Goal: Task Accomplishment & Management: Use online tool/utility

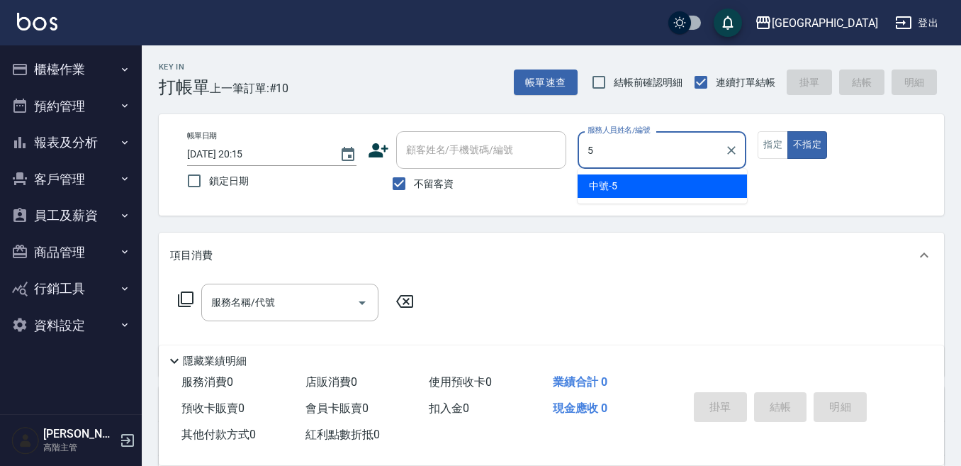
type input "中號-5"
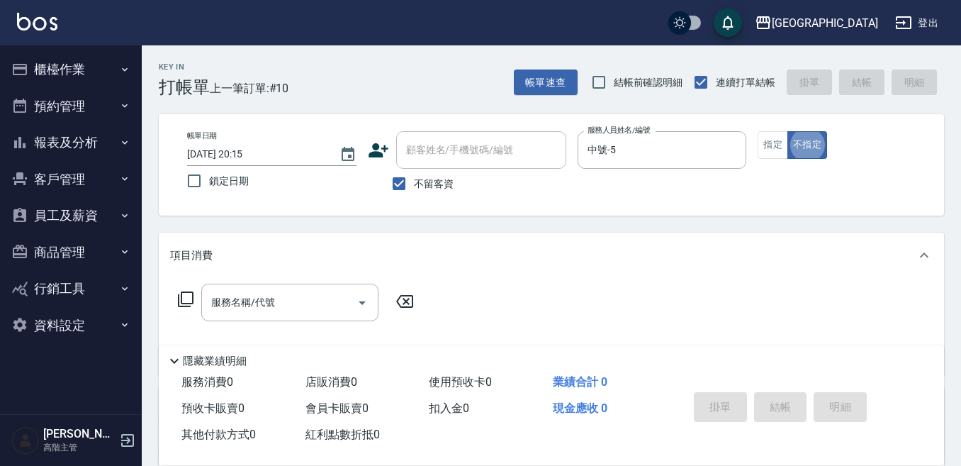
type button "false"
click at [767, 132] on button "指定" at bounding box center [773, 145] width 30 height 28
click at [237, 303] on div "服務名稱/代號 服務名稱/代號" at bounding box center [289, 303] width 177 height 38
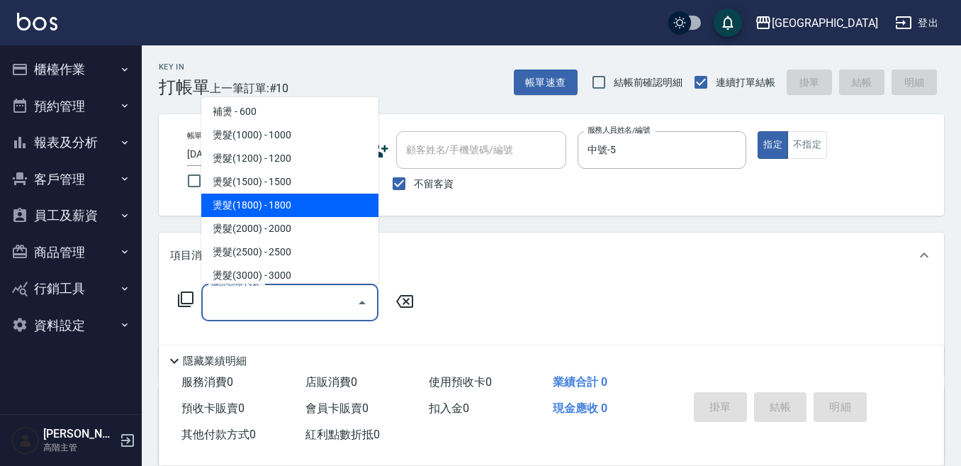
scroll to position [425, 0]
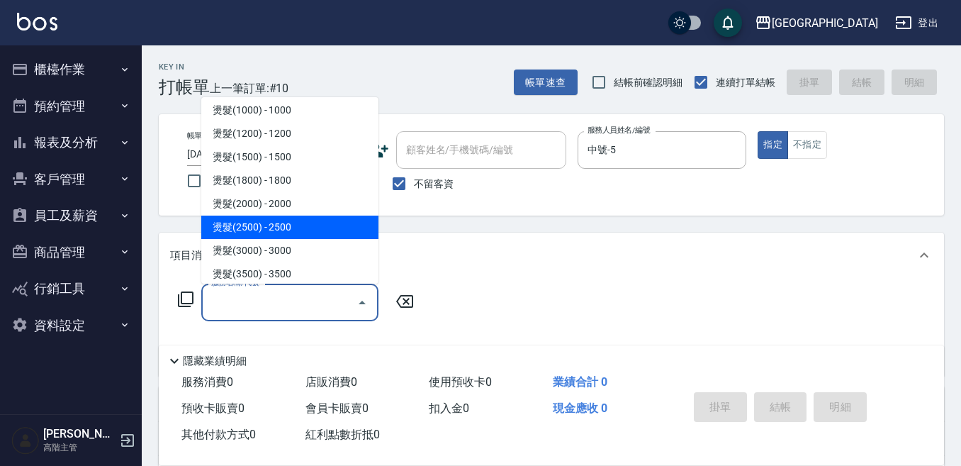
drag, startPoint x: 301, startPoint y: 228, endPoint x: 326, endPoint y: 211, distance: 30.1
click at [301, 228] on span "燙髮(2500) - 2500" at bounding box center [289, 227] width 177 height 23
type input "燙髮(2500)(406)"
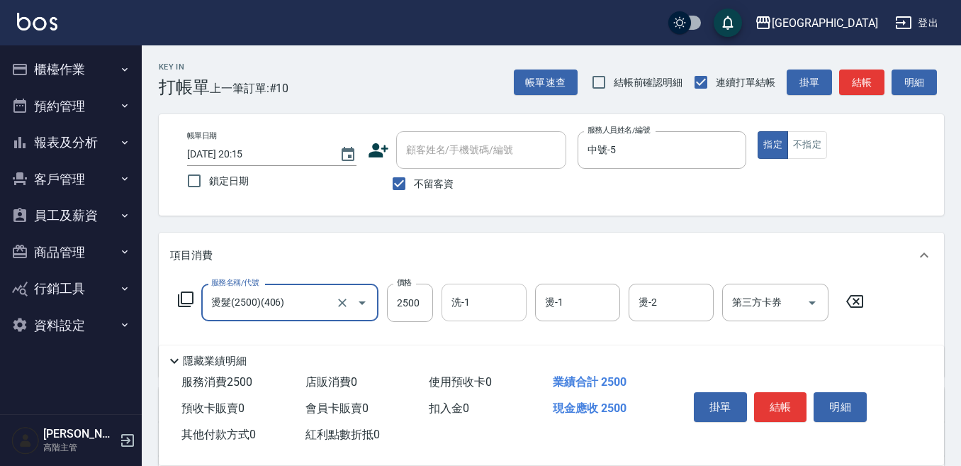
click at [466, 302] on input "洗-1" at bounding box center [484, 302] width 72 height 25
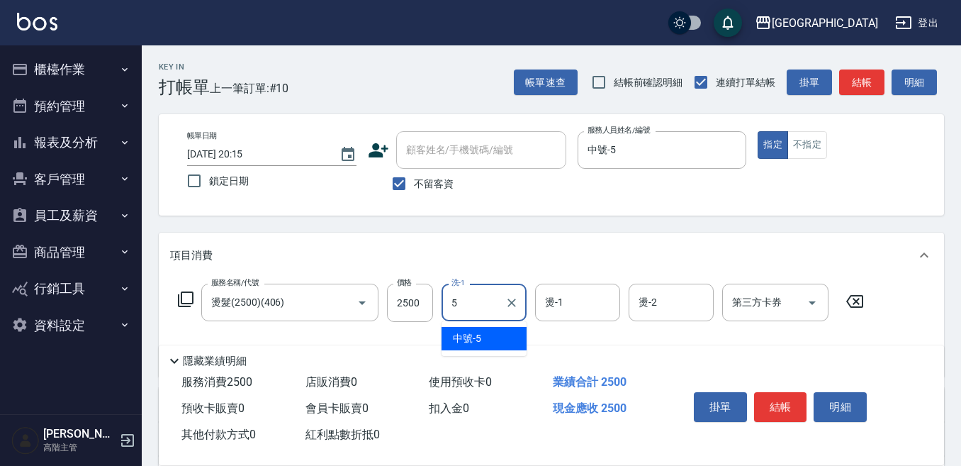
type input "中號-5"
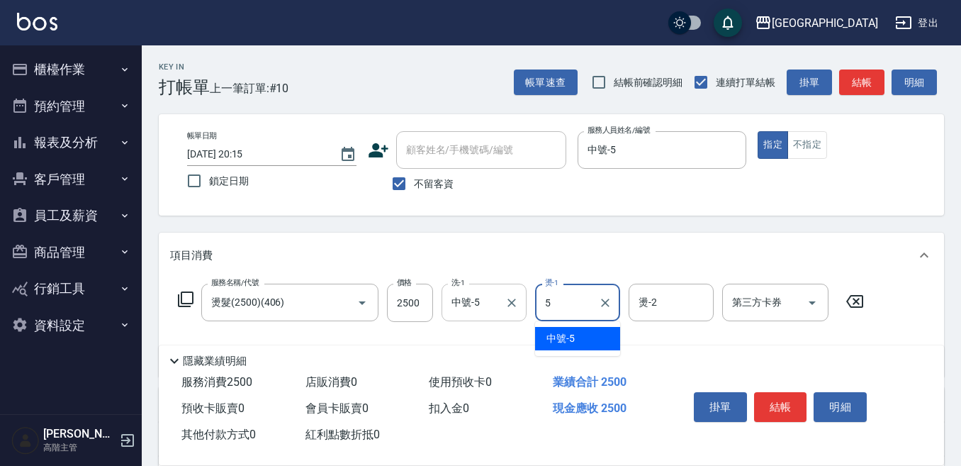
type input "中號-5"
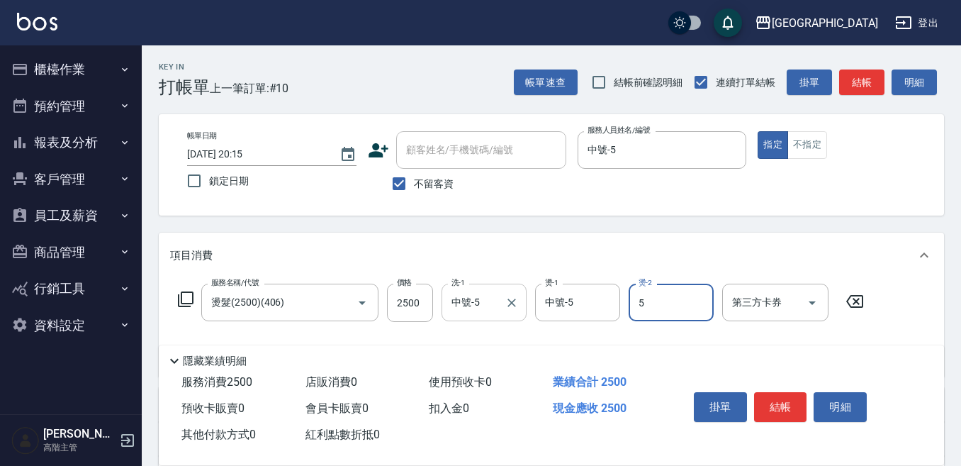
type input "中號-5"
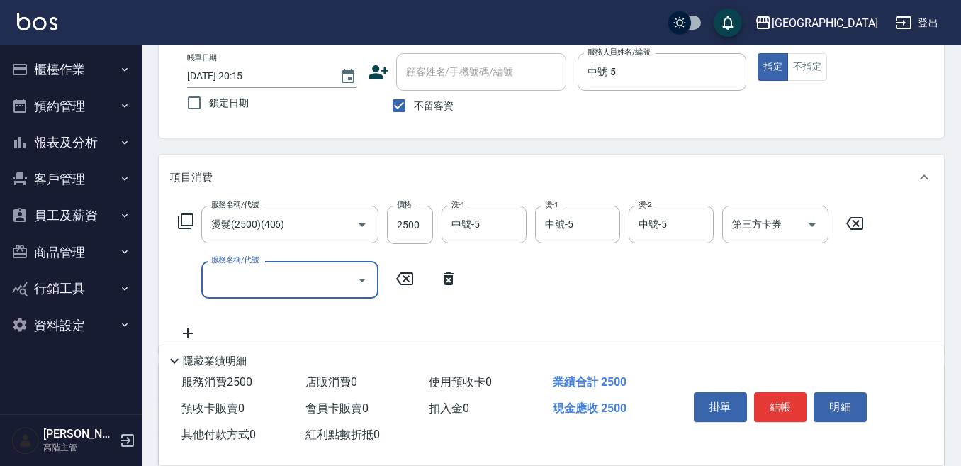
scroll to position [142, 0]
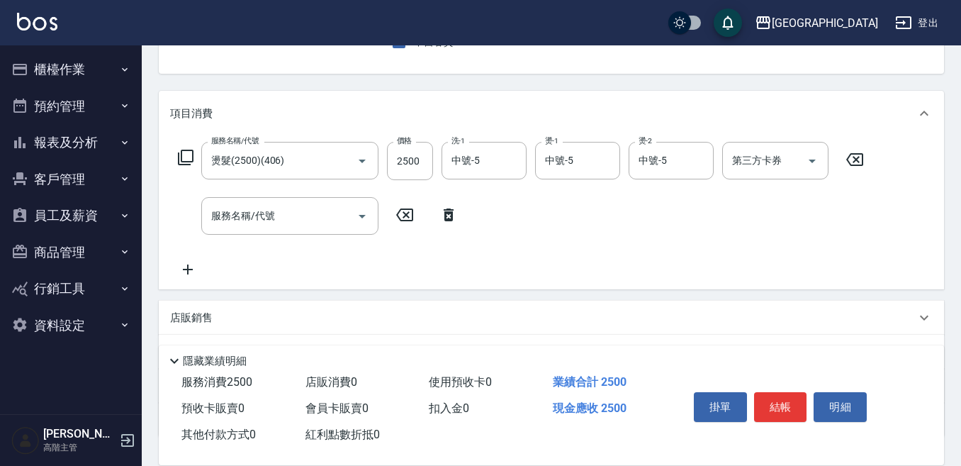
click at [178, 319] on p "店販銷售" at bounding box center [191, 318] width 43 height 15
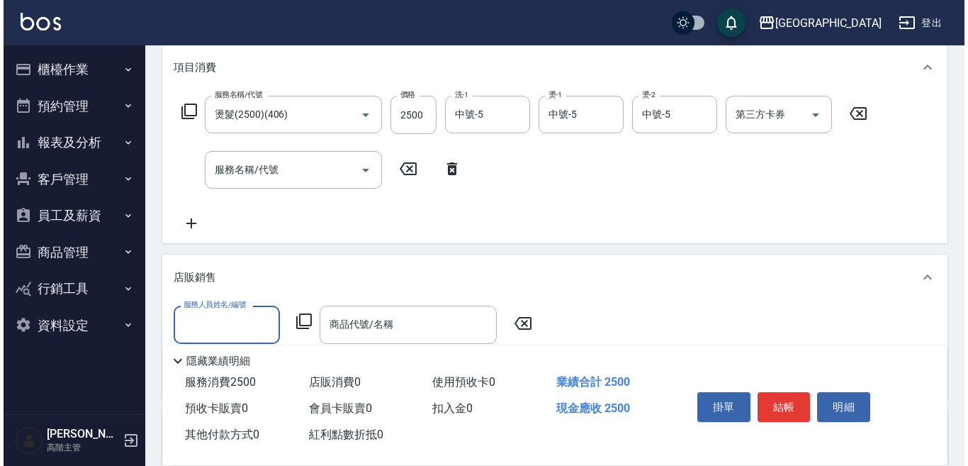
scroll to position [213, 0]
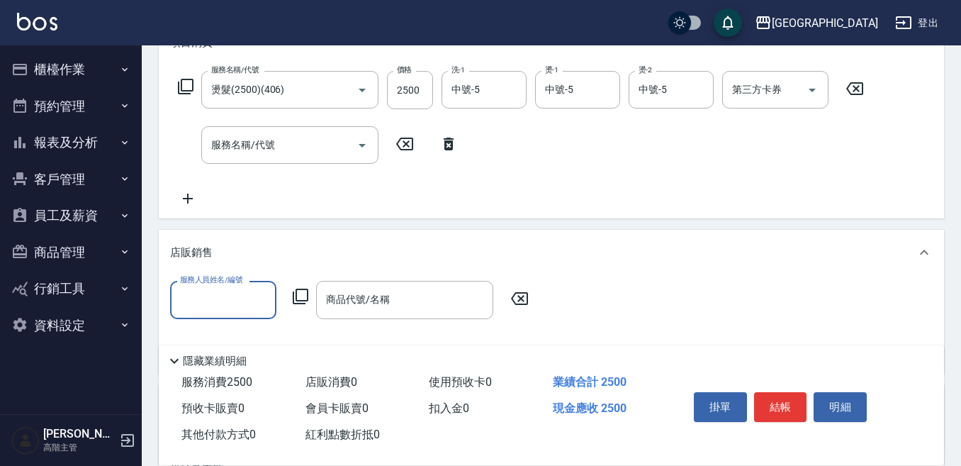
click at [183, 304] on input "服務人員姓名/編號" at bounding box center [224, 299] width 94 height 25
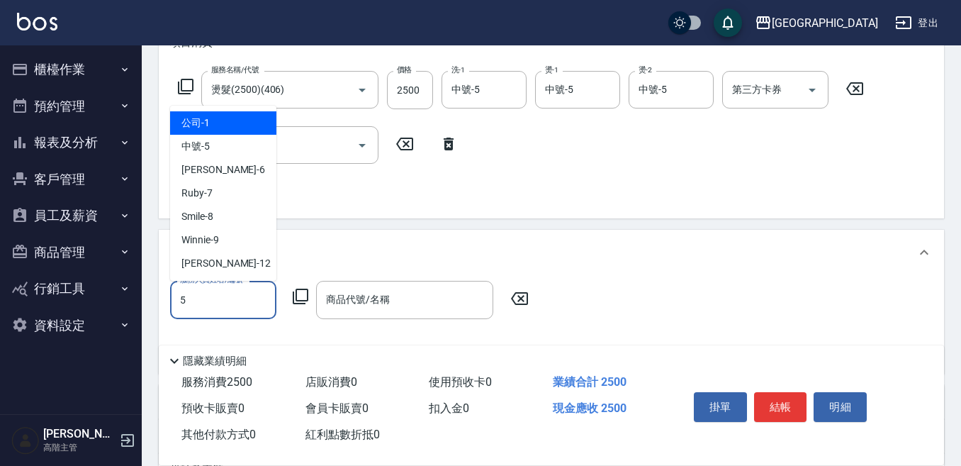
type input "中號-5"
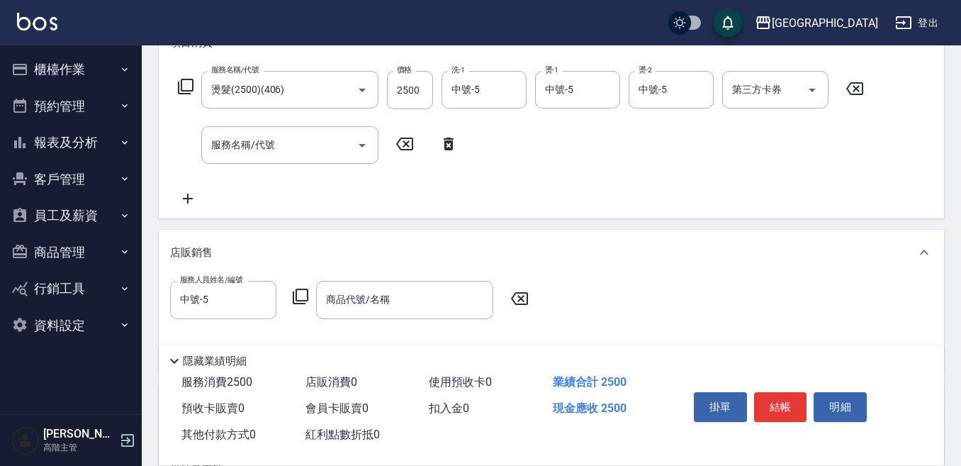
click at [304, 291] on icon at bounding box center [300, 296] width 17 height 17
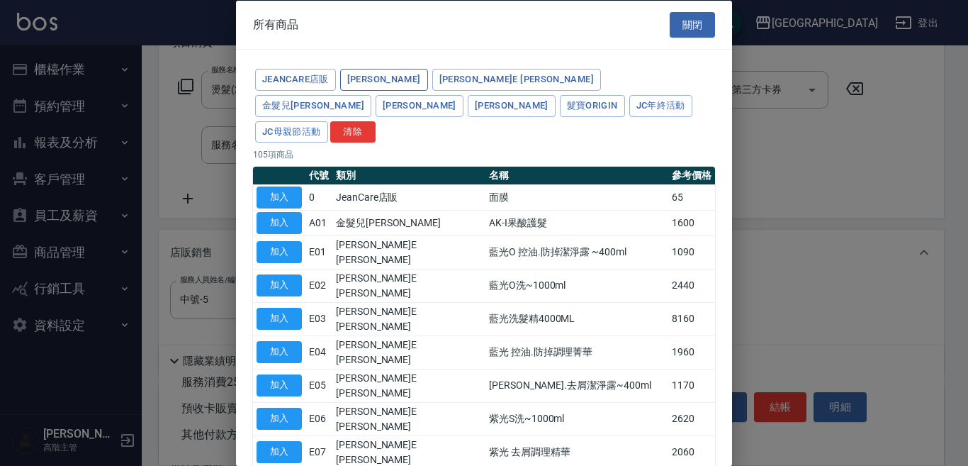
click at [371, 77] on button "海莉思HERIS" at bounding box center [384, 80] width 88 height 22
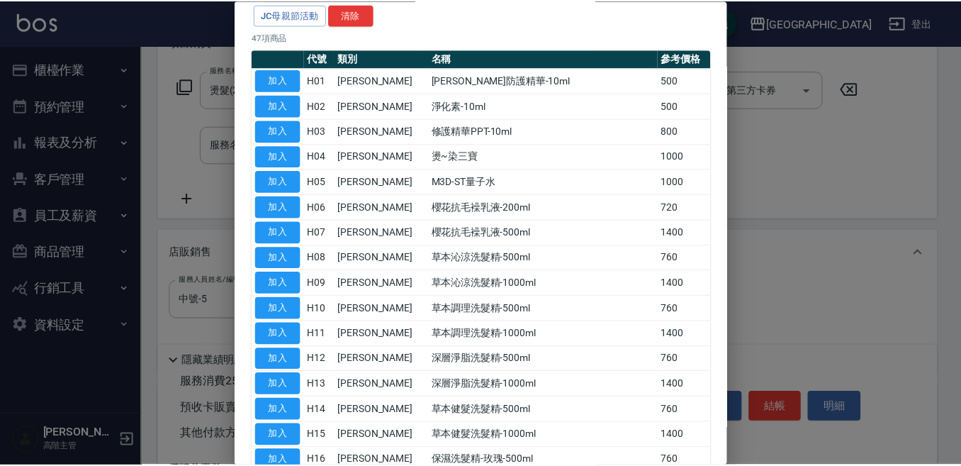
scroll to position [142, 0]
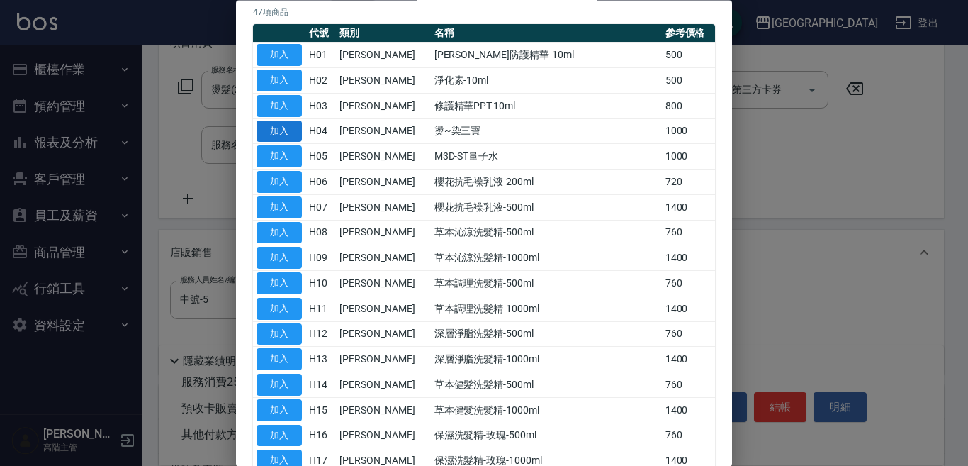
click at [276, 121] on button "加入" at bounding box center [279, 132] width 45 height 22
type input "燙~染三寶"
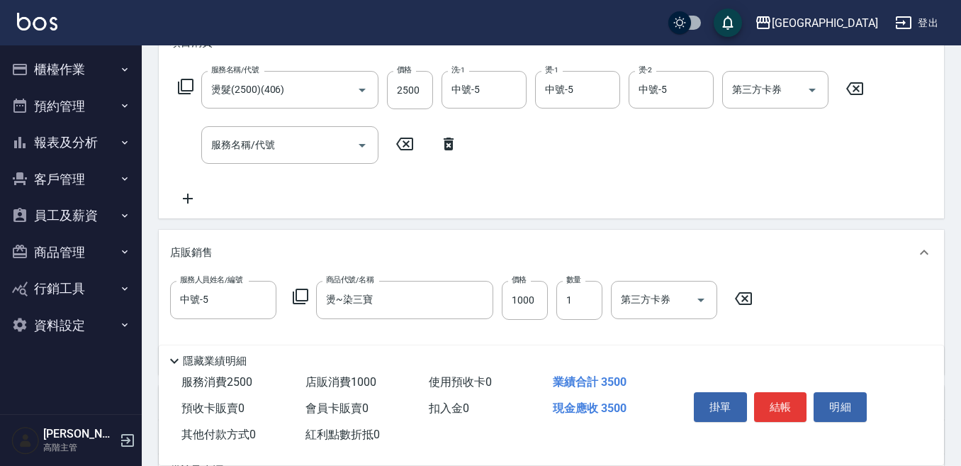
click at [772, 398] on button "結帳" at bounding box center [780, 407] width 53 height 30
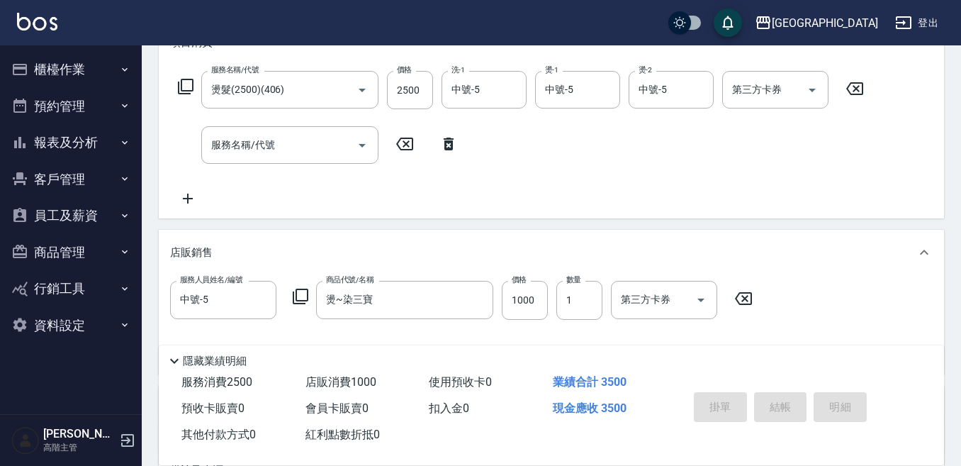
type input "2025/10/09 20:16"
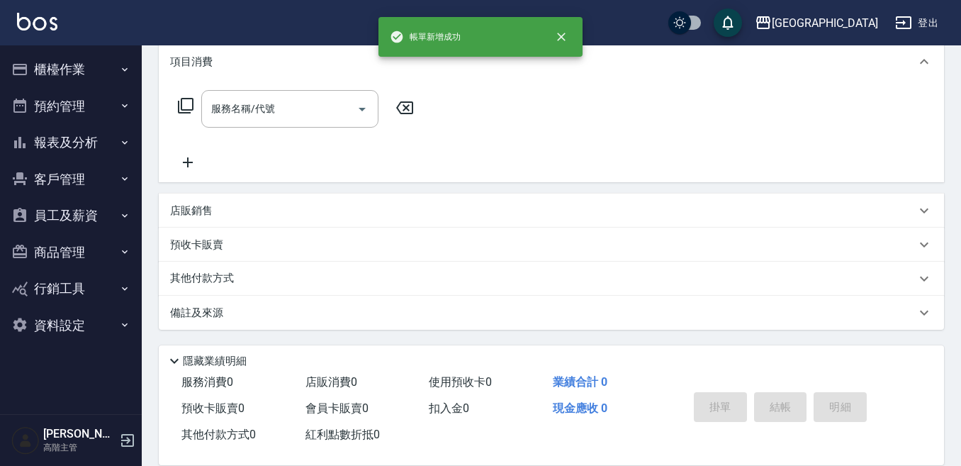
scroll to position [0, 0]
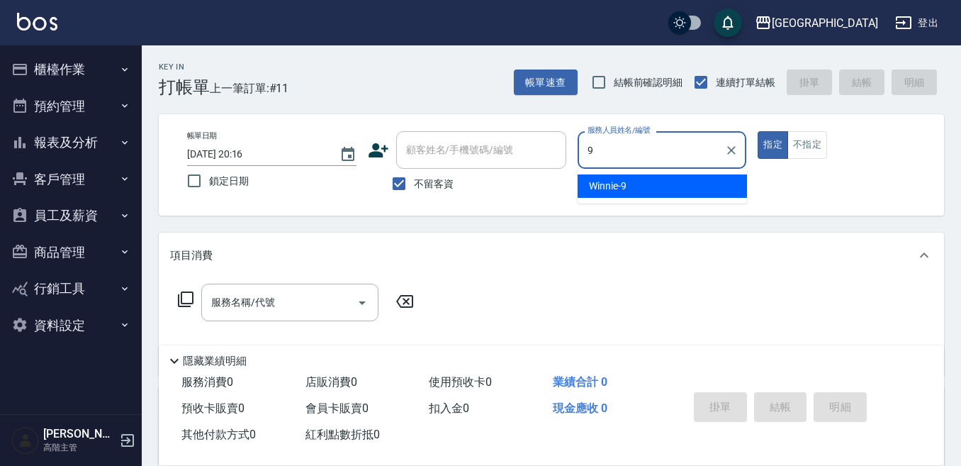
type input "Winnie-9"
type button "true"
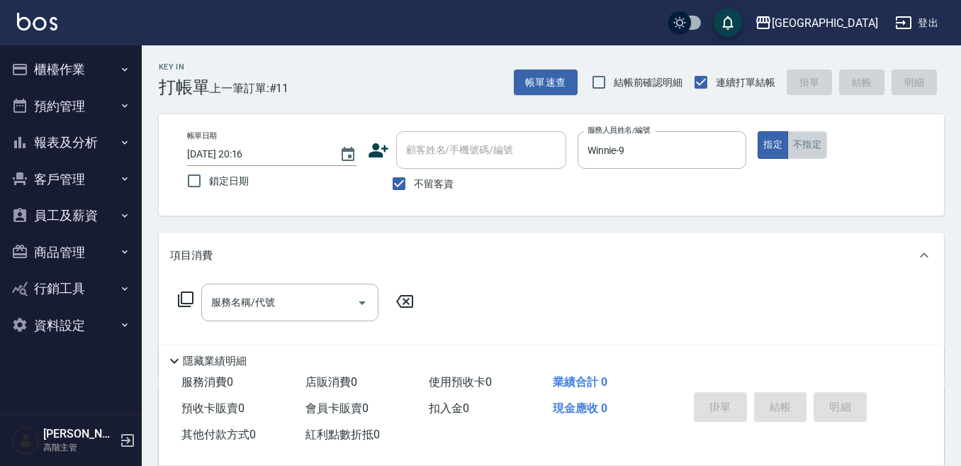
drag, startPoint x: 816, startPoint y: 140, endPoint x: 765, endPoint y: 165, distance: 56.8
click at [813, 142] on button "不指定" at bounding box center [808, 145] width 40 height 28
click at [259, 297] on input "服務名稱/代號" at bounding box center [279, 302] width 143 height 25
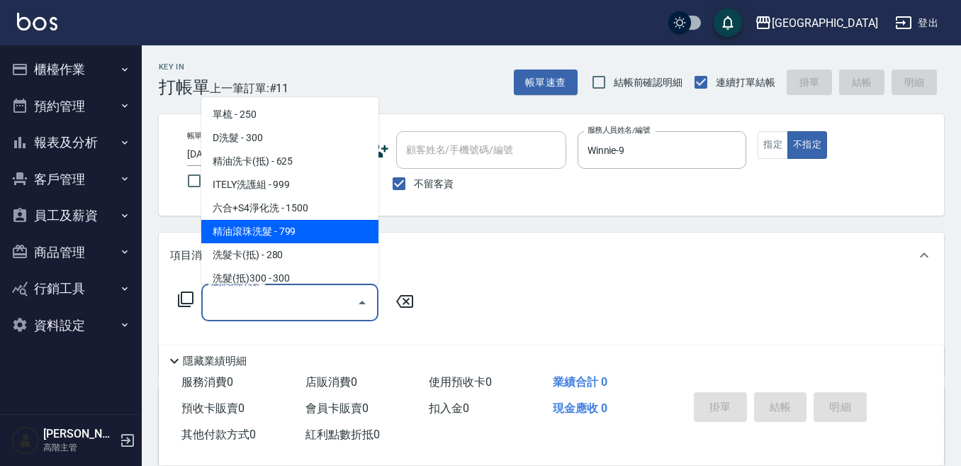
drag, startPoint x: 275, startPoint y: 231, endPoint x: 358, endPoint y: 245, distance: 84.0
click at [276, 232] on span "精油滾珠洗髮 - 799" at bounding box center [289, 231] width 177 height 23
type input "精油滾珠洗髮(220)"
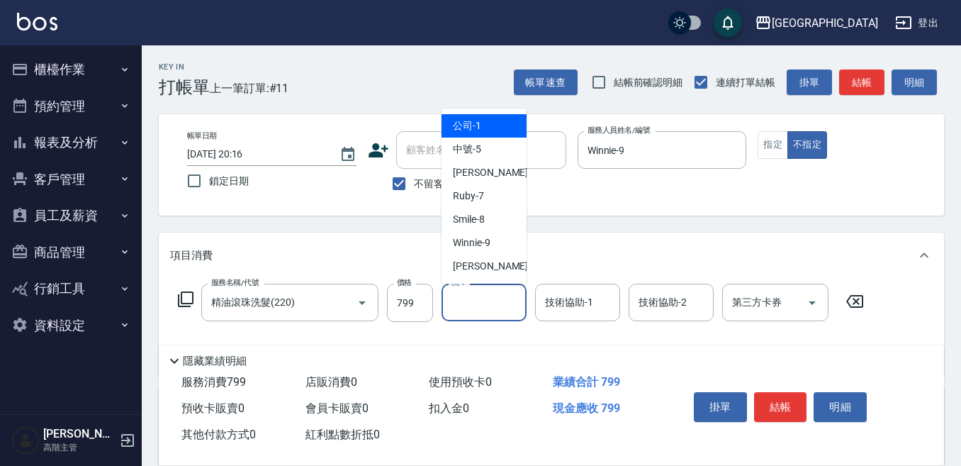
click at [480, 301] on input "洗-1" at bounding box center [484, 302] width 72 height 25
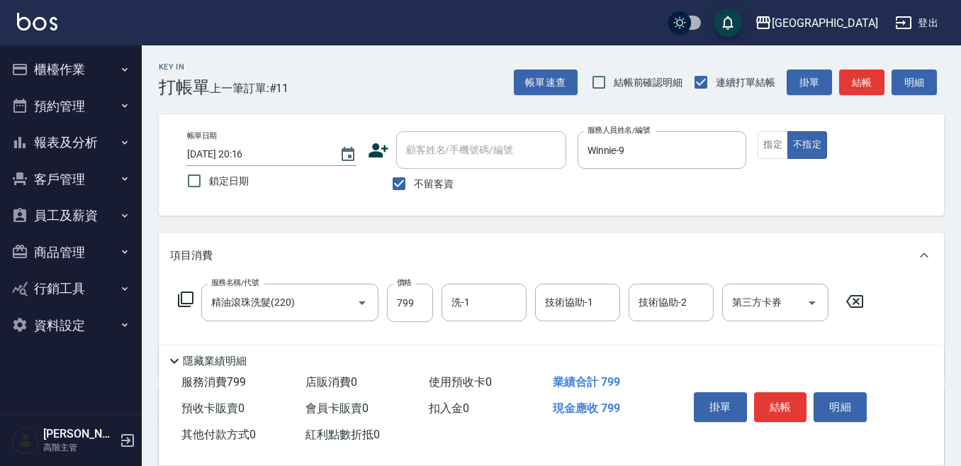
click at [618, 235] on div "Key In 打帳單 上一筆訂單:#11 帳單速查 結帳前確認明細 連續打單結帳 掛單 結帳 明細 帳單日期 2025/10/09 20:16 鎖定日期 顧客…" at bounding box center [552, 352] width 820 height 615
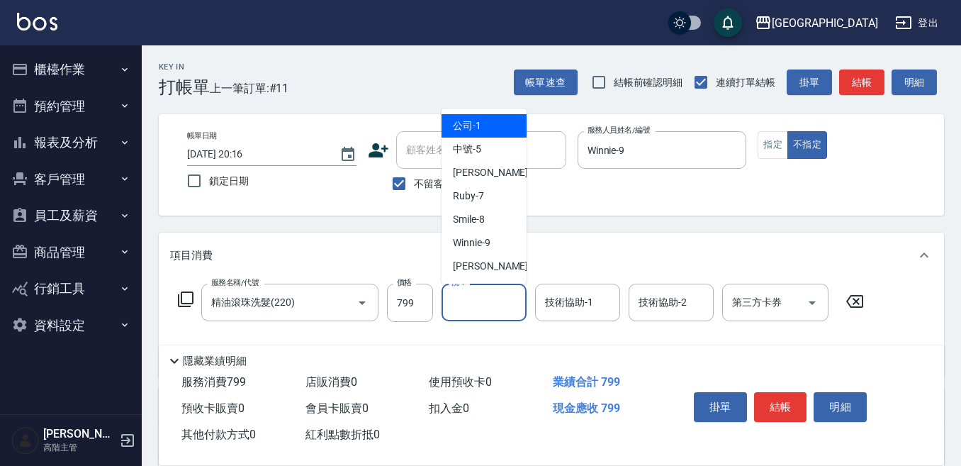
click at [466, 299] on input "洗-1" at bounding box center [484, 302] width 72 height 25
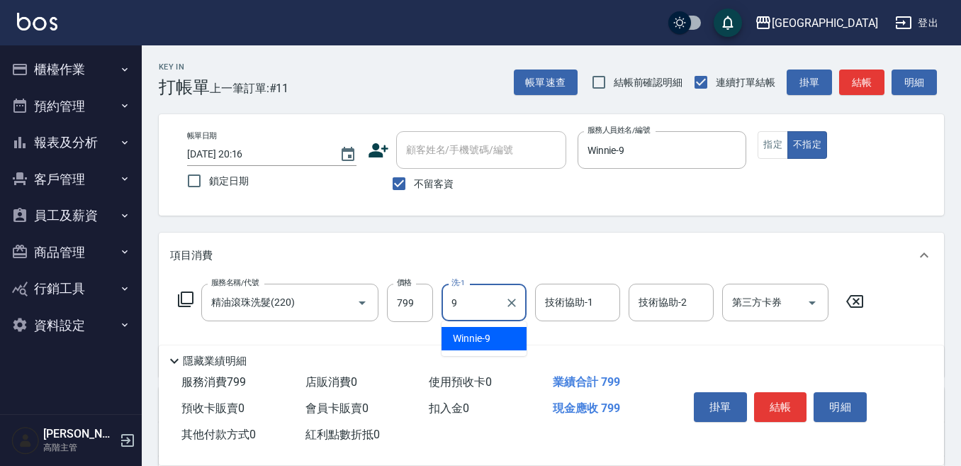
type input "Winnie-9"
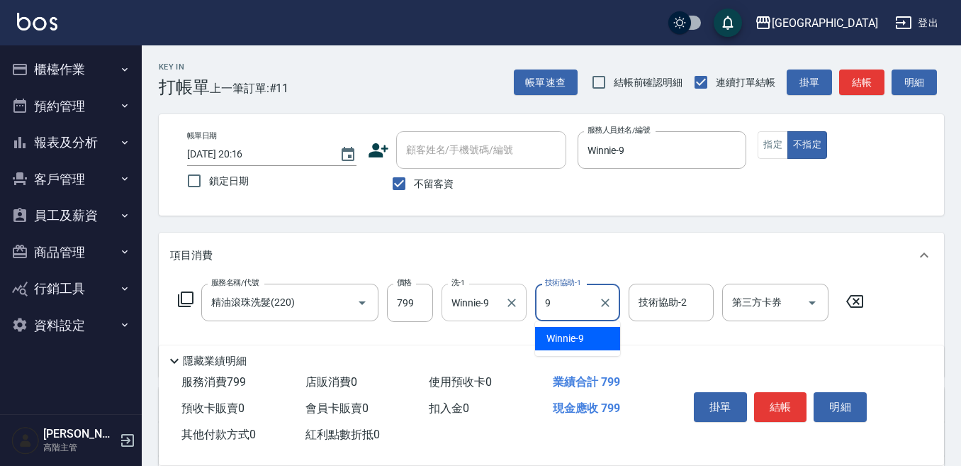
type input "Winnie-9"
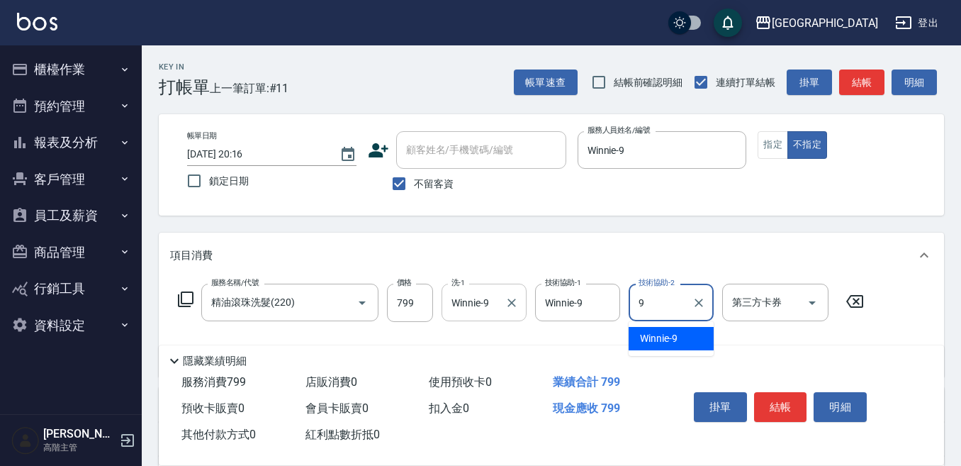
type input "Winnie-9"
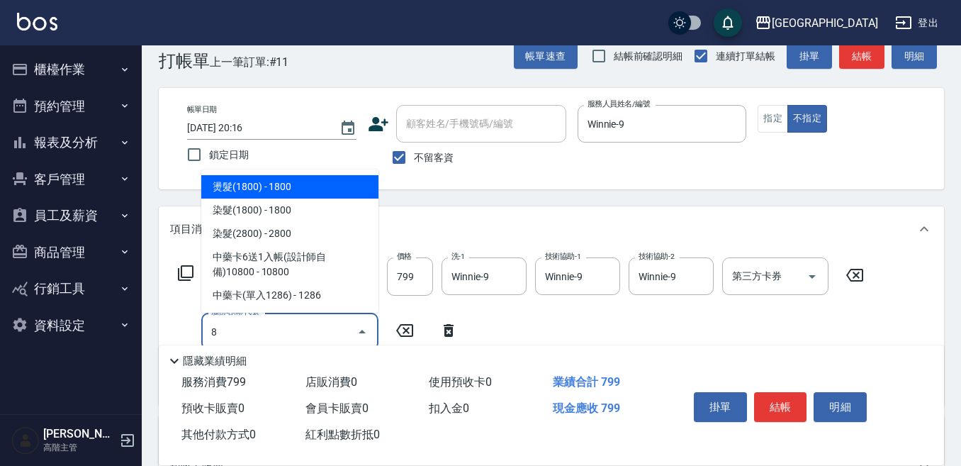
scroll to position [71, 0]
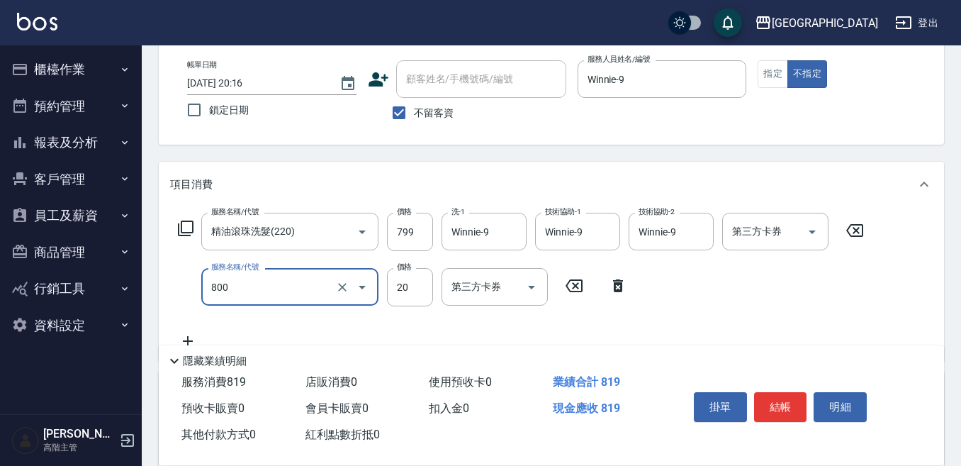
type input "潤絲精(800)"
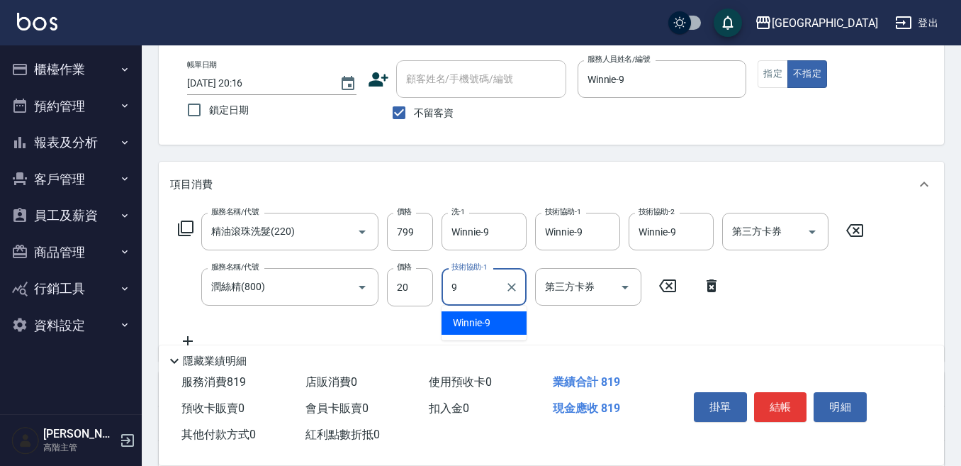
type input "Winnie-9"
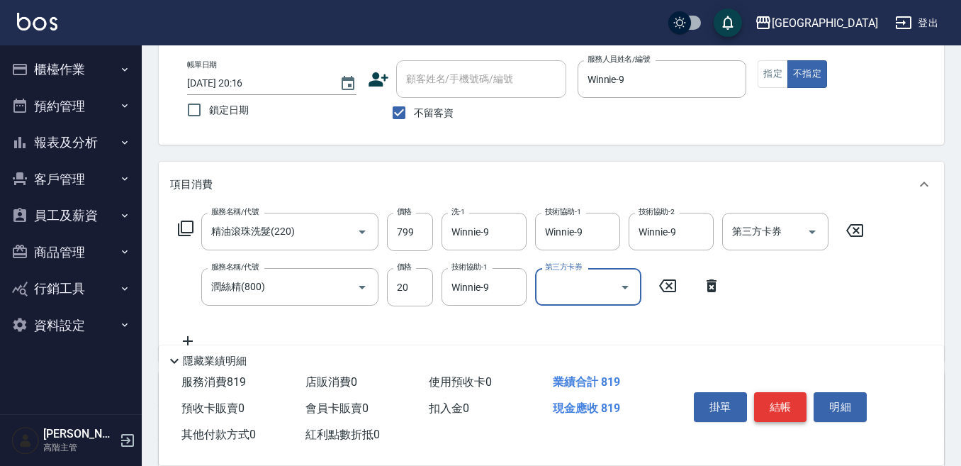
click at [774, 394] on button "結帳" at bounding box center [780, 407] width 53 height 30
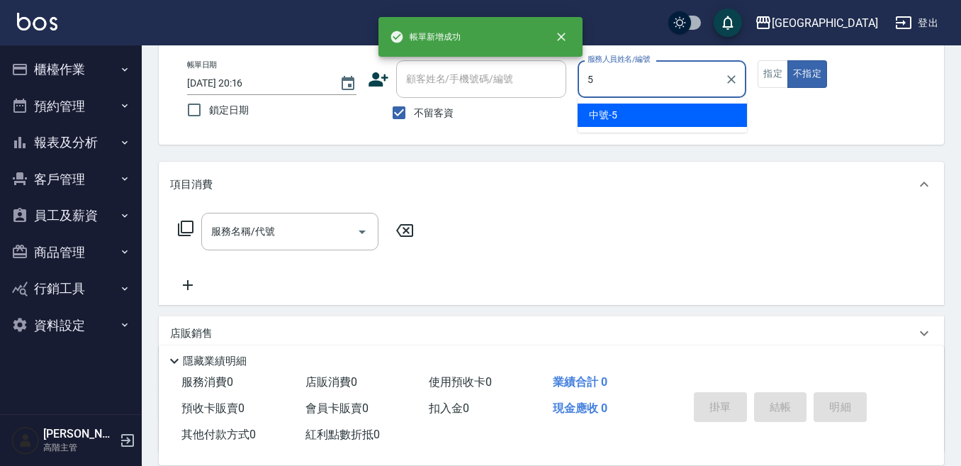
type input "中號-5"
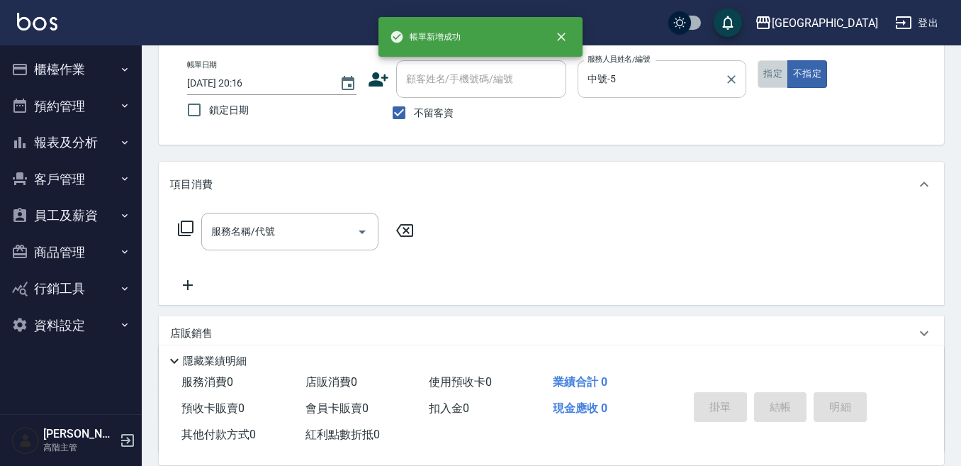
drag, startPoint x: 774, startPoint y: 71, endPoint x: 714, endPoint y: 97, distance: 65.7
click at [771, 69] on button "指定" at bounding box center [773, 74] width 30 height 28
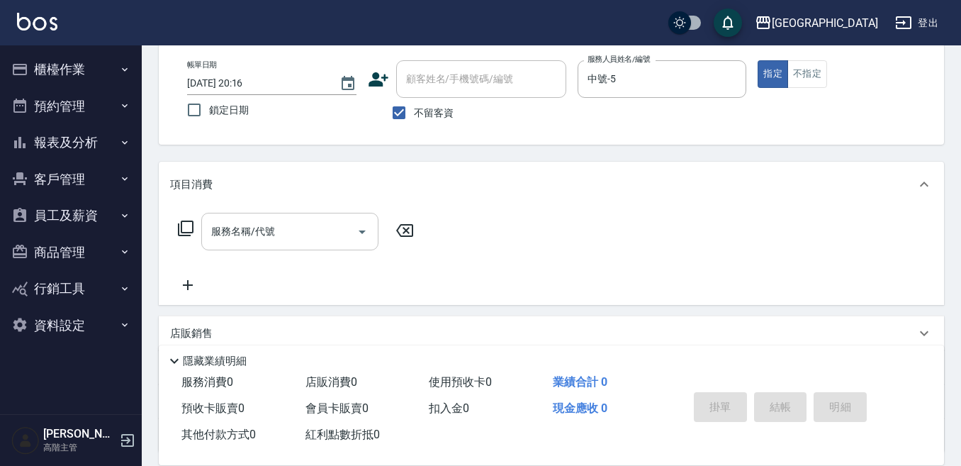
drag, startPoint x: 319, startPoint y: 218, endPoint x: 316, endPoint y: 234, distance: 16.6
click at [316, 234] on div "服務名稱/代號" at bounding box center [289, 232] width 177 height 38
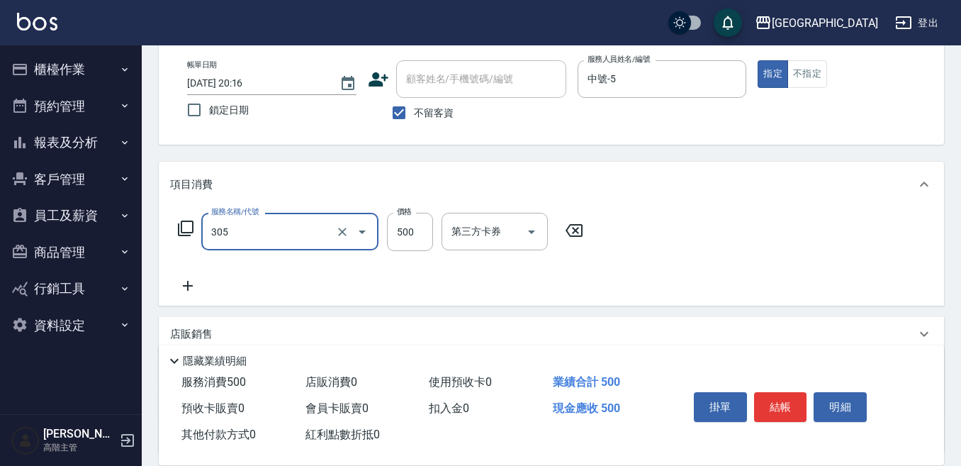
type input "剪髮500(305)"
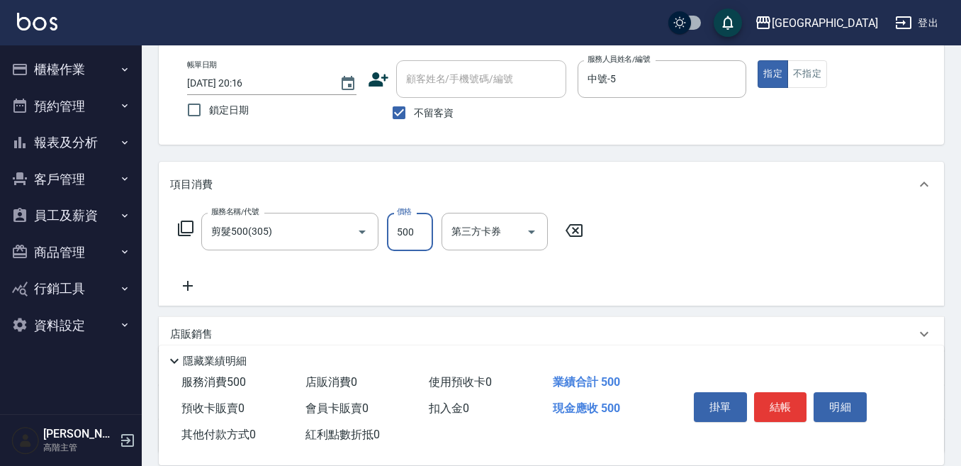
click at [790, 386] on div "掛單 結帳 明細" at bounding box center [780, 408] width 185 height 45
drag, startPoint x: 787, startPoint y: 398, endPoint x: 761, endPoint y: 374, distance: 35.1
click at [786, 396] on button "結帳" at bounding box center [780, 407] width 53 height 30
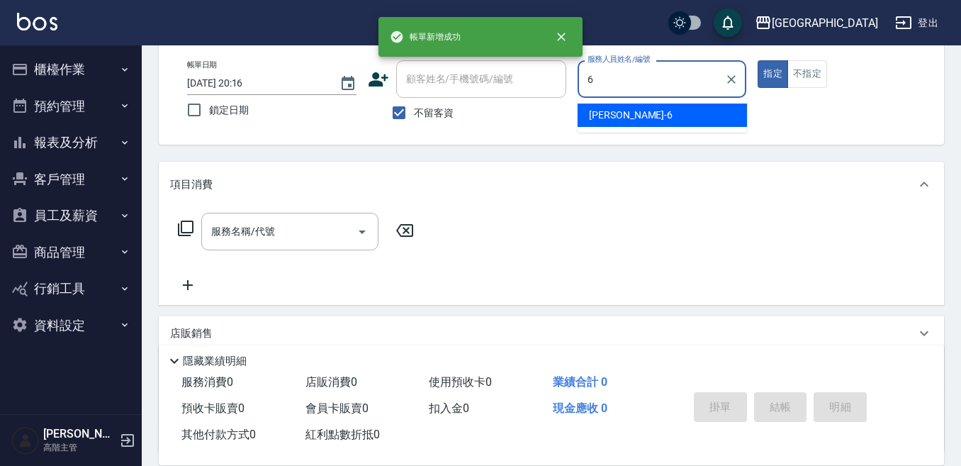
type input "Judy-6"
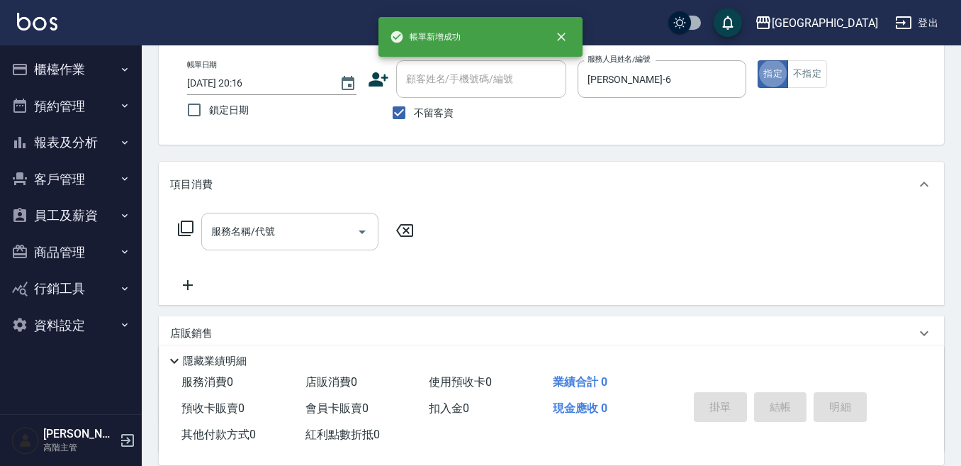
click at [271, 233] on input "服務名稱/代號" at bounding box center [279, 231] width 143 height 25
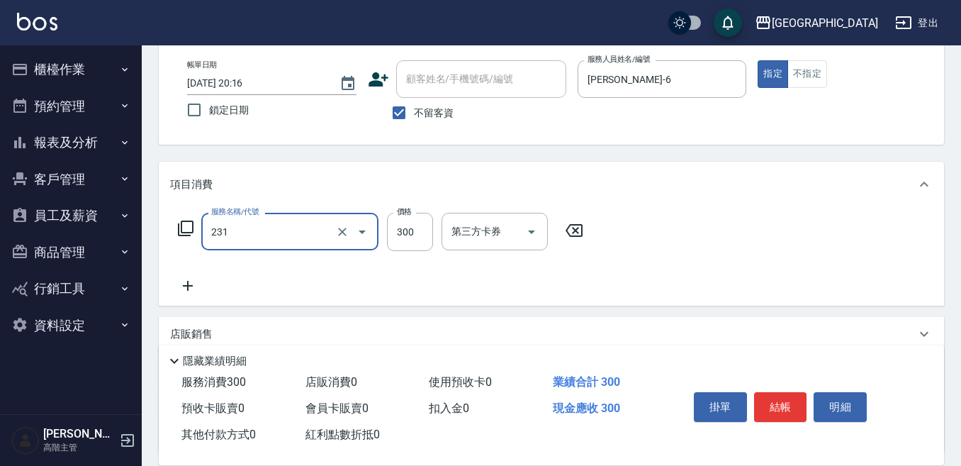
type input "洗髮(抵)300(231)"
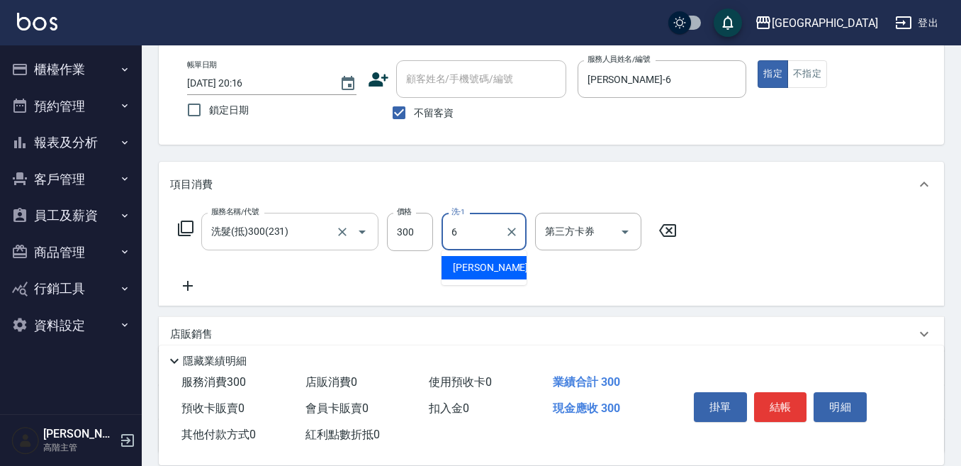
type input "Judy-6"
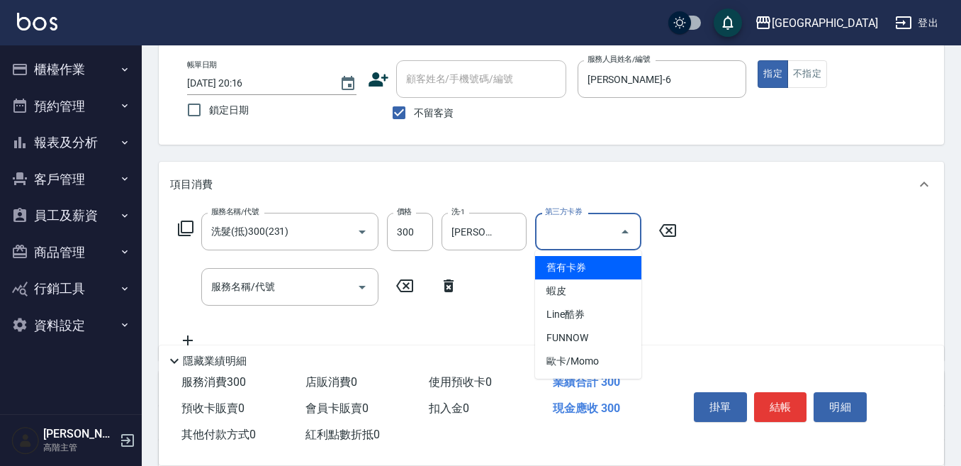
drag, startPoint x: 566, startPoint y: 226, endPoint x: 569, endPoint y: 234, distance: 8.3
click at [568, 226] on div "第三方卡券 第三方卡券" at bounding box center [588, 232] width 106 height 38
click at [570, 259] on span "舊有卡券" at bounding box center [588, 267] width 106 height 23
type input "舊有卡券"
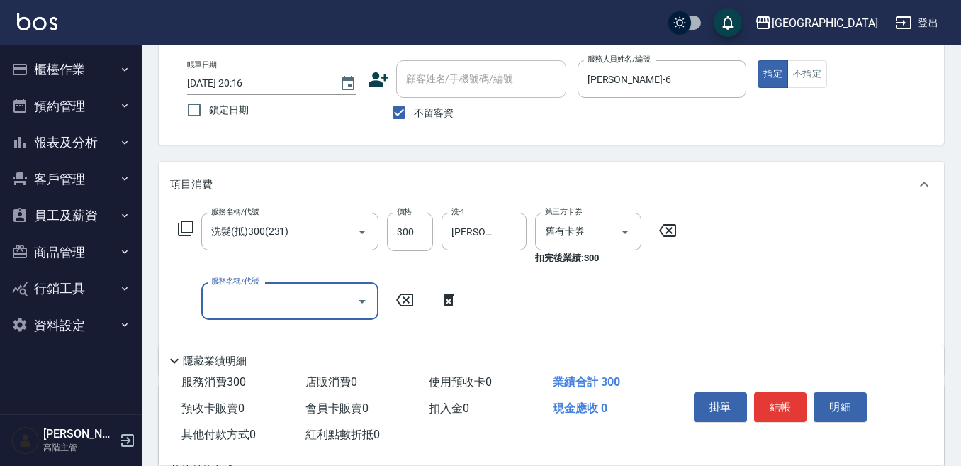
drag, startPoint x: 245, startPoint y: 308, endPoint x: 255, endPoint y: 305, distance: 10.3
click at [255, 305] on input "服務名稱/代號" at bounding box center [279, 301] width 143 height 25
type input "潤絲精(800)"
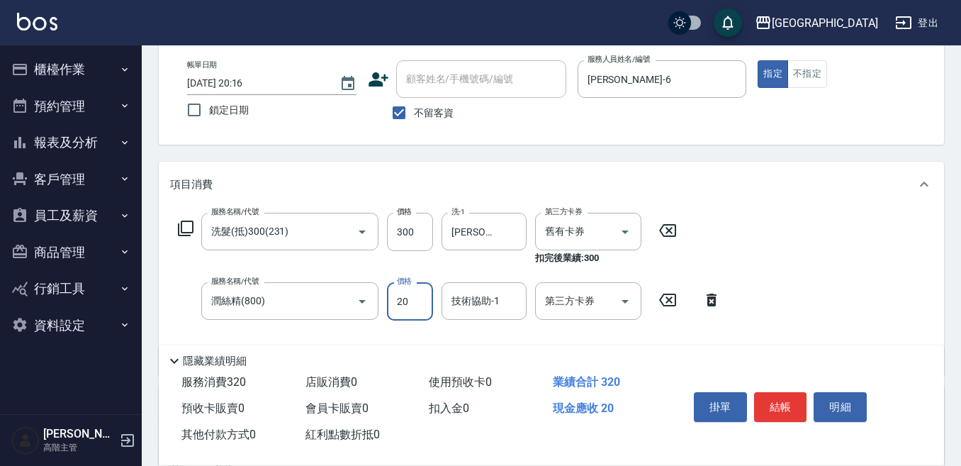
click at [406, 298] on input "20" at bounding box center [410, 301] width 46 height 38
type input "10"
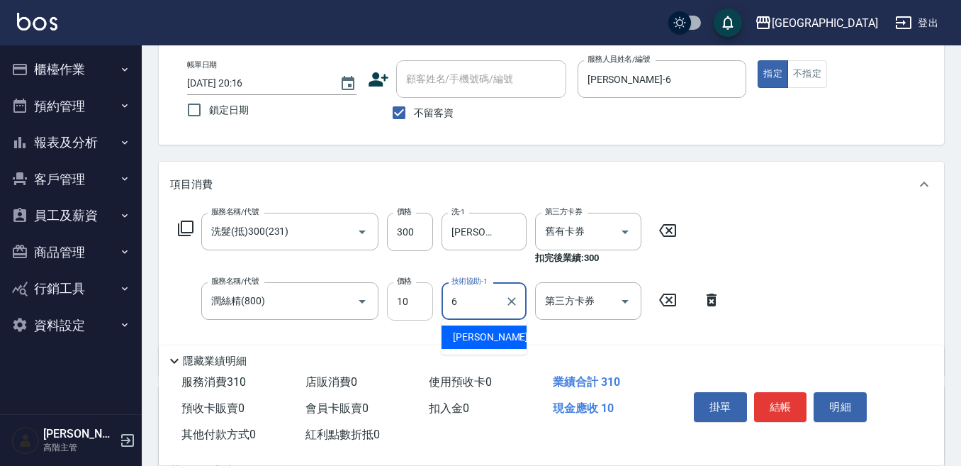
type input "Judy-6"
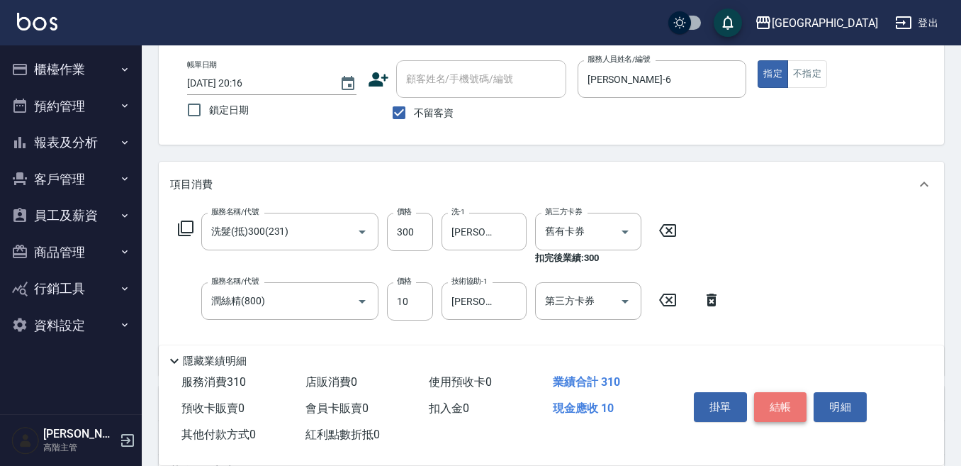
click at [781, 399] on button "結帳" at bounding box center [780, 407] width 53 height 30
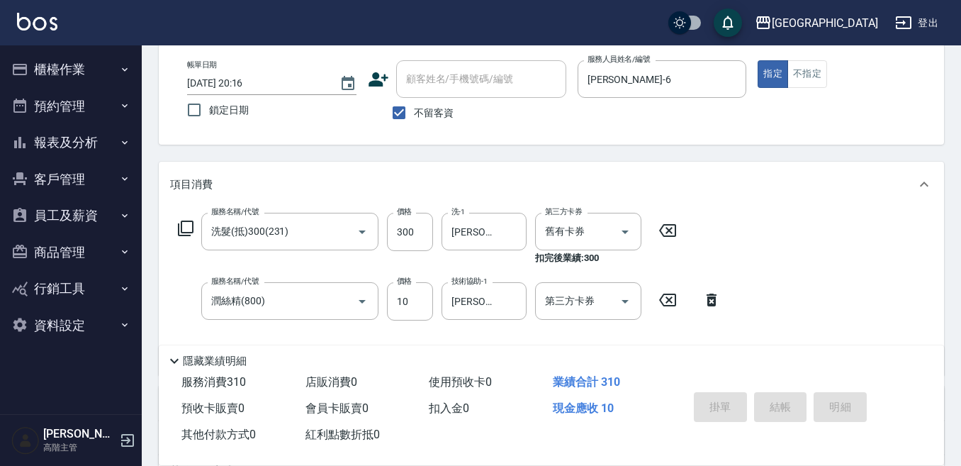
type input "2025/10/09 20:17"
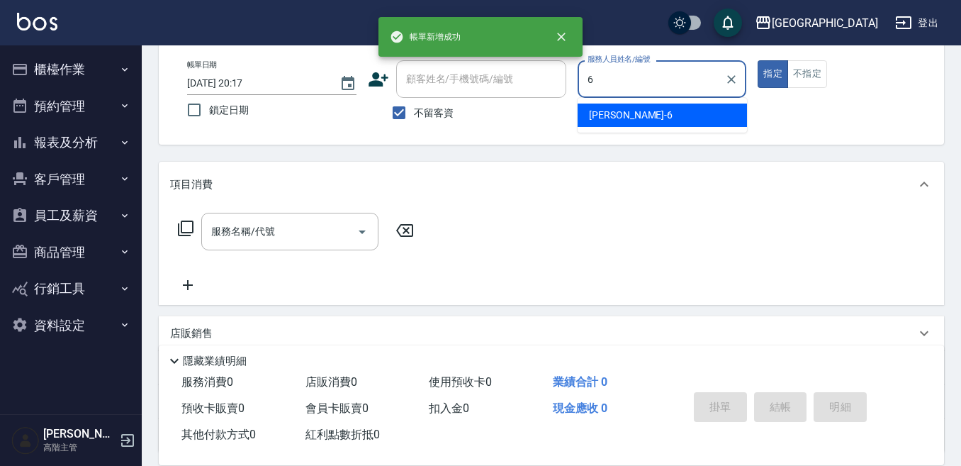
type input "Judy-6"
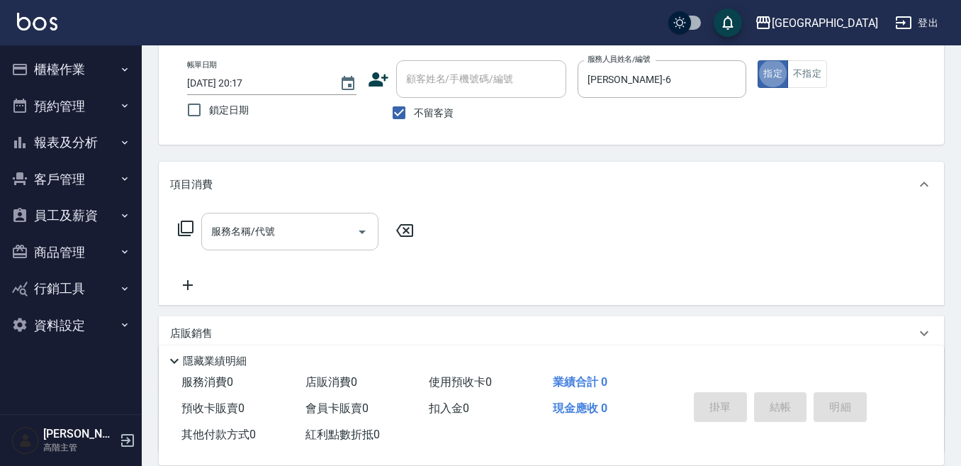
click at [274, 233] on input "服務名稱/代號" at bounding box center [279, 231] width 143 height 25
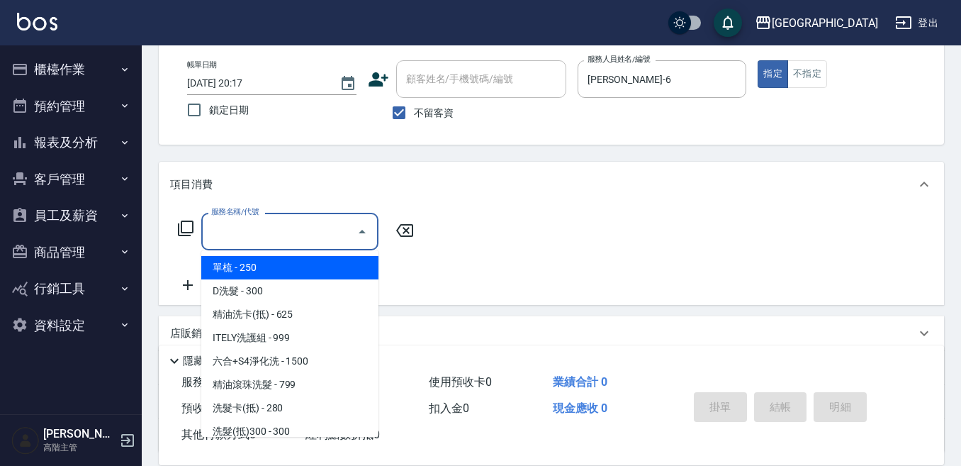
type input "3"
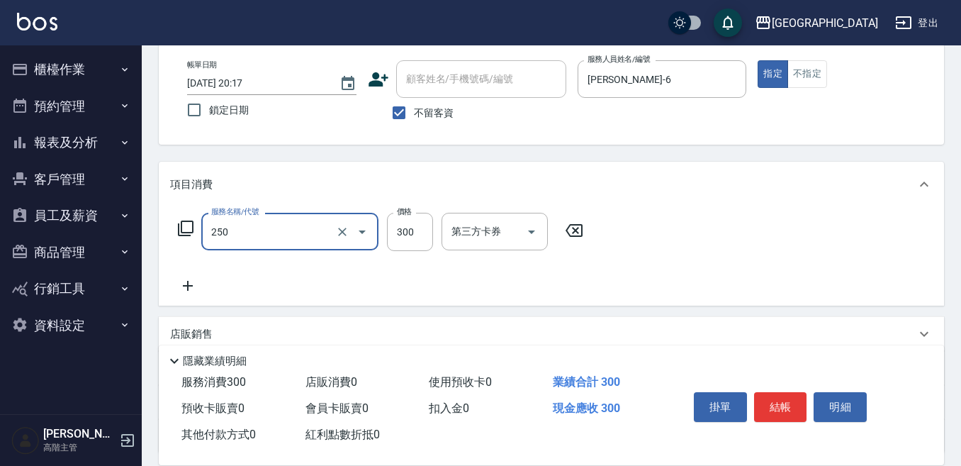
type input "日式洗髮(250)"
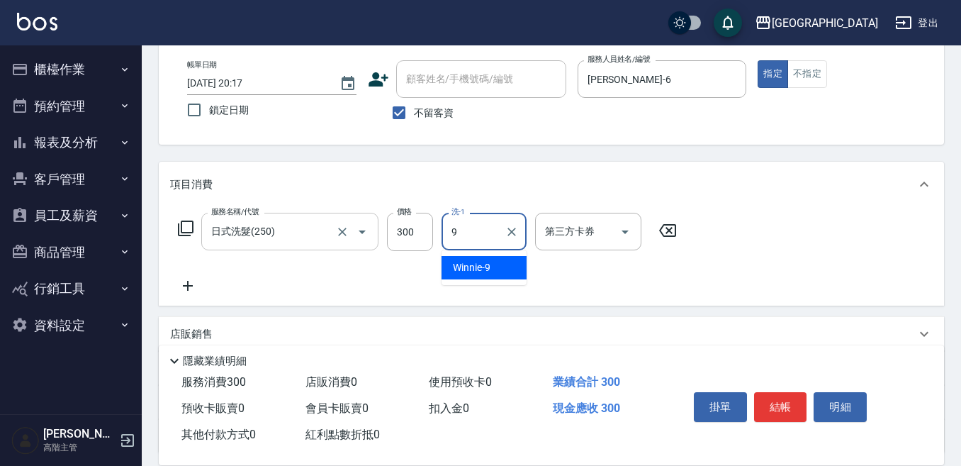
type input "Winnie-9"
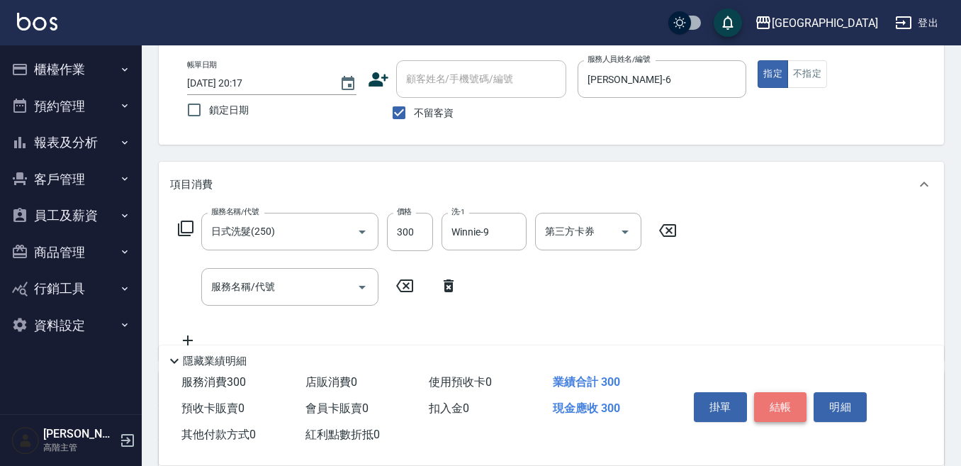
click at [766, 399] on button "結帳" at bounding box center [780, 407] width 53 height 30
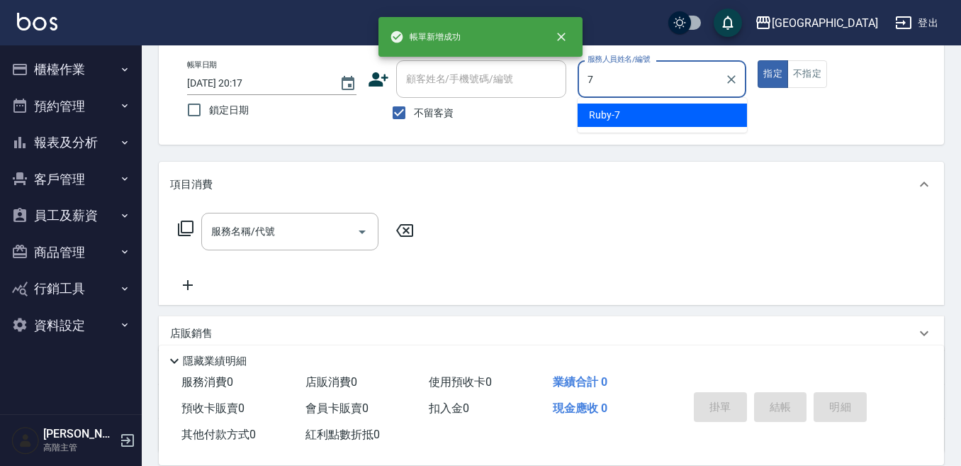
type input "Ruby-7"
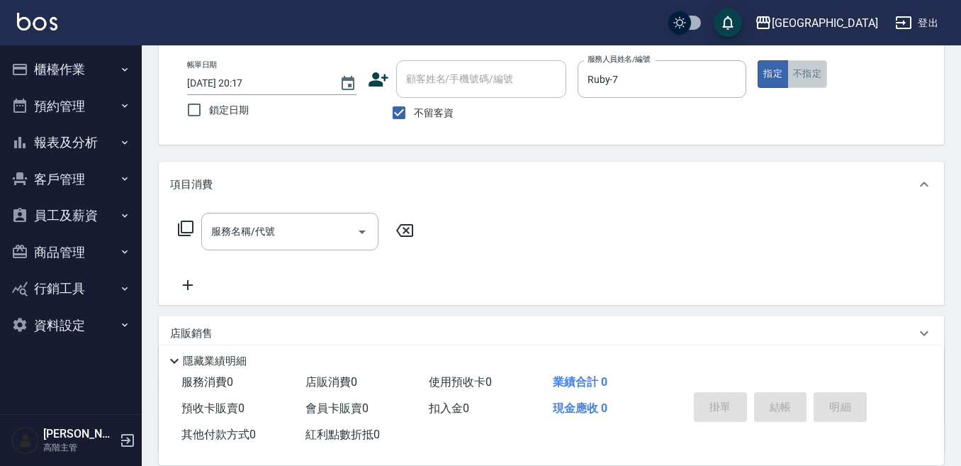
drag, startPoint x: 816, startPoint y: 68, endPoint x: 676, endPoint y: 96, distance: 143.2
click at [807, 73] on button "不指定" at bounding box center [808, 74] width 40 height 28
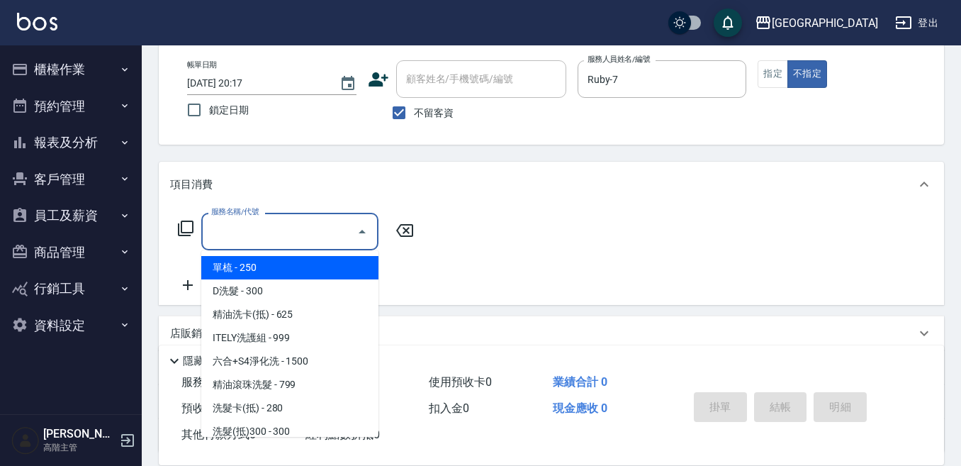
click at [330, 225] on input "服務名稱/代號" at bounding box center [279, 231] width 143 height 25
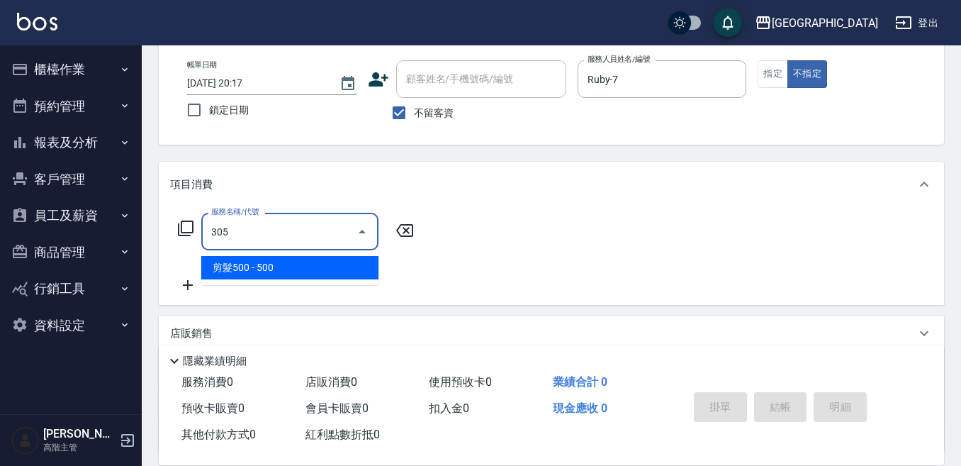
type input "剪髮500(305)"
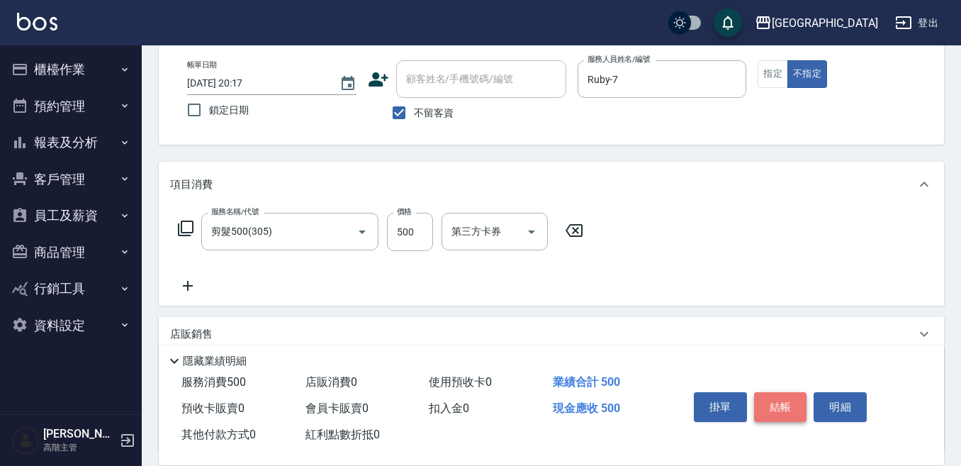
click at [783, 399] on button "結帳" at bounding box center [780, 407] width 53 height 30
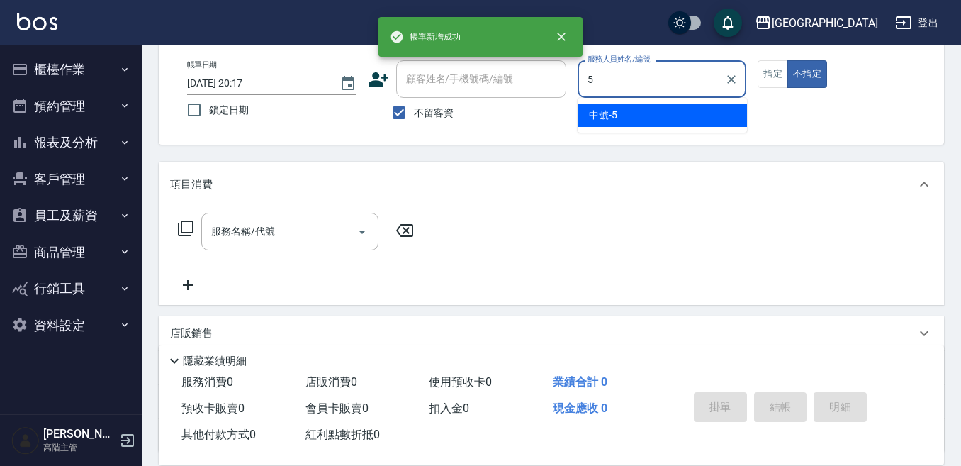
type input "中號-5"
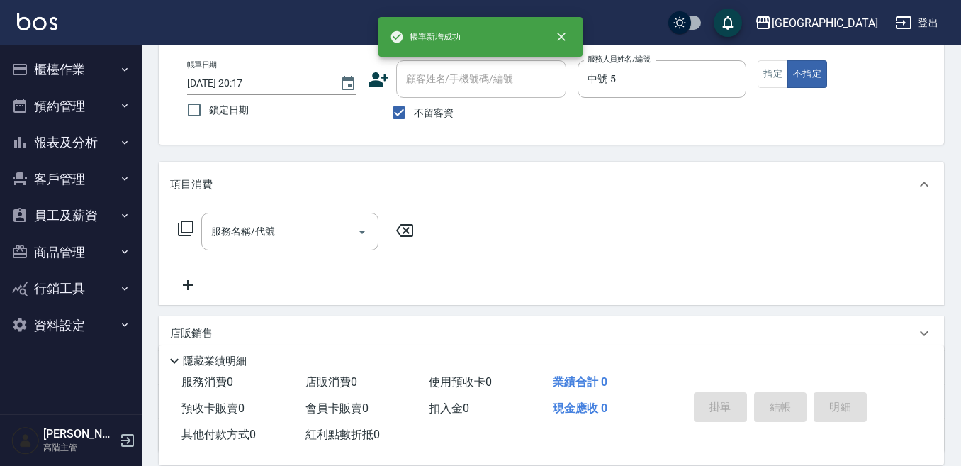
click at [757, 83] on div "帳單日期 2025/10/09 20:17 鎖定日期 顧客姓名/手機號碼/編號 顧客姓名/手機號碼/編號 不留客資 服務人員姓名/編號 中號-5 服務人員姓名…" at bounding box center [551, 93] width 751 height 67
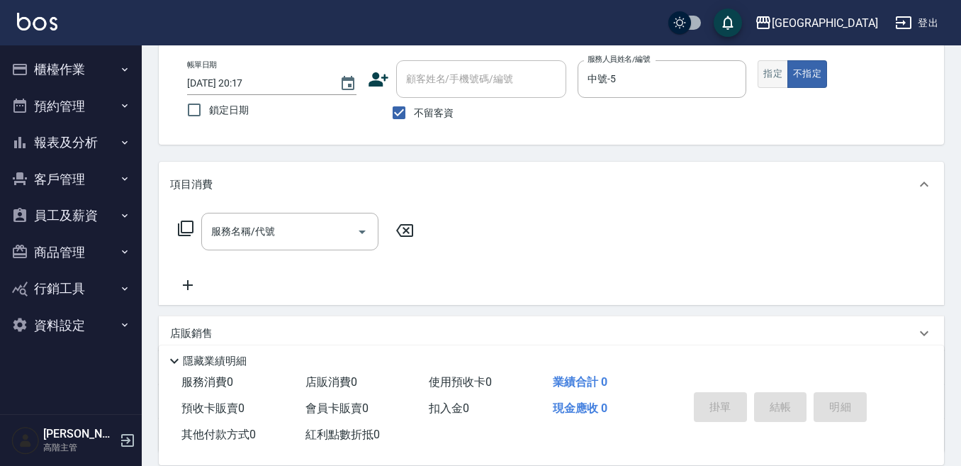
click at [772, 67] on button "指定" at bounding box center [773, 74] width 30 height 28
click at [314, 236] on input "服務名稱/代號" at bounding box center [279, 231] width 143 height 25
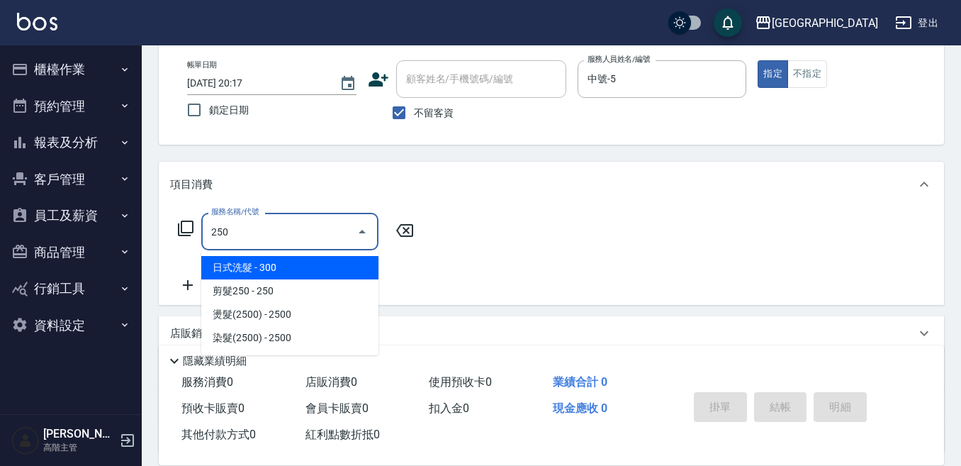
type input "日式洗髮(250)"
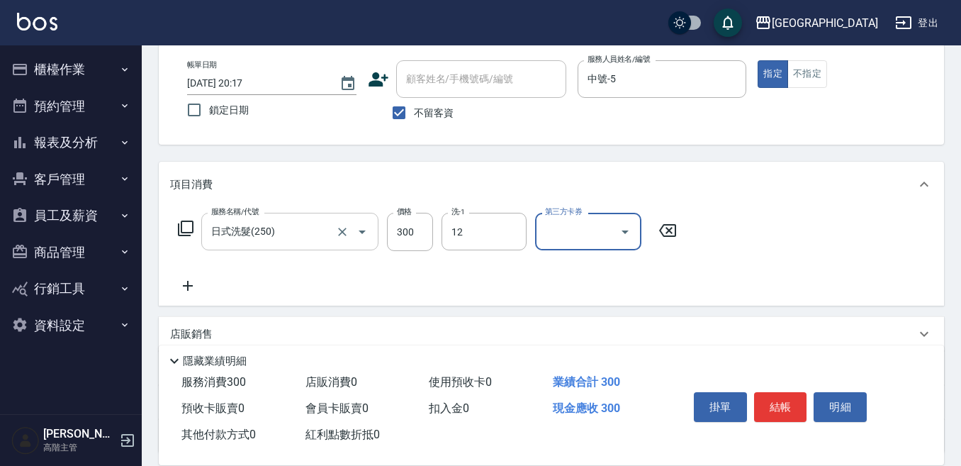
type input "Emily-12"
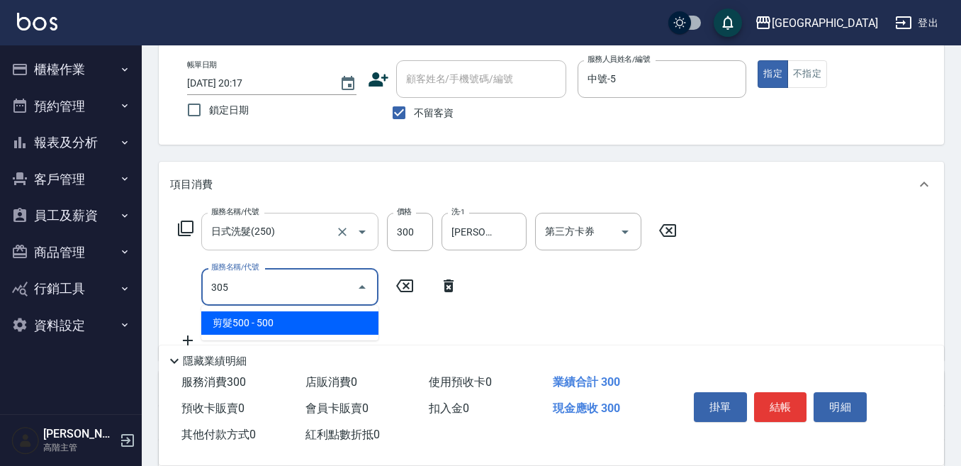
type input "剪髮500(305)"
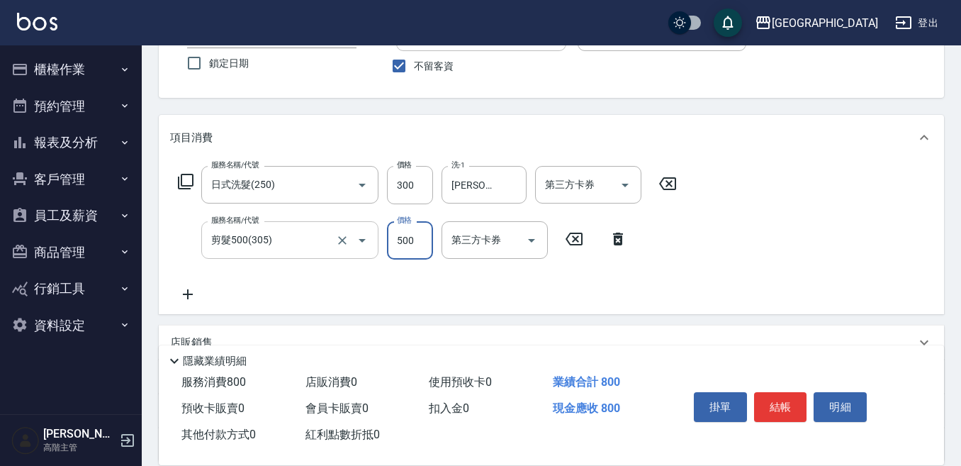
scroll to position [142, 0]
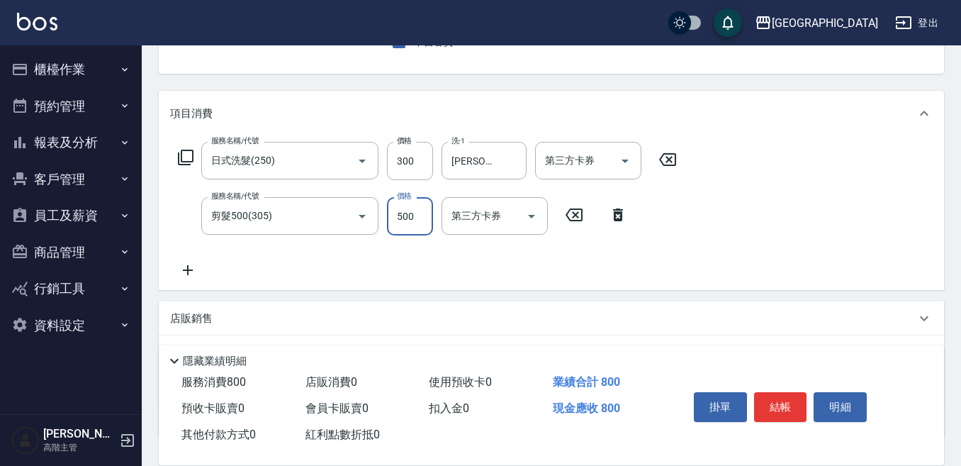
click at [201, 268] on icon at bounding box center [187, 270] width 35 height 17
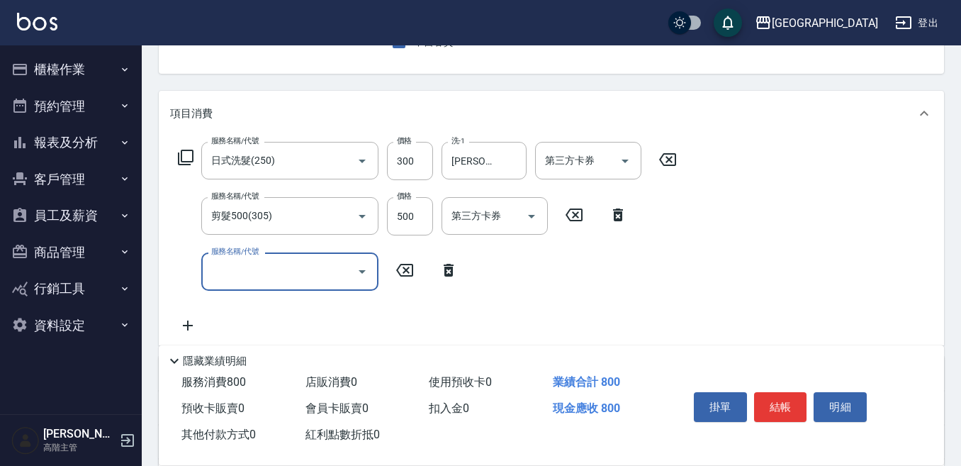
drag, startPoint x: 189, startPoint y: 270, endPoint x: 202, endPoint y: 267, distance: 13.1
click at [192, 269] on div "服務名稱/代號 服務名稱/代號" at bounding box center [318, 271] width 296 height 38
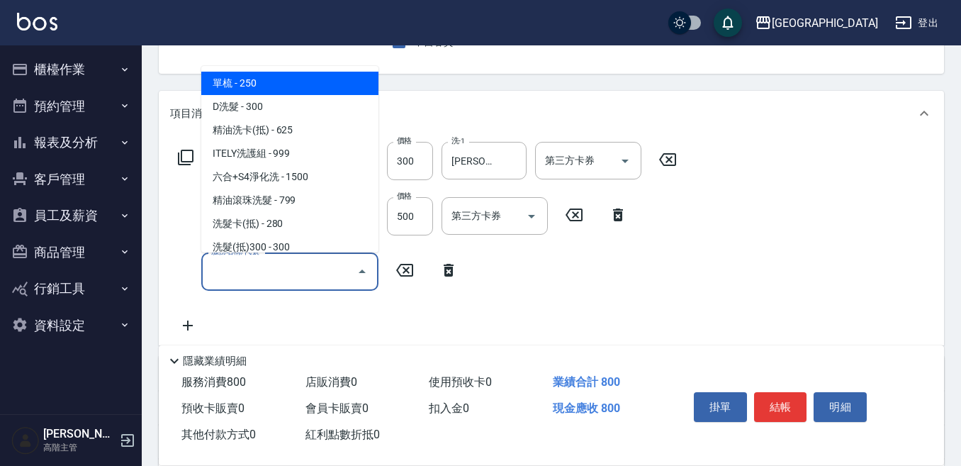
click at [235, 267] on input "服務名稱/代號" at bounding box center [279, 271] width 143 height 25
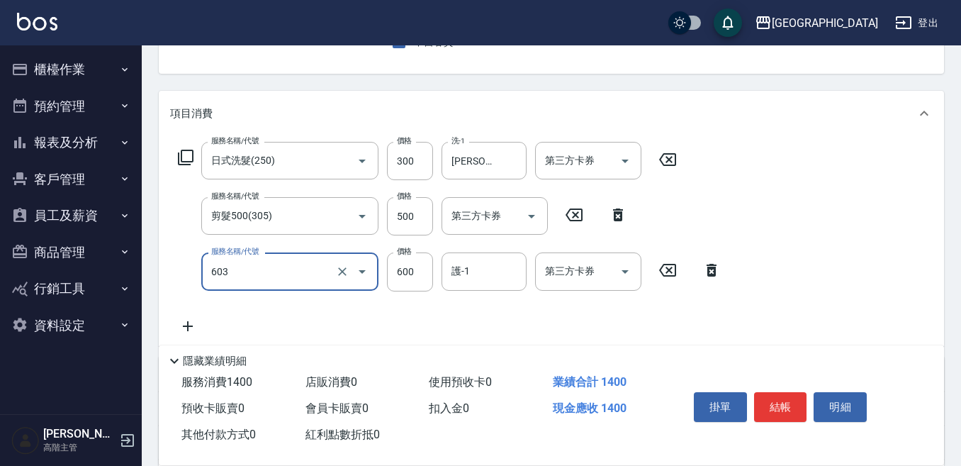
type input "DP水導素(603)"
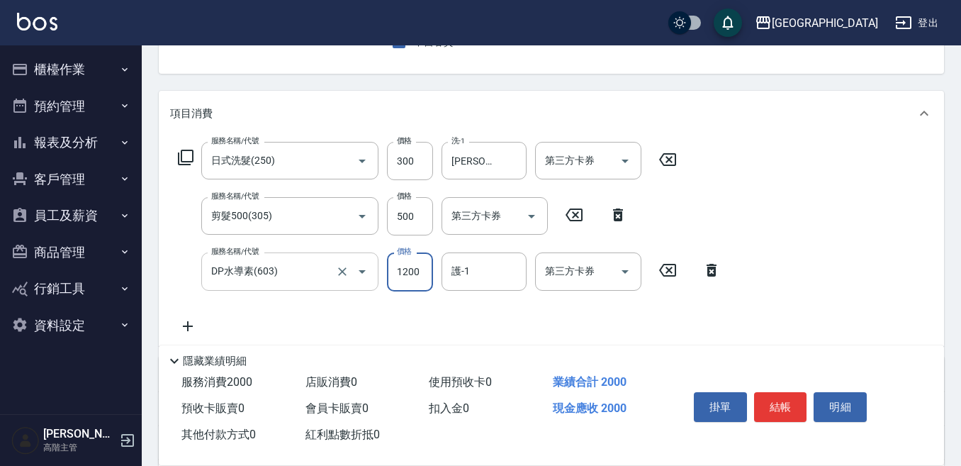
type input "1200"
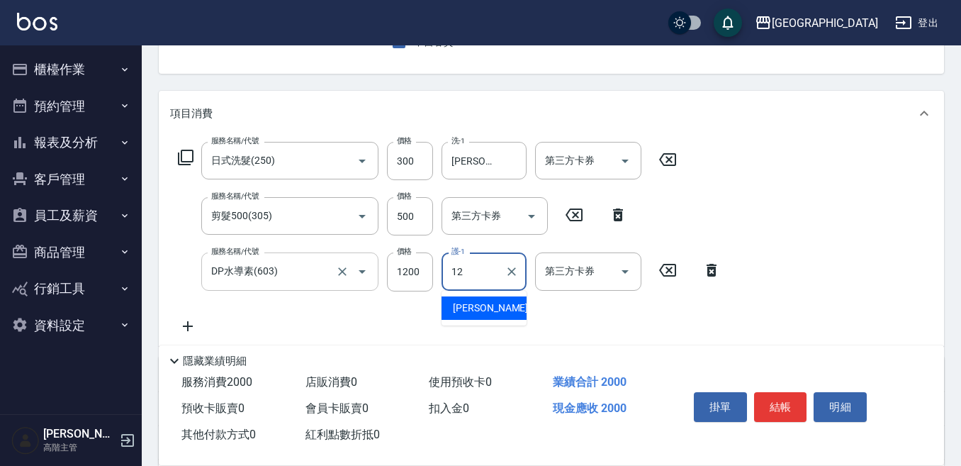
type input "Emily-12"
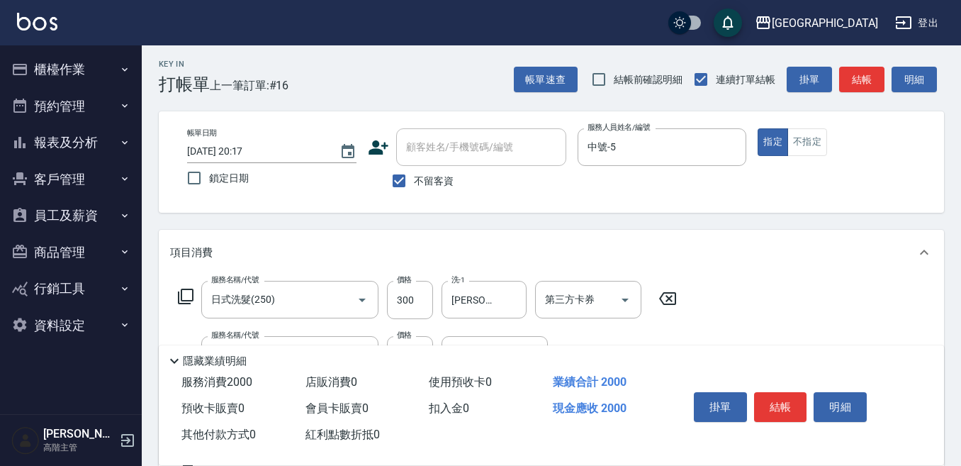
scroll to position [0, 0]
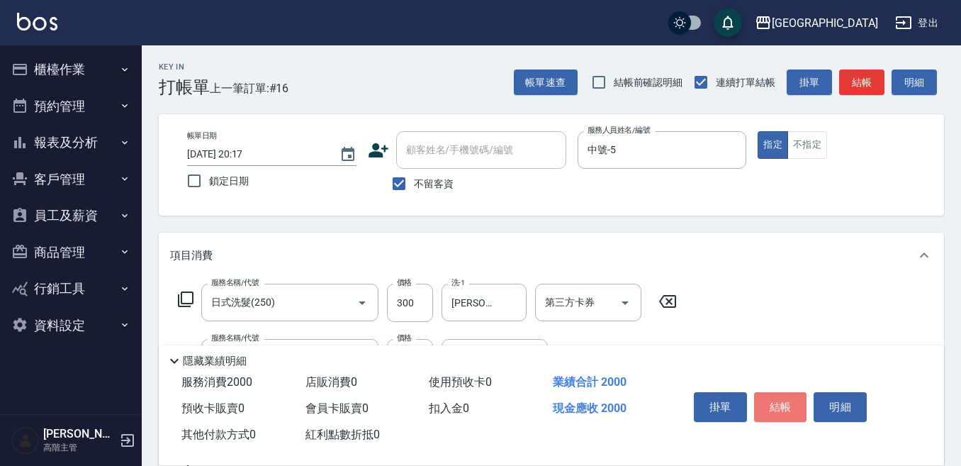
drag, startPoint x: 786, startPoint y: 397, endPoint x: 717, endPoint y: 404, distance: 69.1
click at [778, 394] on button "結帳" at bounding box center [780, 407] width 53 height 30
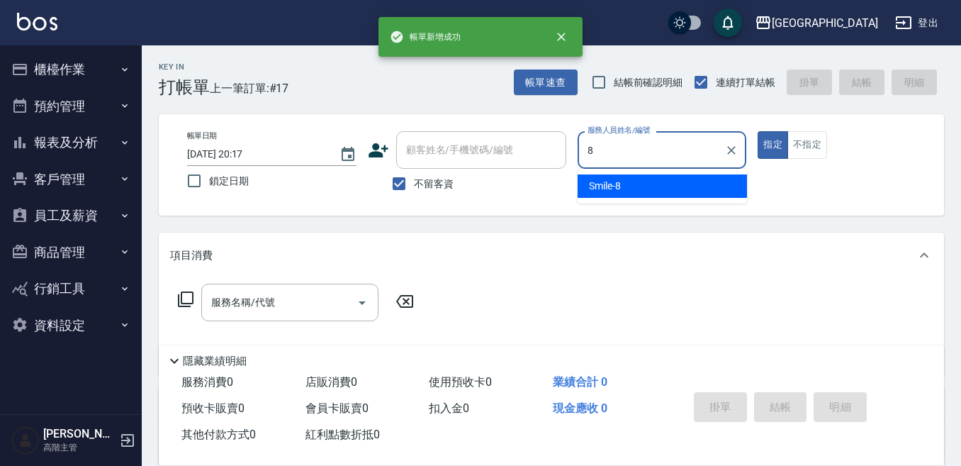
type input "Smile-8"
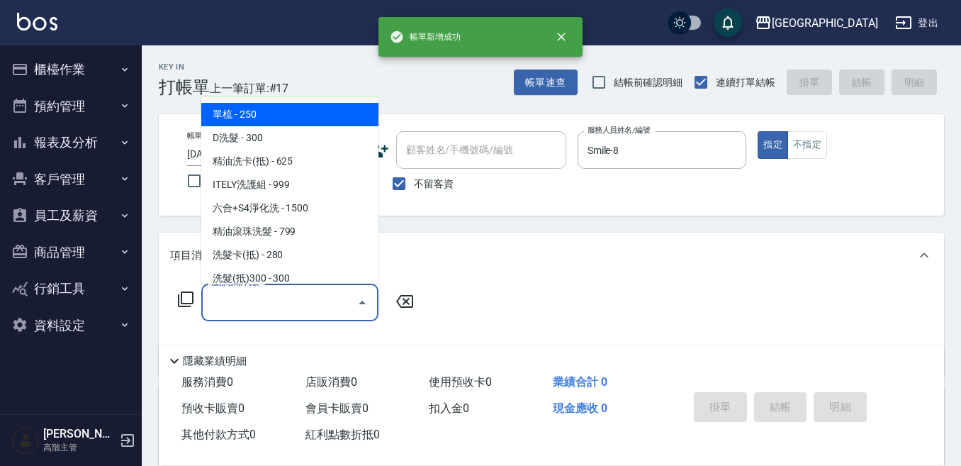
click at [244, 294] on div "服務名稱/代號 服務名稱/代號" at bounding box center [289, 303] width 177 height 38
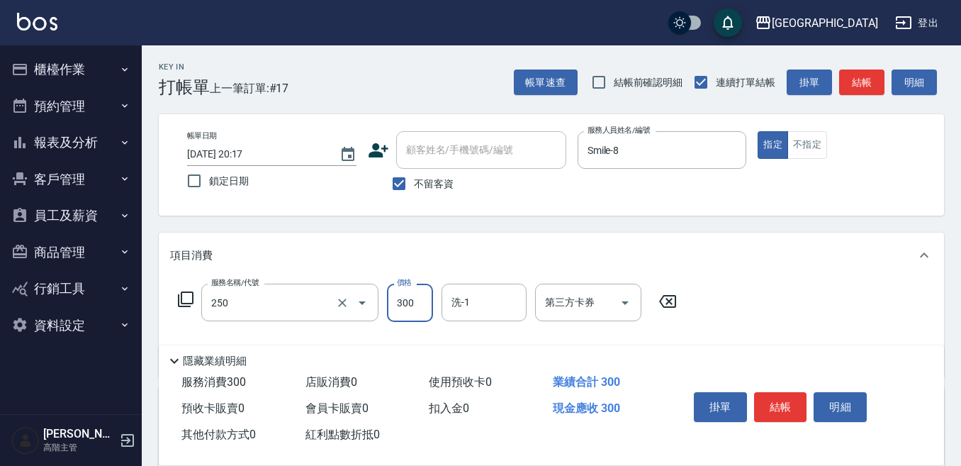
type input "日式洗髮(250)"
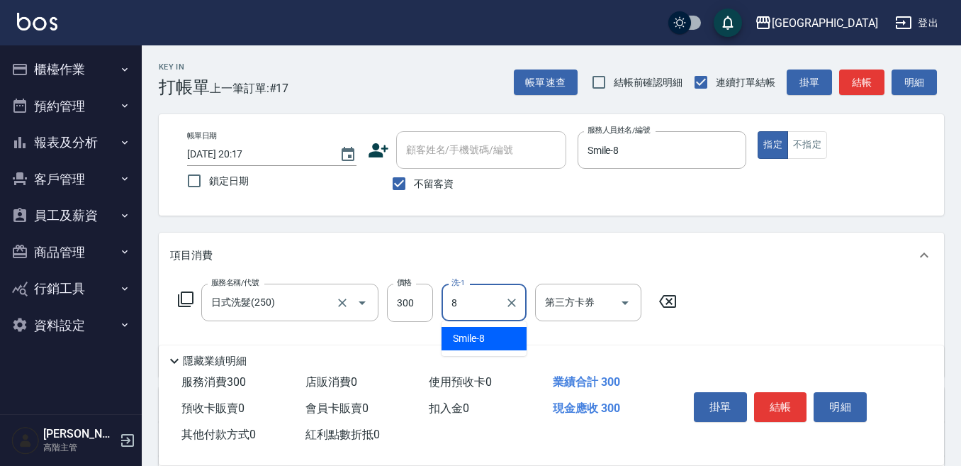
type input "Smile-8"
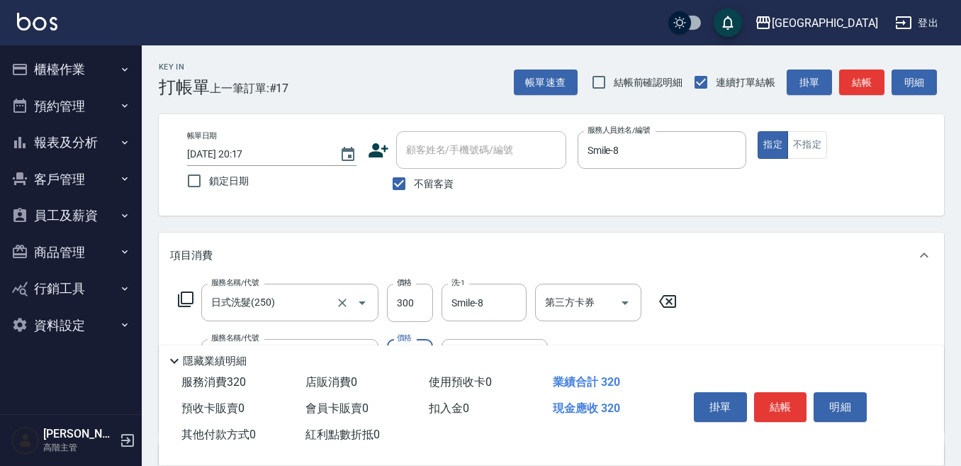
type input "潤絲精(800)"
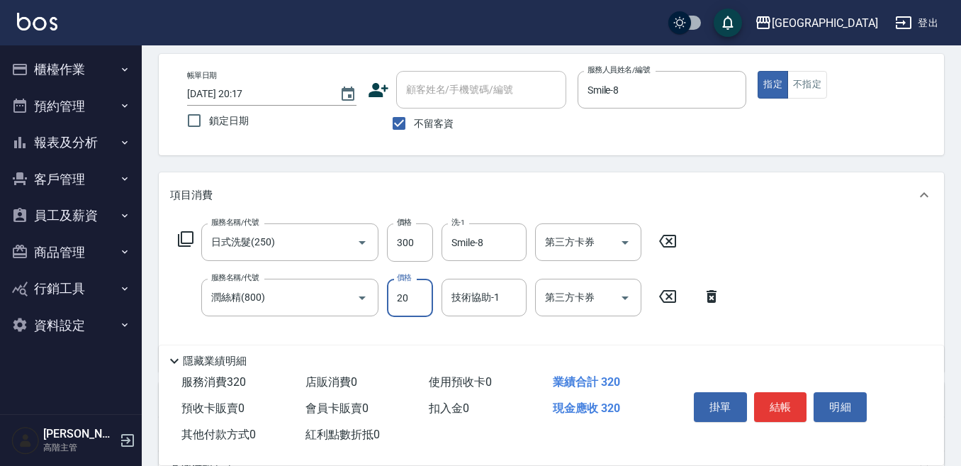
scroll to position [142, 0]
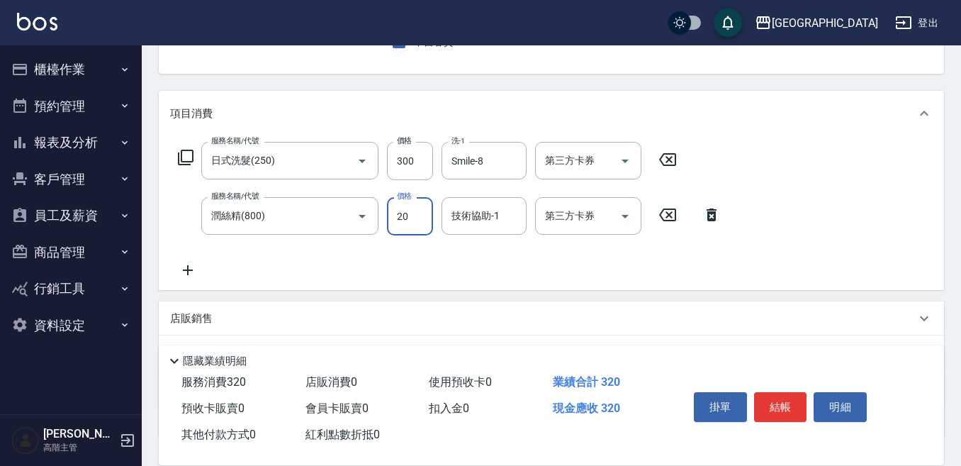
click at [481, 214] on input "技術協助-1" at bounding box center [484, 215] width 72 height 25
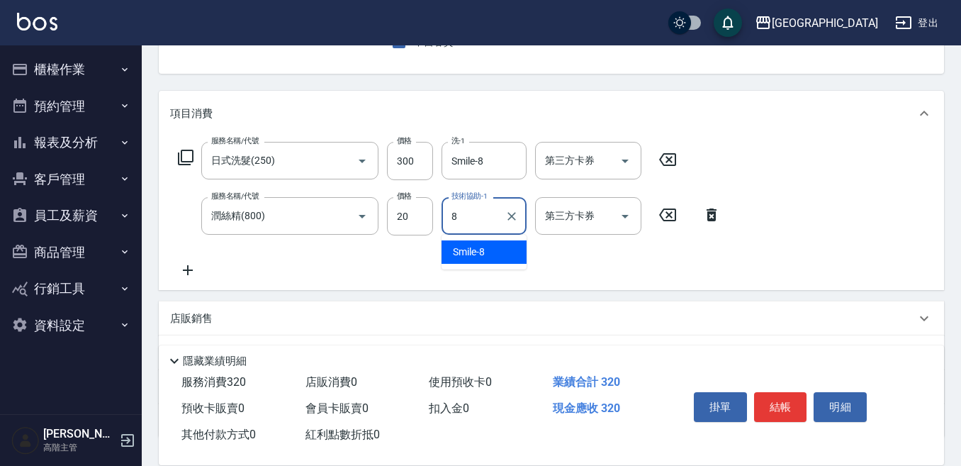
type input "Smile-8"
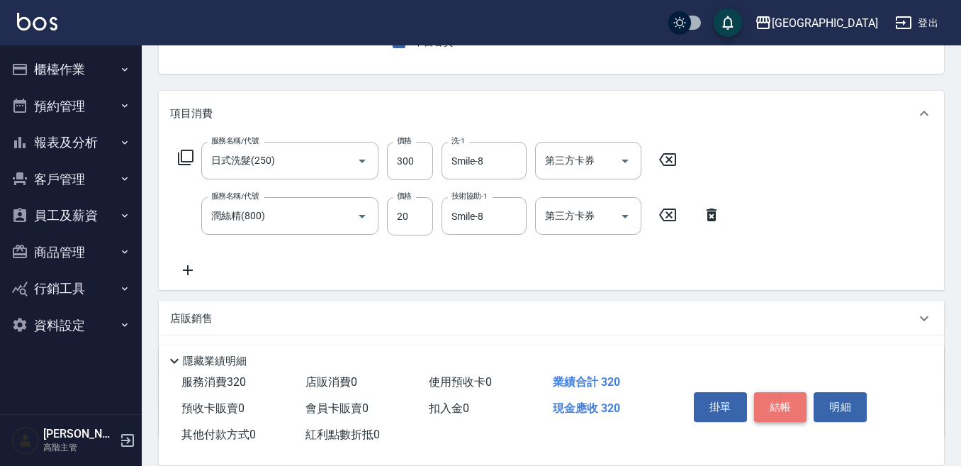
click at [781, 398] on button "結帳" at bounding box center [780, 407] width 53 height 30
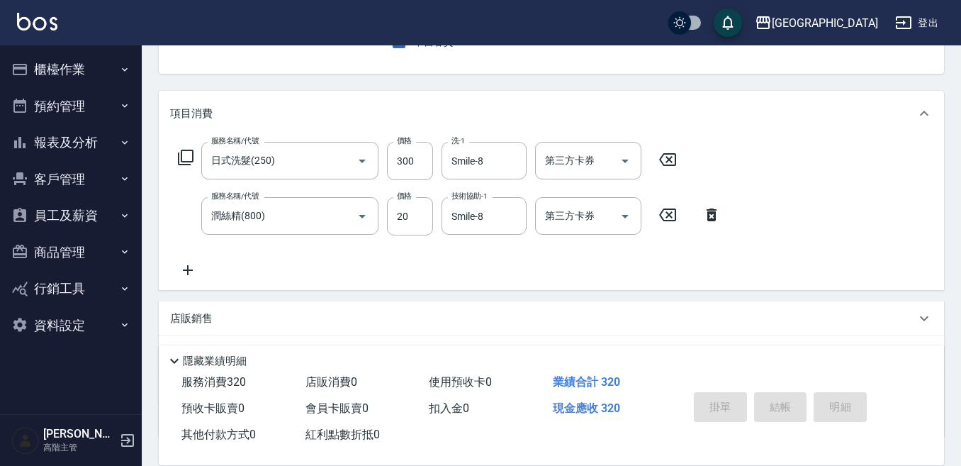
type input "2025/10/09 20:18"
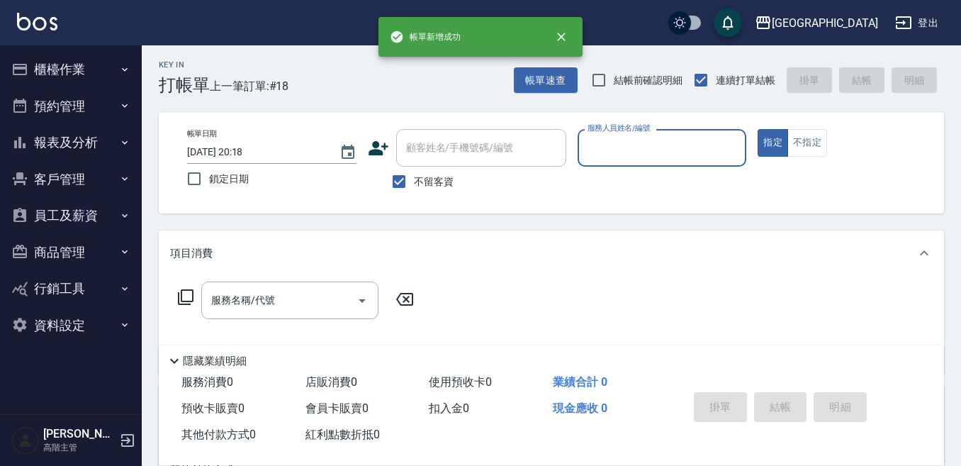
scroll to position [0, 0]
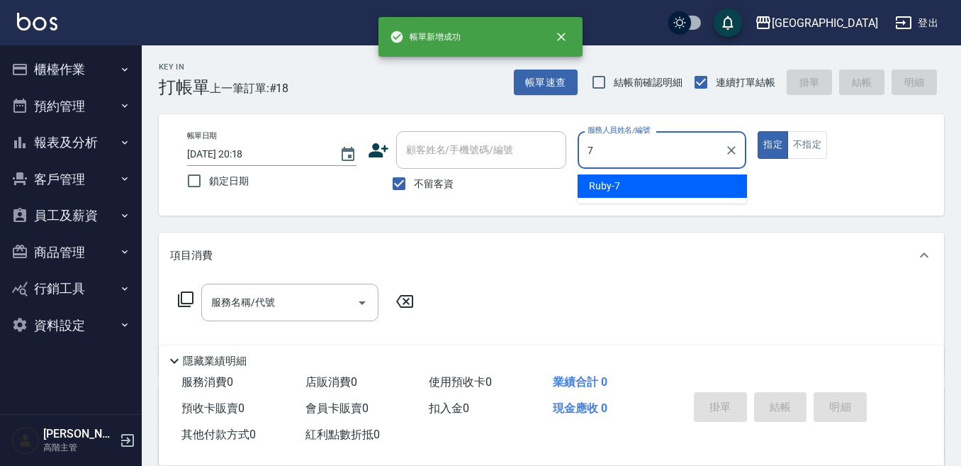
type input "Ruby-7"
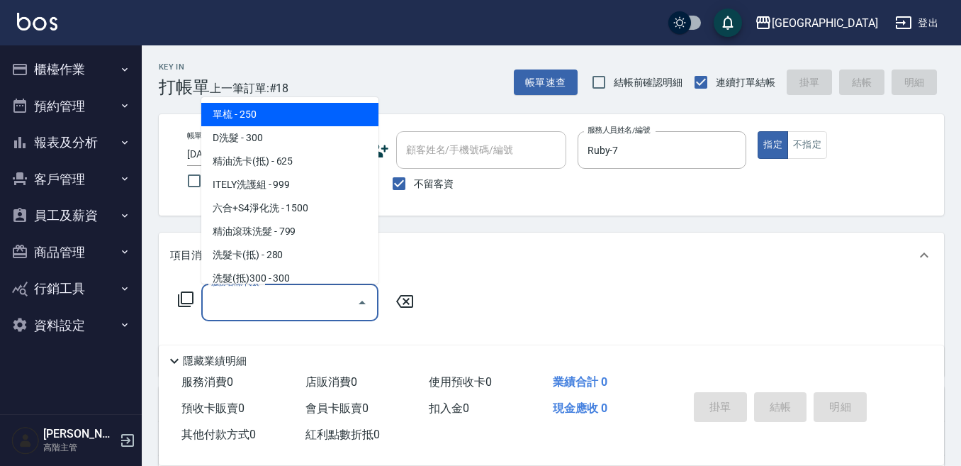
click at [256, 296] on input "服務名稱/代號" at bounding box center [279, 302] width 143 height 25
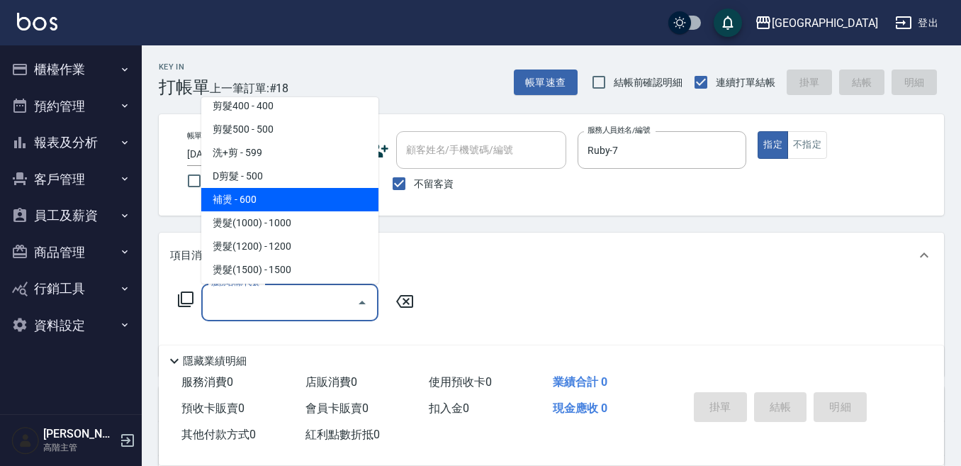
scroll to position [354, 0]
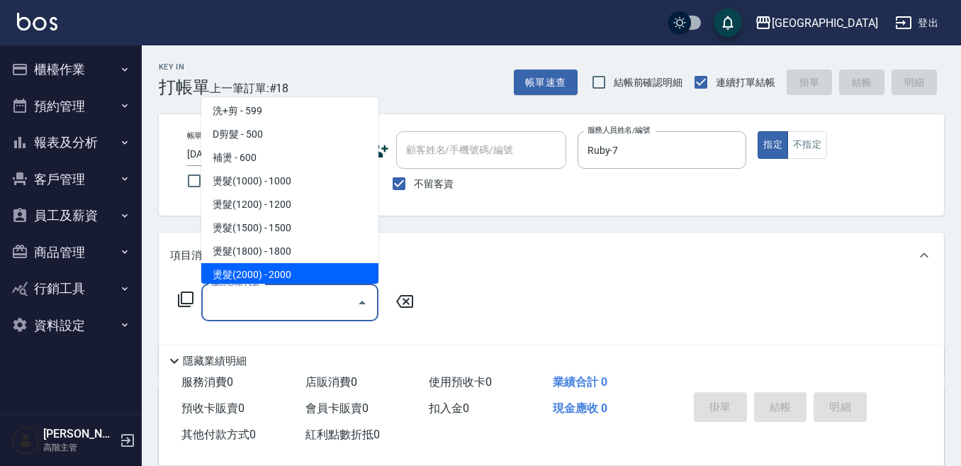
drag, startPoint x: 289, startPoint y: 268, endPoint x: 362, endPoint y: 275, distance: 73.4
click at [294, 267] on span "燙髮(2000) - 2000" at bounding box center [289, 274] width 177 height 23
type input "燙髮(2000)(405)"
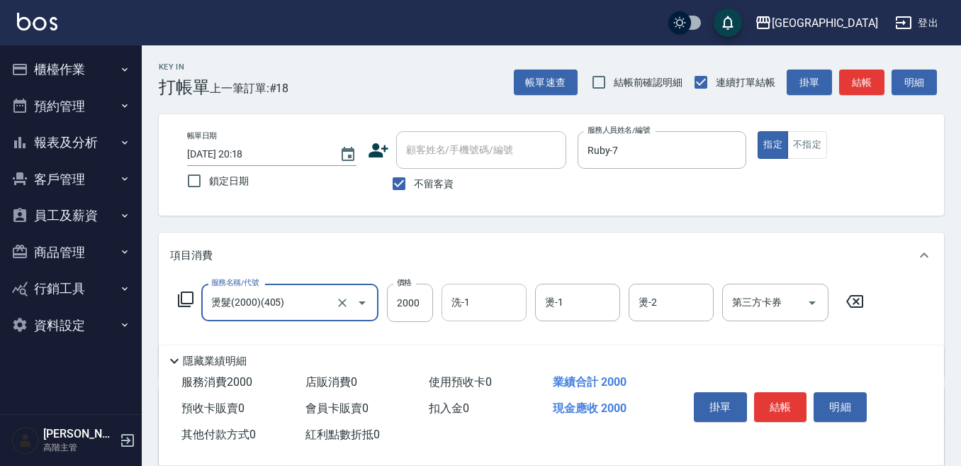
click at [476, 308] on input "洗-1" at bounding box center [484, 302] width 72 height 25
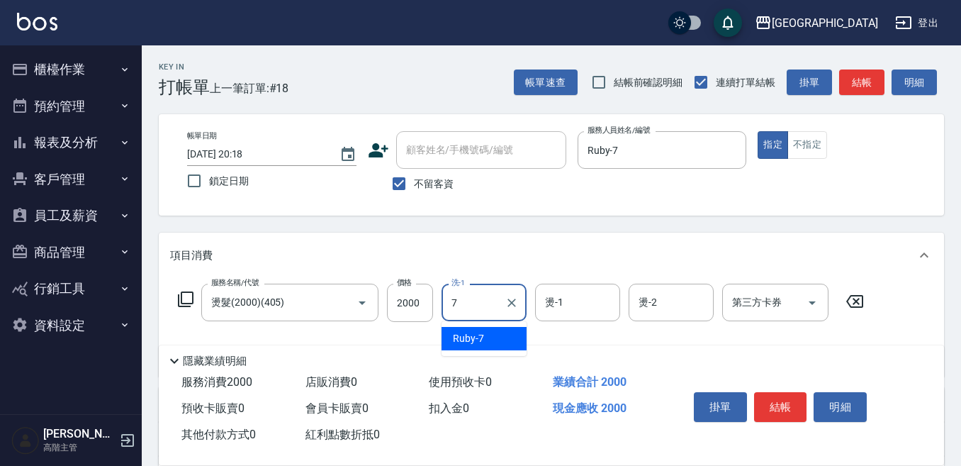
type input "Ruby-7"
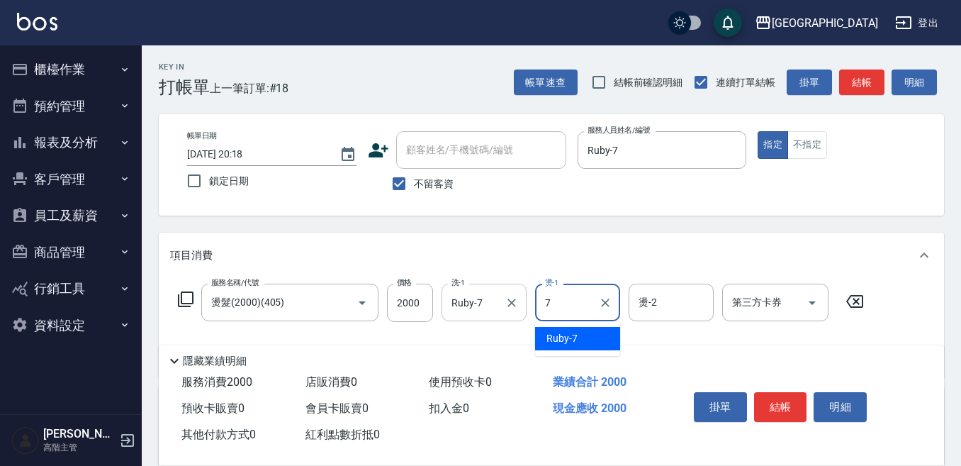
type input "Ruby-7"
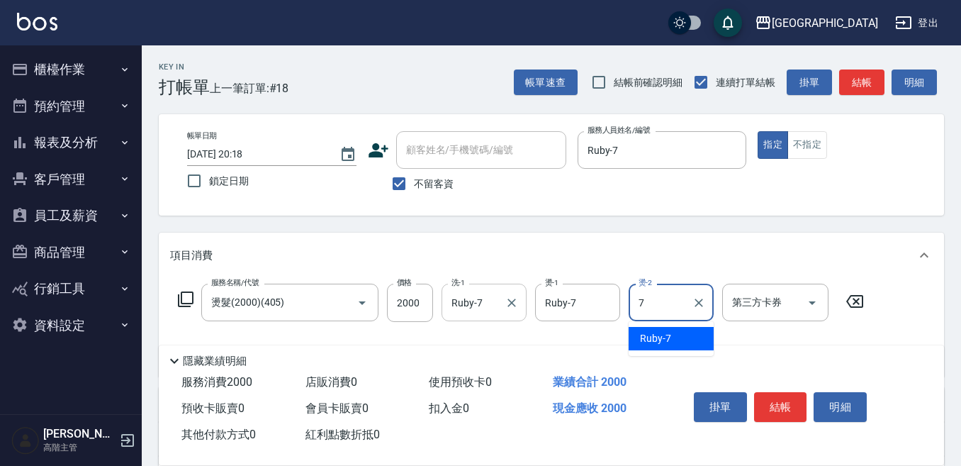
type input "Ruby-7"
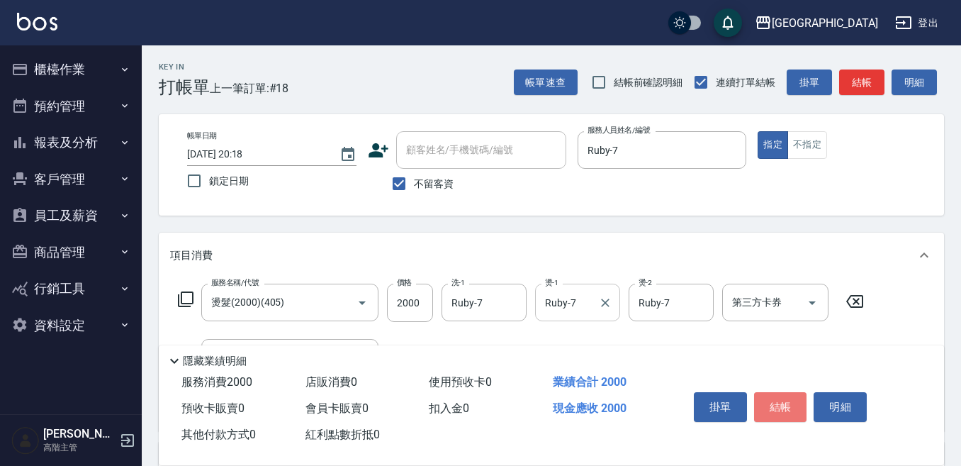
drag, startPoint x: 776, startPoint y: 406, endPoint x: 561, endPoint y: 300, distance: 240.3
click at [771, 392] on button "結帳" at bounding box center [780, 407] width 53 height 30
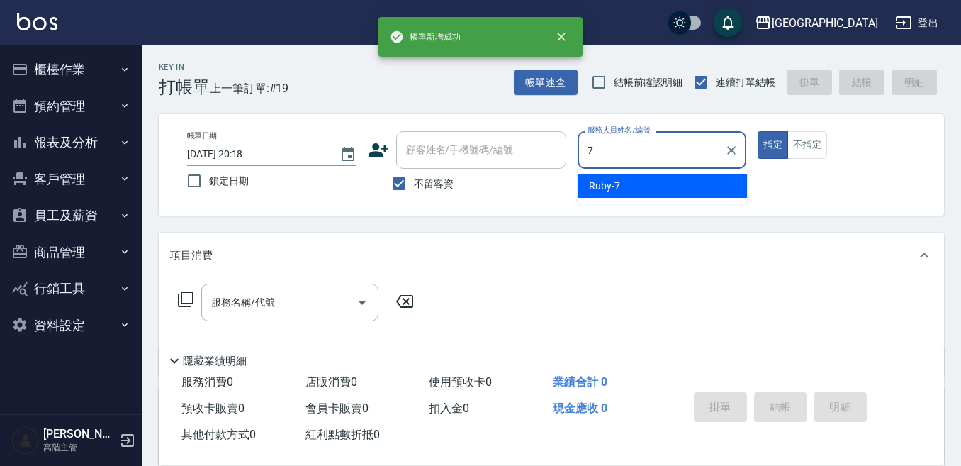
type input "Ruby-7"
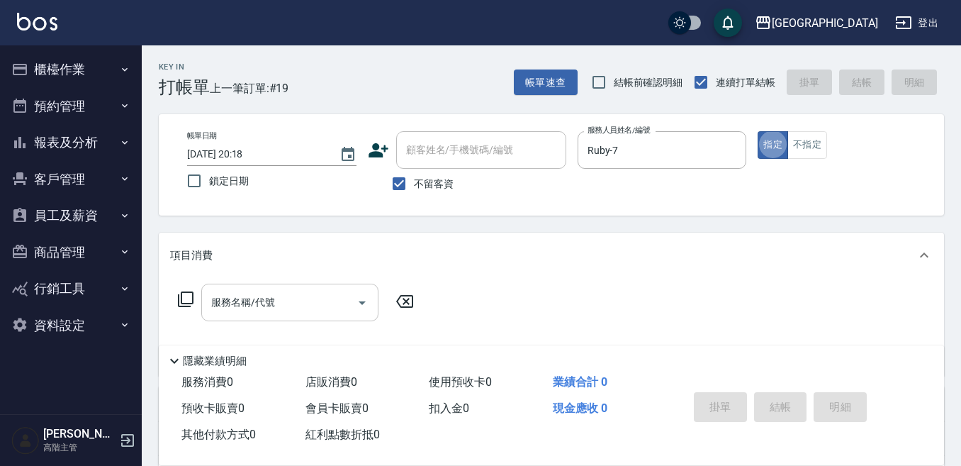
click at [315, 306] on input "服務名稱/代號" at bounding box center [279, 302] width 143 height 25
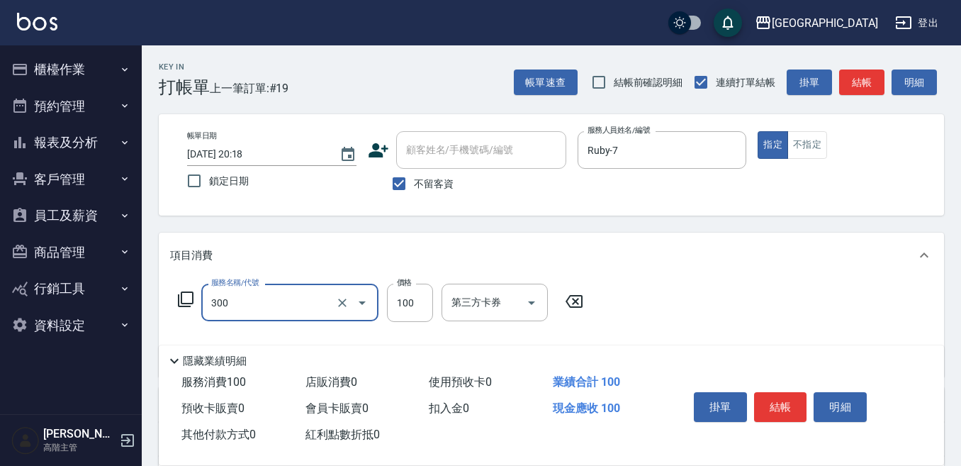
type input "剪瀏海(300)"
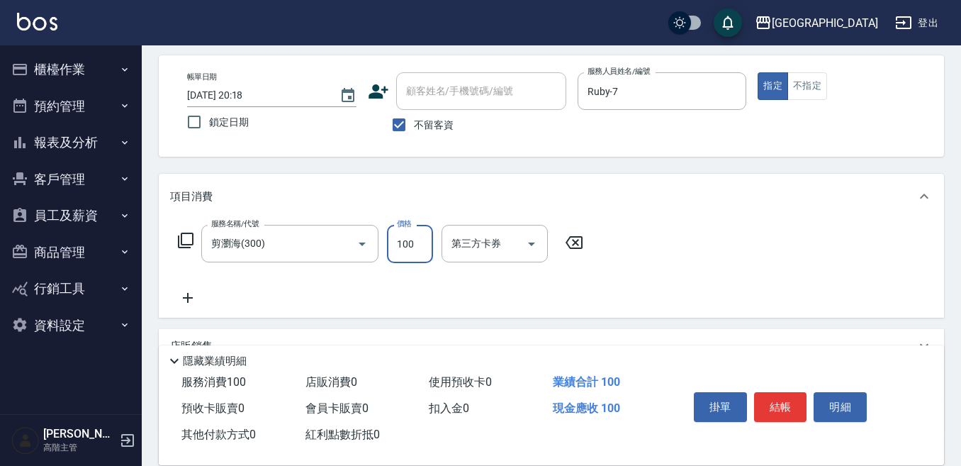
scroll to position [142, 0]
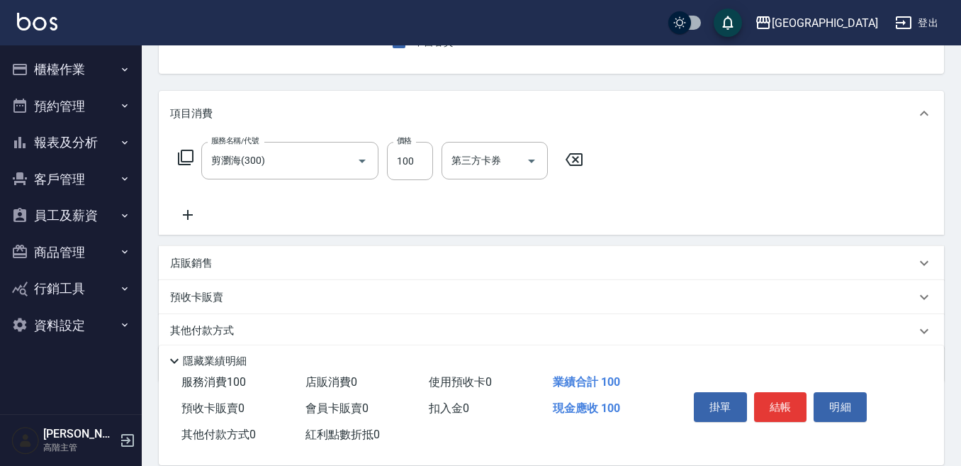
click at [188, 214] on icon at bounding box center [187, 214] width 35 height 17
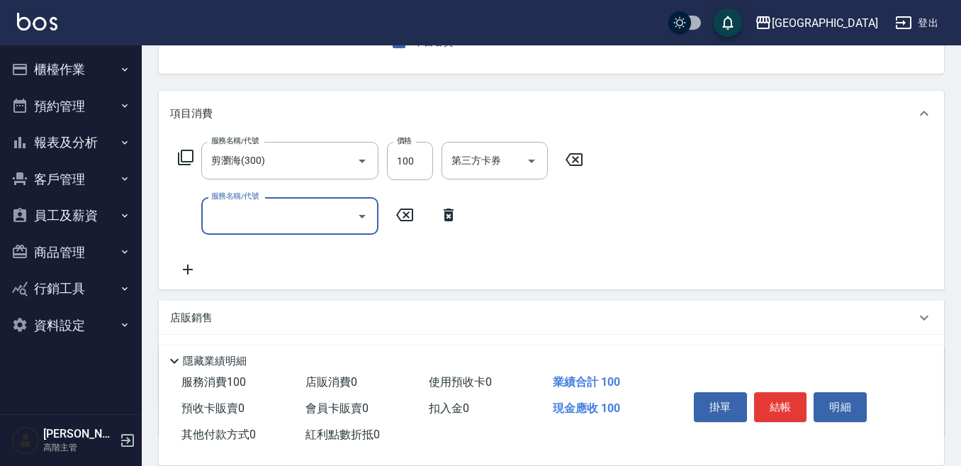
click at [218, 217] on input "服務名稱/代號" at bounding box center [279, 215] width 143 height 25
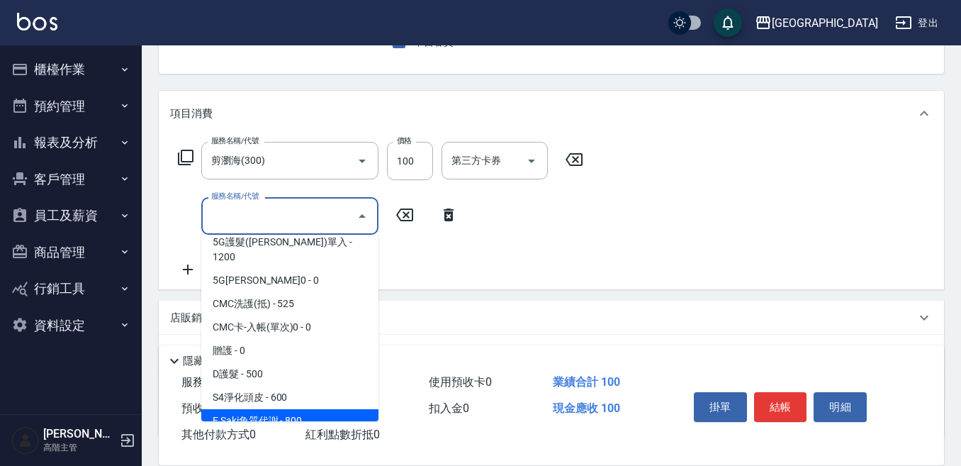
scroll to position [1063, 0]
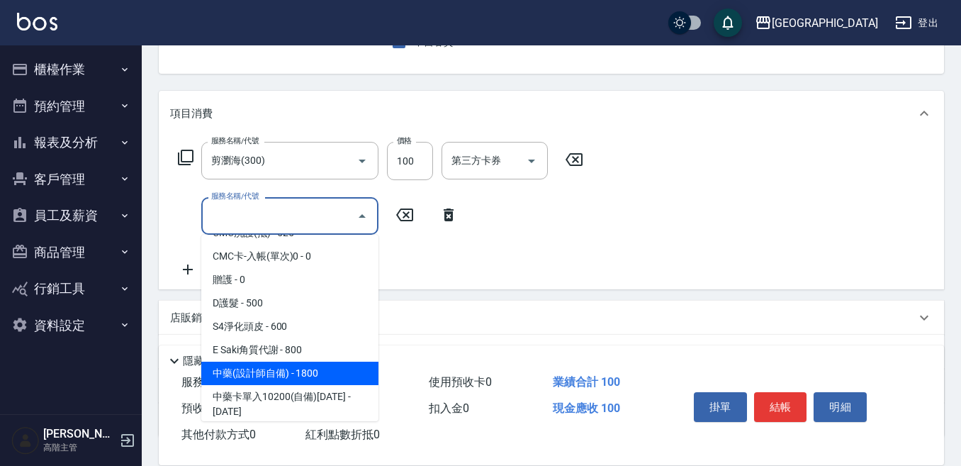
click at [306, 362] on span "中藥(設計師自備) - 1800" at bounding box center [289, 373] width 177 height 23
type input "中藥(設計師自備)(702)"
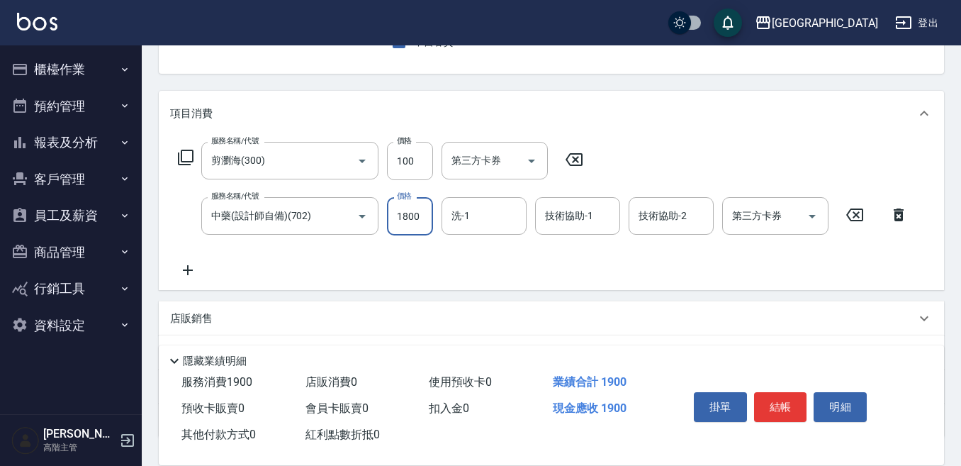
click at [420, 214] on input "1800" at bounding box center [410, 216] width 46 height 38
type input "1460"
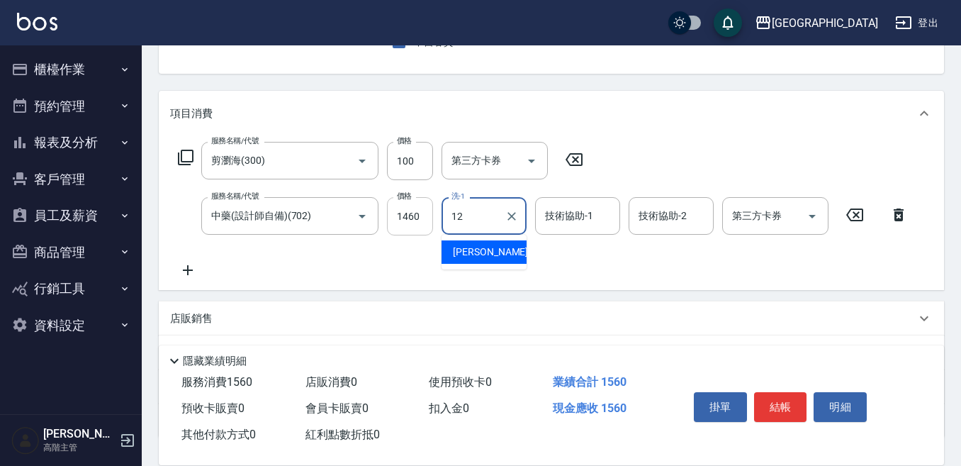
type input "Emily-12"
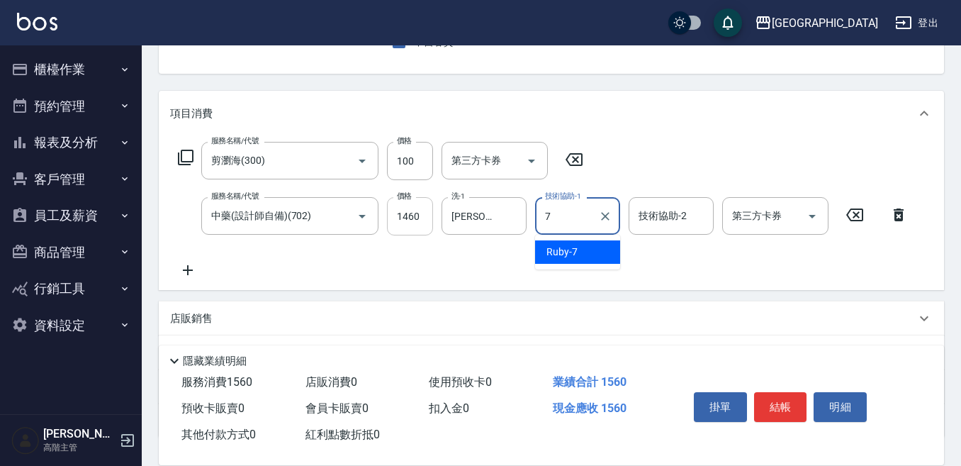
type input "Ruby-7"
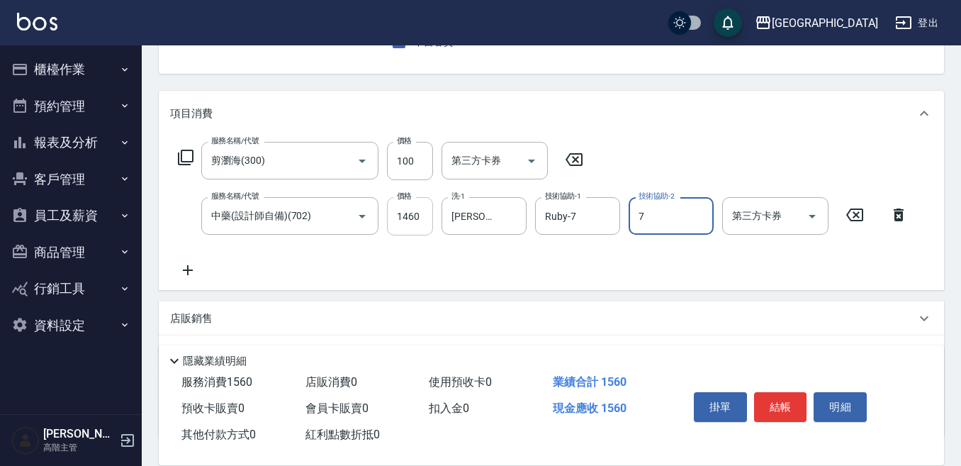
type input "Ruby-7"
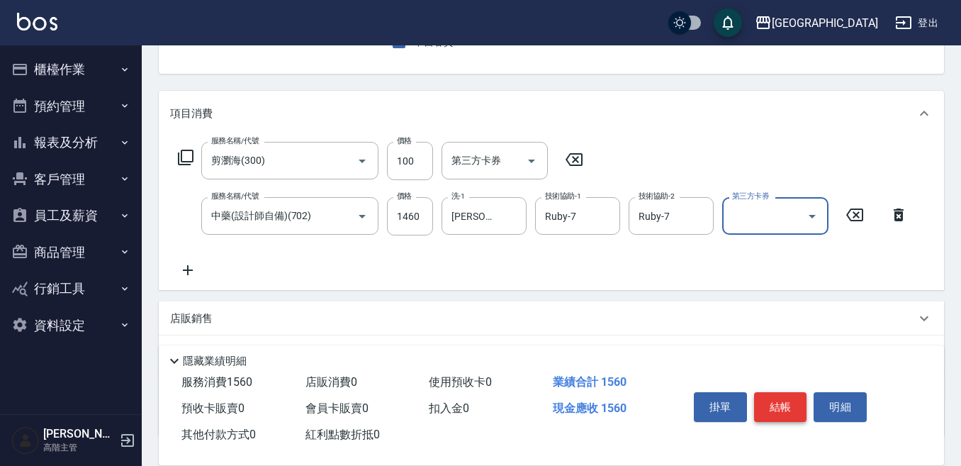
scroll to position [0, 0]
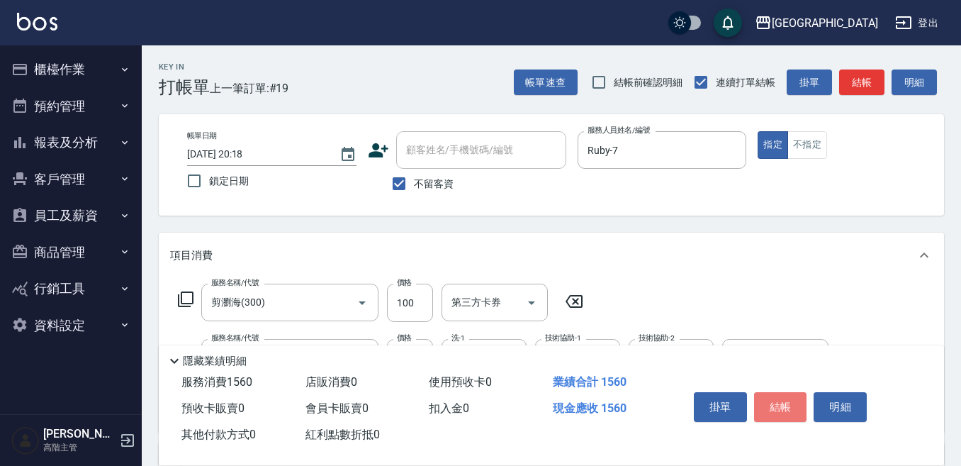
drag, startPoint x: 774, startPoint y: 397, endPoint x: 734, endPoint y: 385, distance: 42.2
click at [775, 397] on button "結帳" at bounding box center [780, 407] width 53 height 30
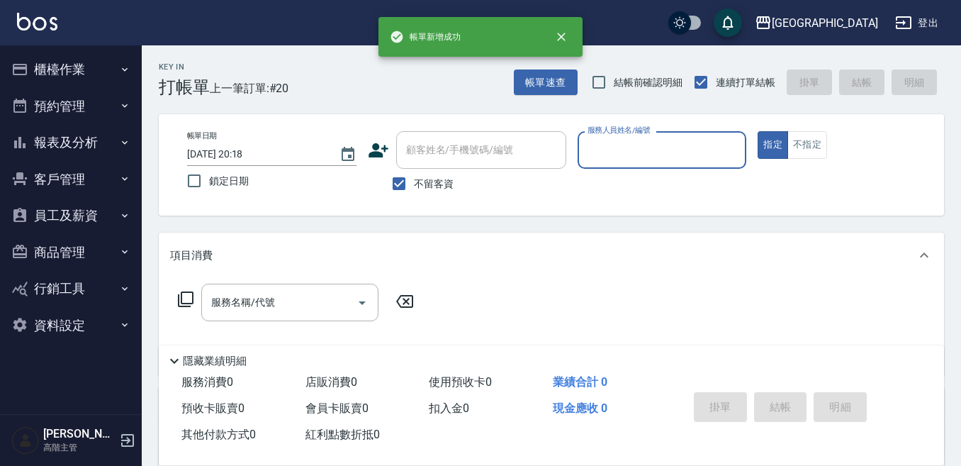
drag, startPoint x: 601, startPoint y: 146, endPoint x: 600, endPoint y: 155, distance: 9.3
click at [600, 147] on input "服務人員姓名/編號" at bounding box center [662, 150] width 157 height 25
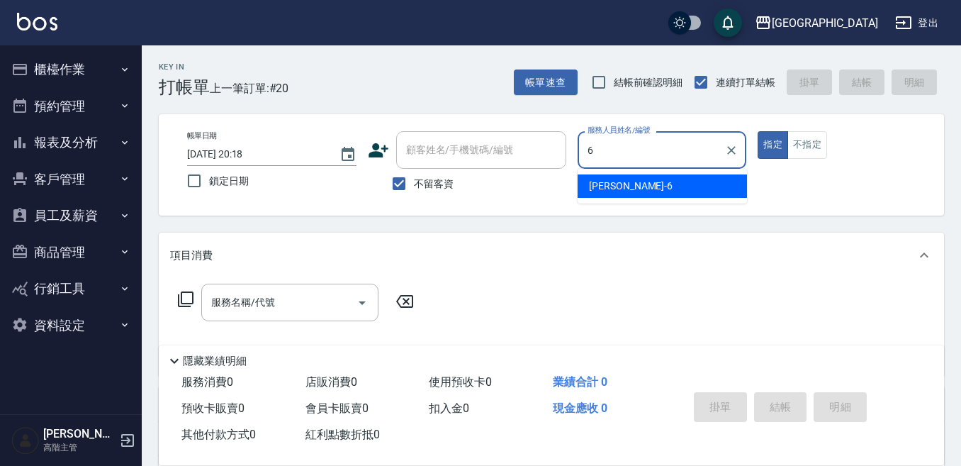
type input "Judy-6"
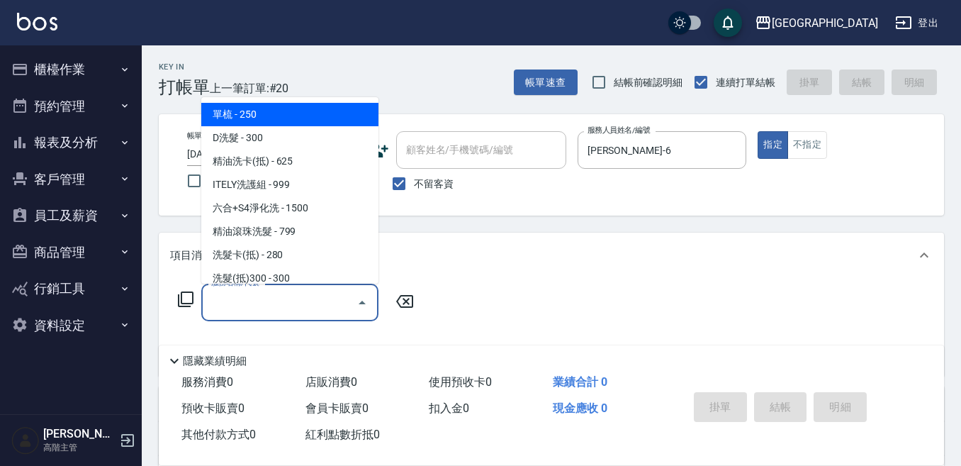
click at [311, 306] on input "服務名稱/代號" at bounding box center [279, 302] width 143 height 25
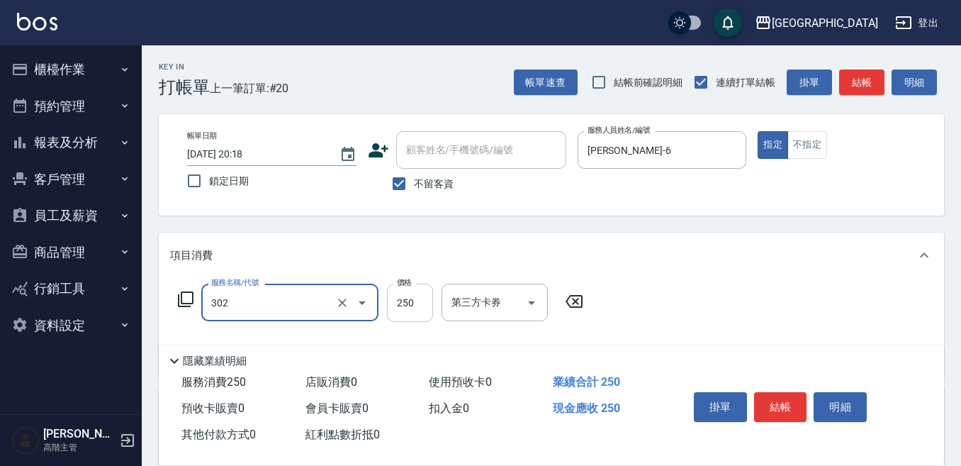
type input "剪髮250(302)"
click at [406, 299] on input "250" at bounding box center [410, 303] width 46 height 38
type input "300"
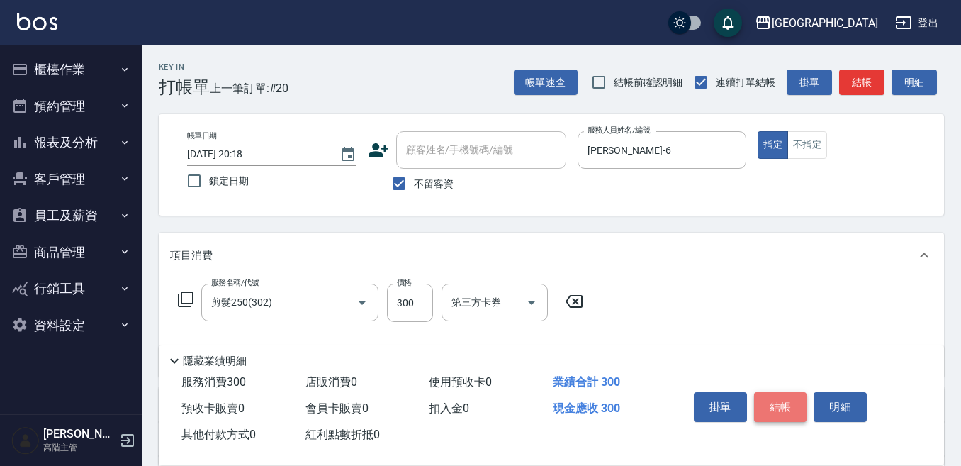
click at [779, 392] on button "結帳" at bounding box center [780, 407] width 53 height 30
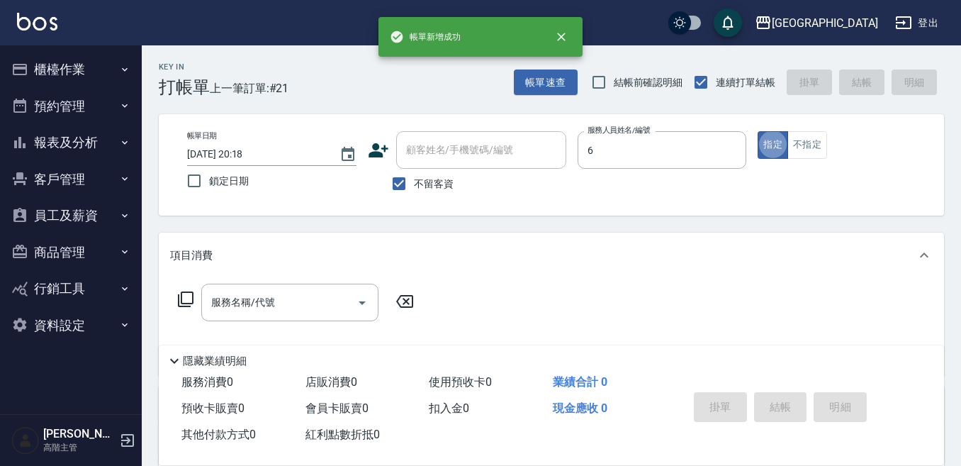
type input "Judy-6"
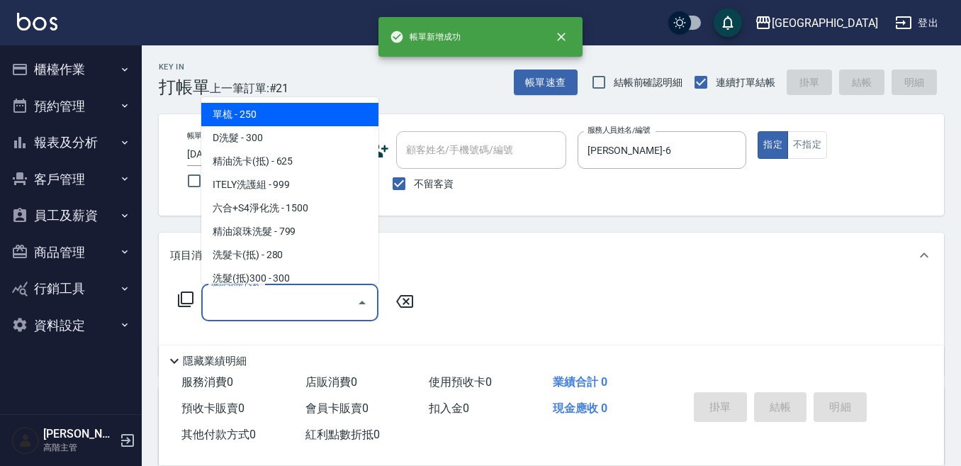
click at [250, 301] on input "服務名稱/代號" at bounding box center [279, 302] width 143 height 25
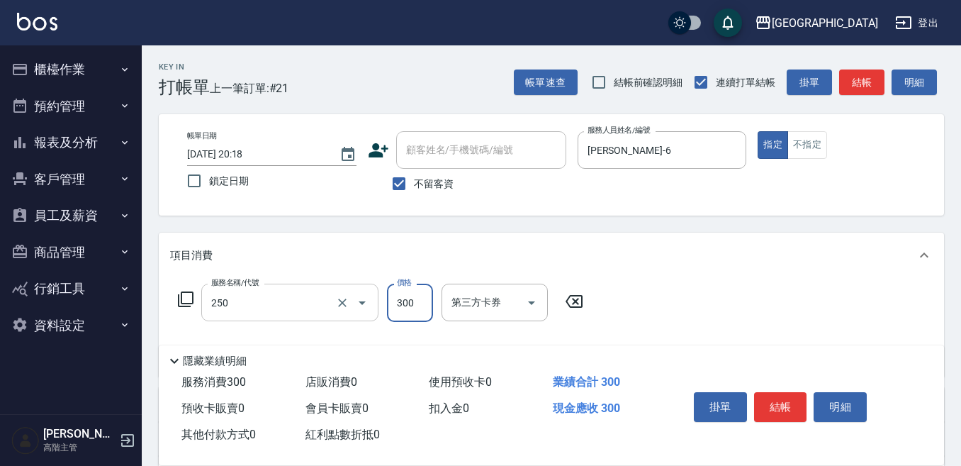
type input "日式洗髮(250)"
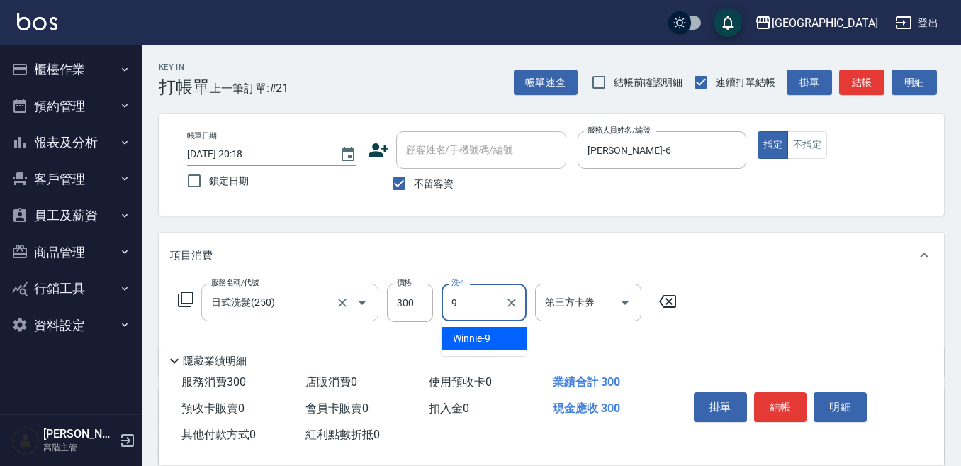
type input "Winnie-9"
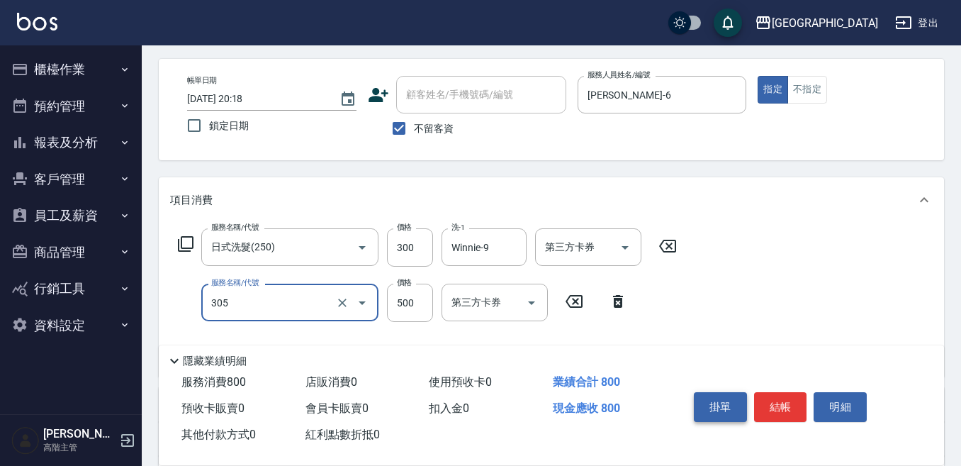
scroll to position [71, 0]
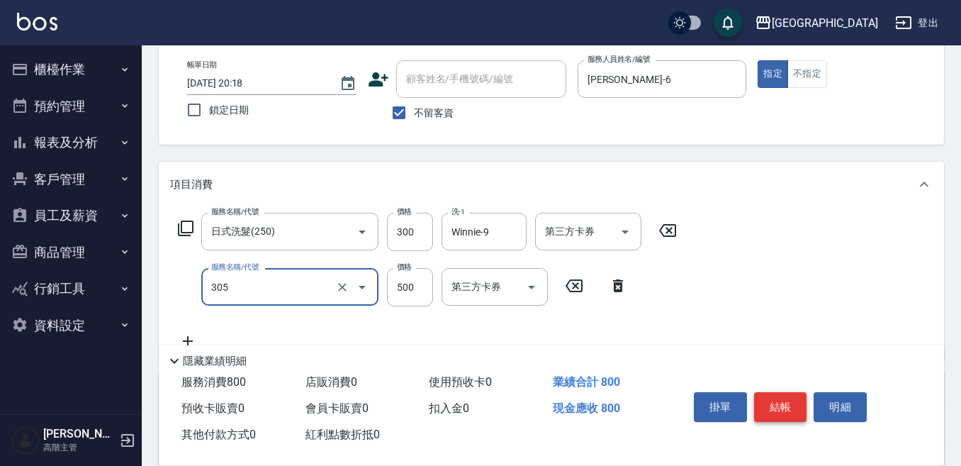
type input "剪髮500(305)"
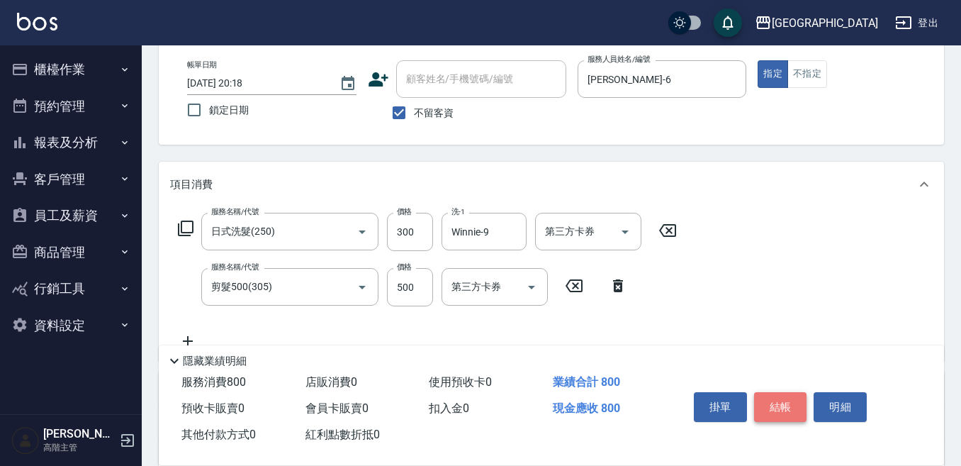
click at [783, 398] on button "結帳" at bounding box center [780, 407] width 53 height 30
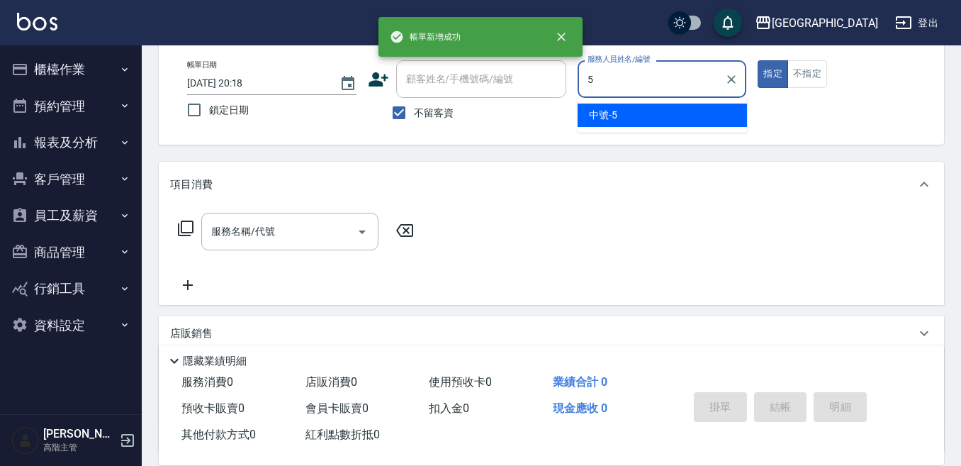
type input "中號-5"
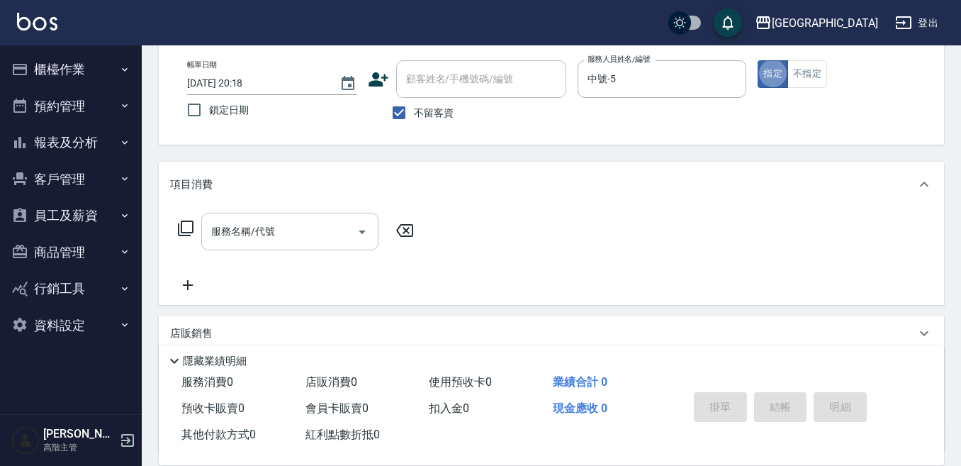
click at [272, 218] on div "服務名稱/代號" at bounding box center [289, 232] width 177 height 38
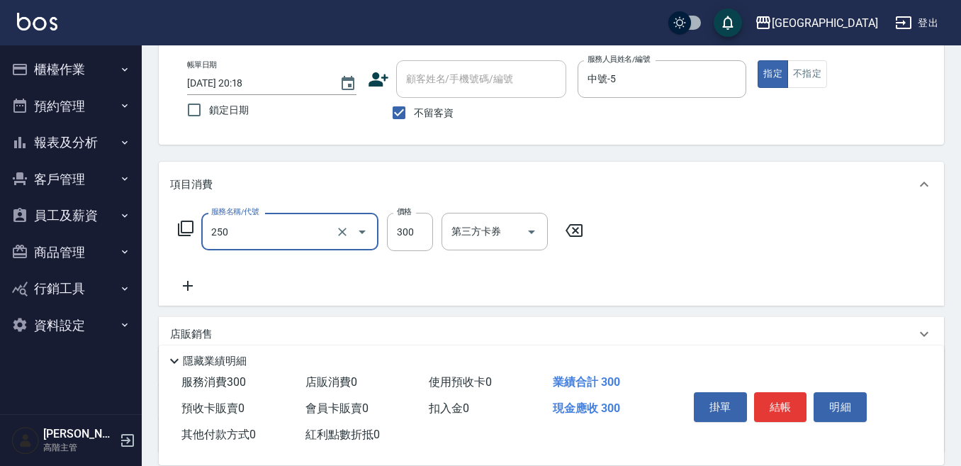
type input "日式洗髮(250)"
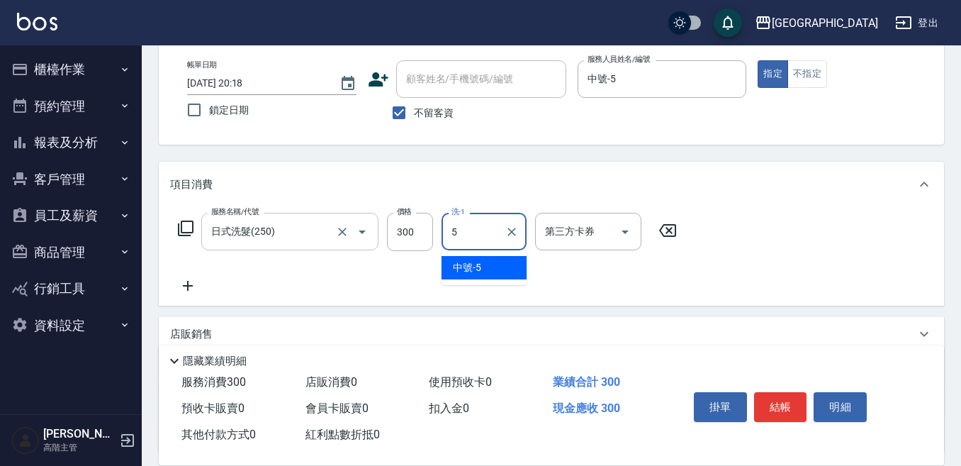
type input "中號-5"
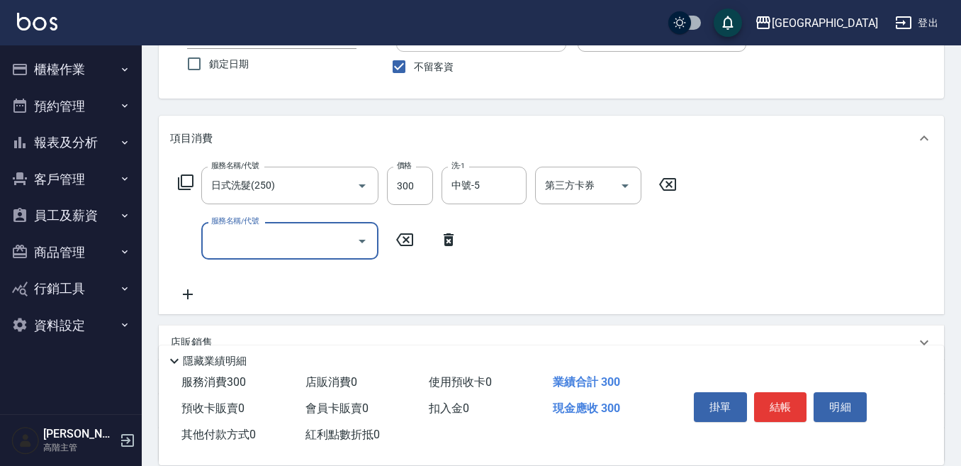
scroll to position [142, 0]
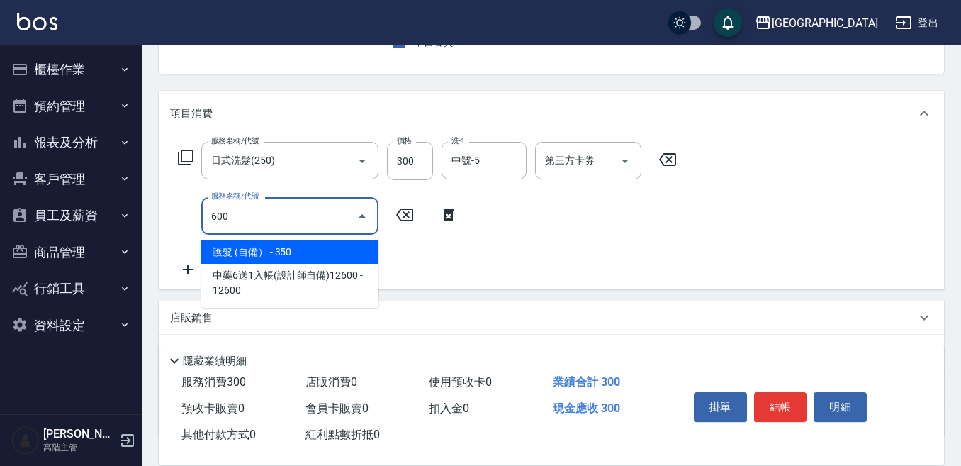
drag, startPoint x: 258, startPoint y: 246, endPoint x: 296, endPoint y: 235, distance: 39.7
click at [258, 247] on span "護髮 (自備） - 350" at bounding box center [289, 251] width 177 height 23
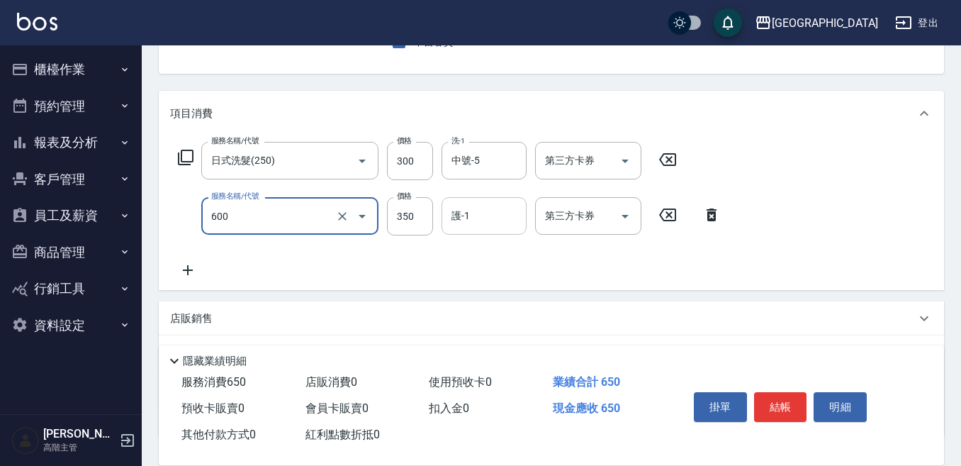
type input "護髮 (自備）(600)"
click at [454, 228] on input "護-1" at bounding box center [484, 215] width 72 height 25
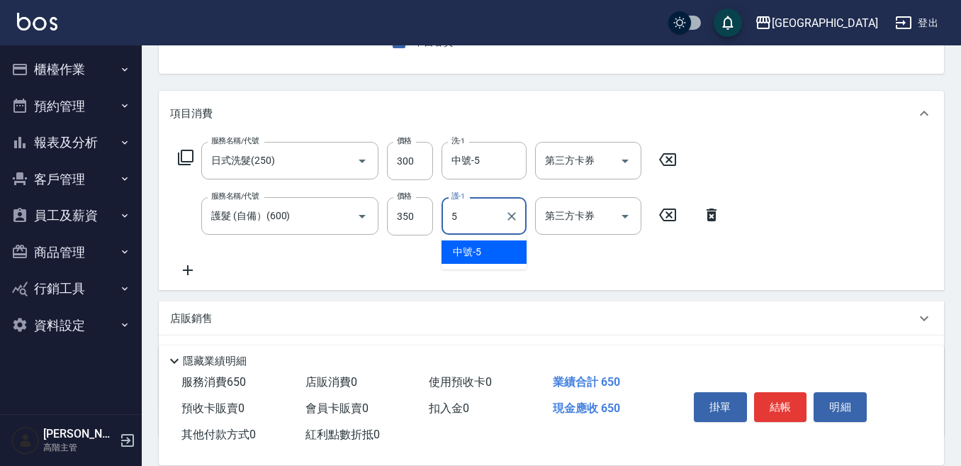
type input "中號-5"
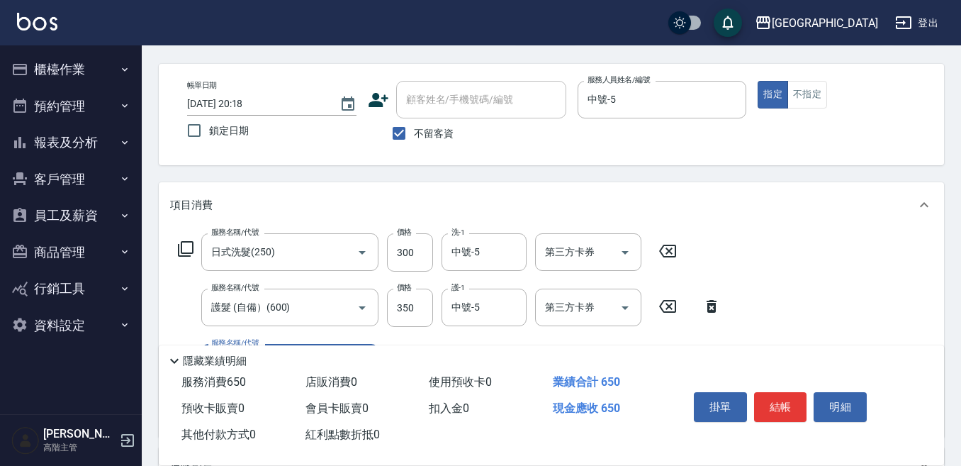
scroll to position [0, 0]
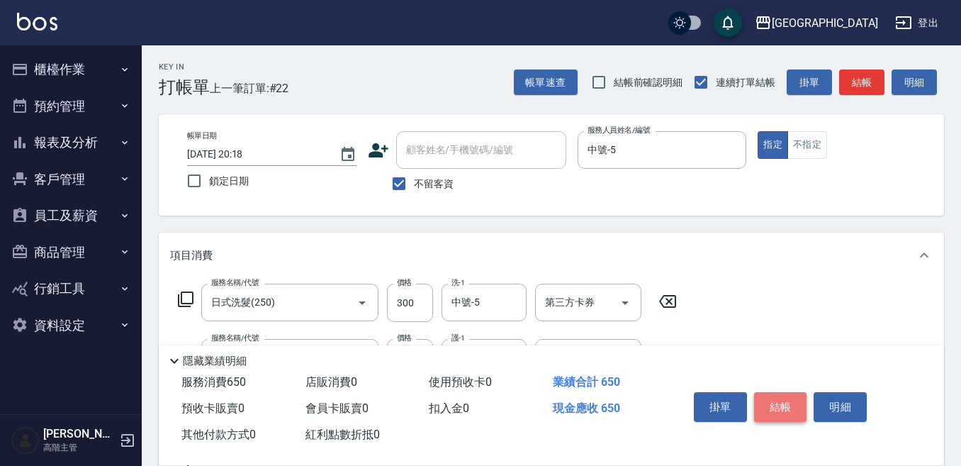
click at [793, 400] on button "結帳" at bounding box center [780, 407] width 53 height 30
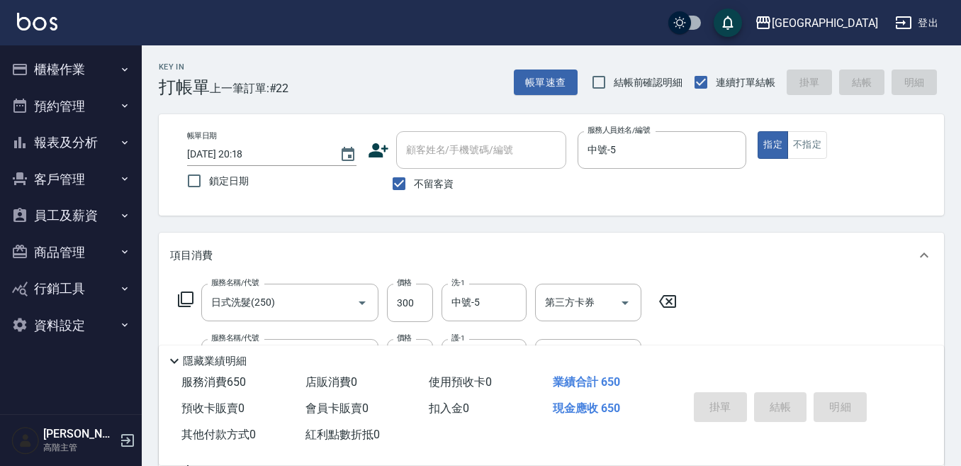
type input "2025/10/09 20:19"
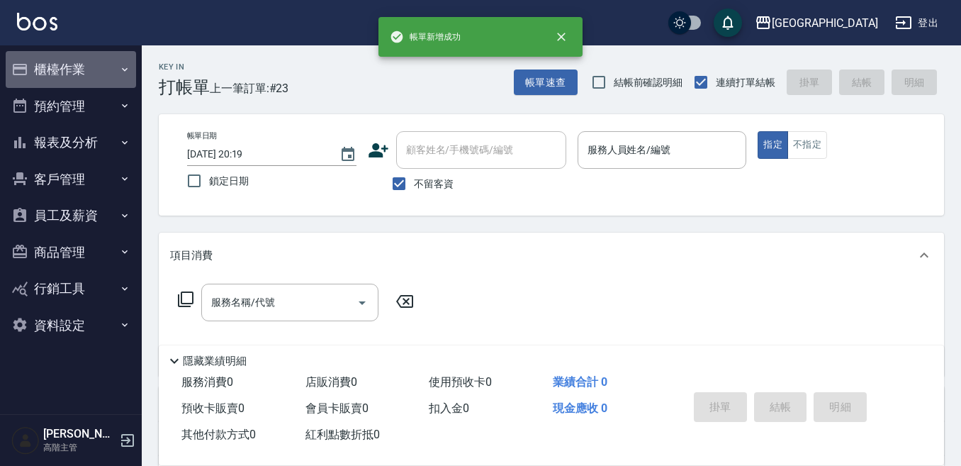
click at [66, 64] on button "櫃檯作業" at bounding box center [71, 69] width 130 height 37
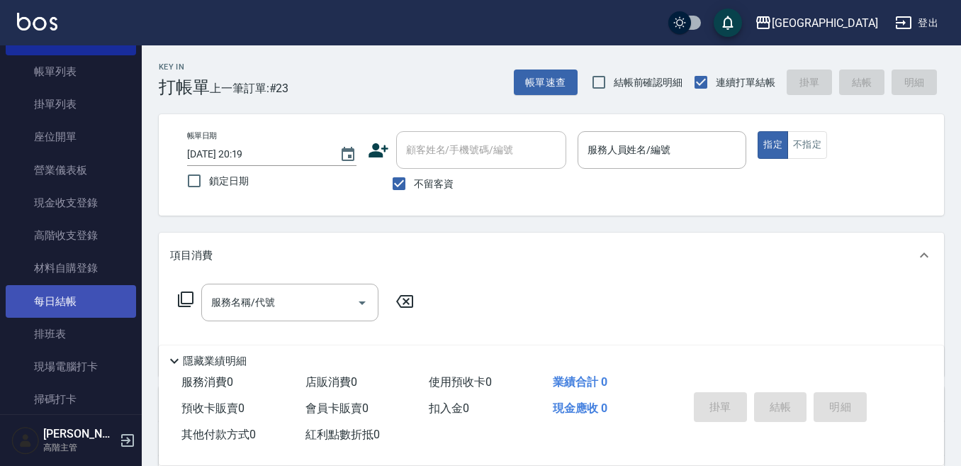
scroll to position [67, 0]
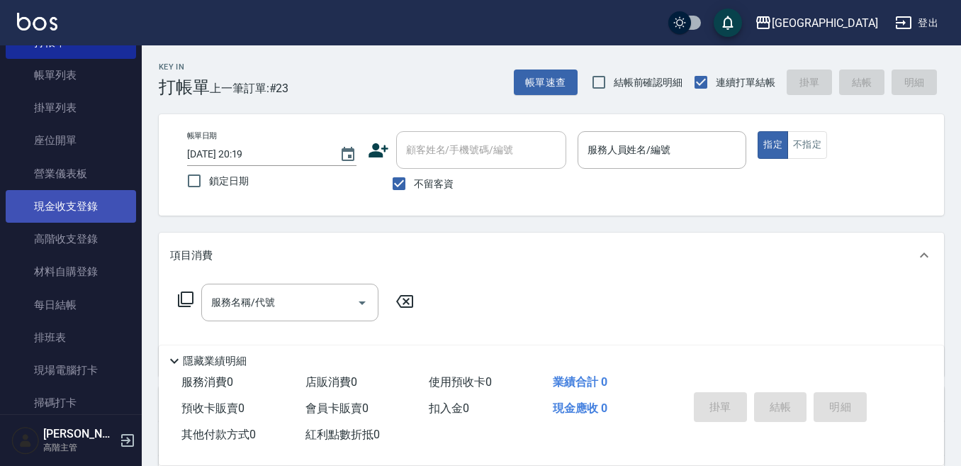
click at [76, 190] on link "現金收支登錄" at bounding box center [71, 206] width 130 height 33
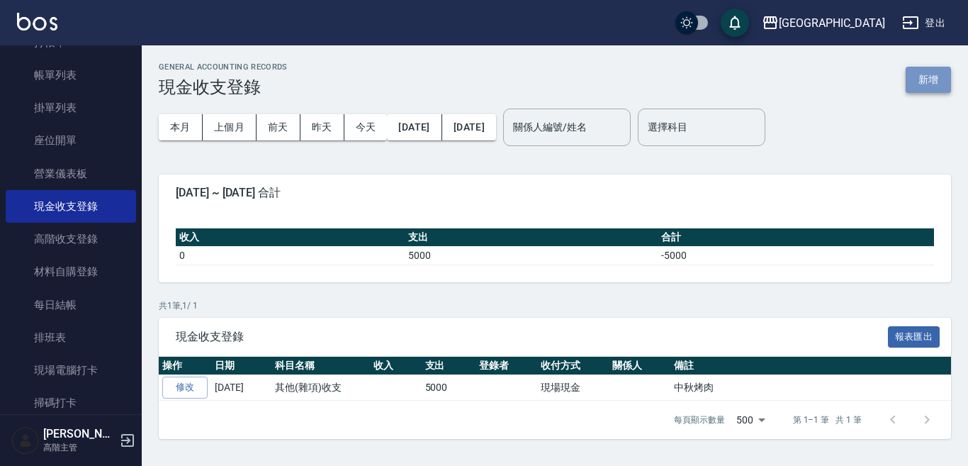
drag, startPoint x: 916, startPoint y: 82, endPoint x: 820, endPoint y: 121, distance: 103.3
click at [915, 82] on button "新增" at bounding box center [928, 80] width 45 height 26
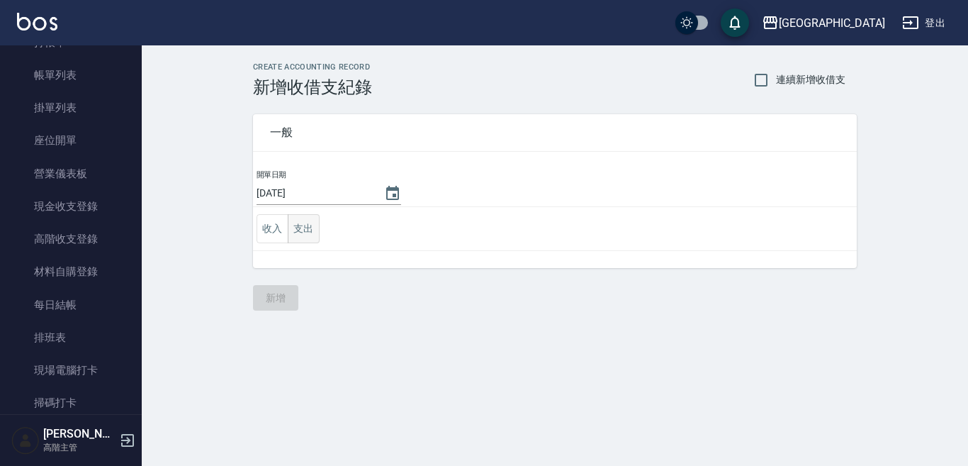
drag, startPoint x: 296, startPoint y: 228, endPoint x: 295, endPoint y: 237, distance: 9.2
click at [296, 227] on button "支出" at bounding box center [304, 228] width 32 height 29
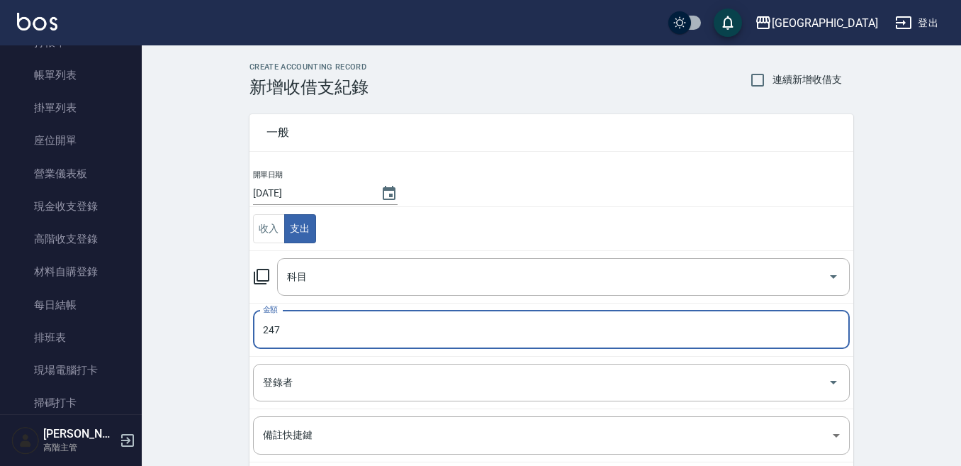
type input "247"
type input "3"
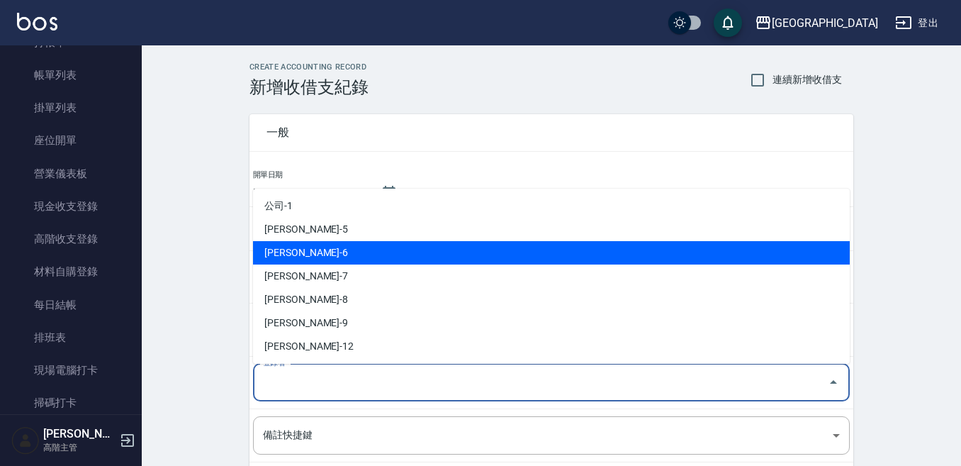
drag, startPoint x: 184, startPoint y: 262, endPoint x: 196, endPoint y: 258, distance: 13.5
click at [191, 259] on div "CREATE ACCOUNTING RECORD 新增收借支紀錄 連續新增收借支 一般 開單日期 2025/10/09 收入 支出 科目 科目 金額 247 …" at bounding box center [552, 335] width 820 height 581
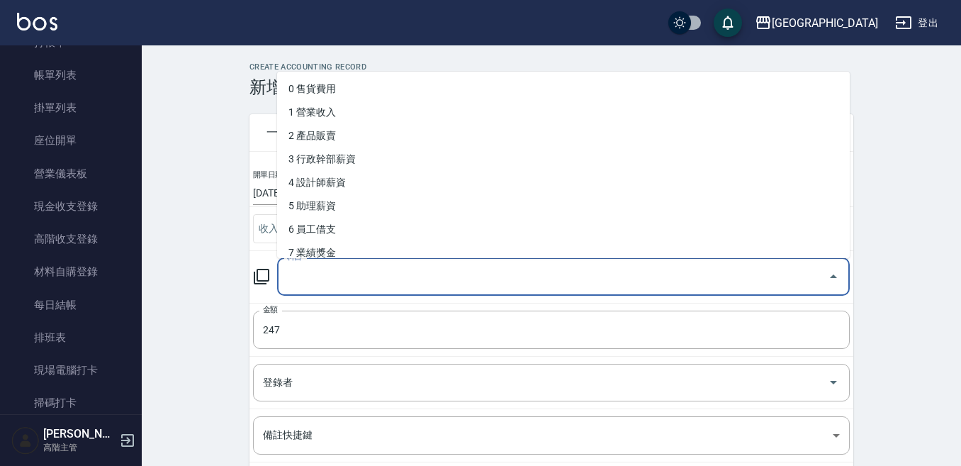
click at [311, 271] on input "科目" at bounding box center [553, 276] width 539 height 25
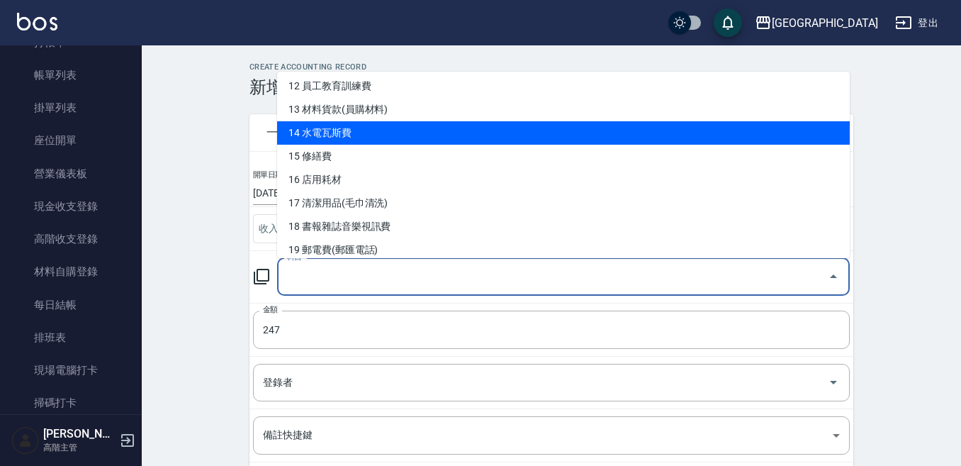
scroll to position [354, 0]
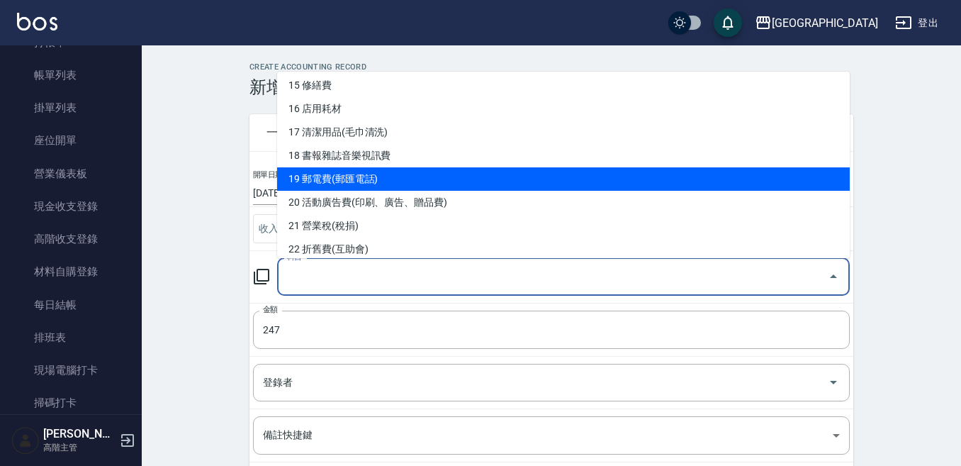
click at [345, 171] on li "19 郵電費(郵匯電話)" at bounding box center [563, 178] width 573 height 23
type input "19 郵電費(郵匯電話)"
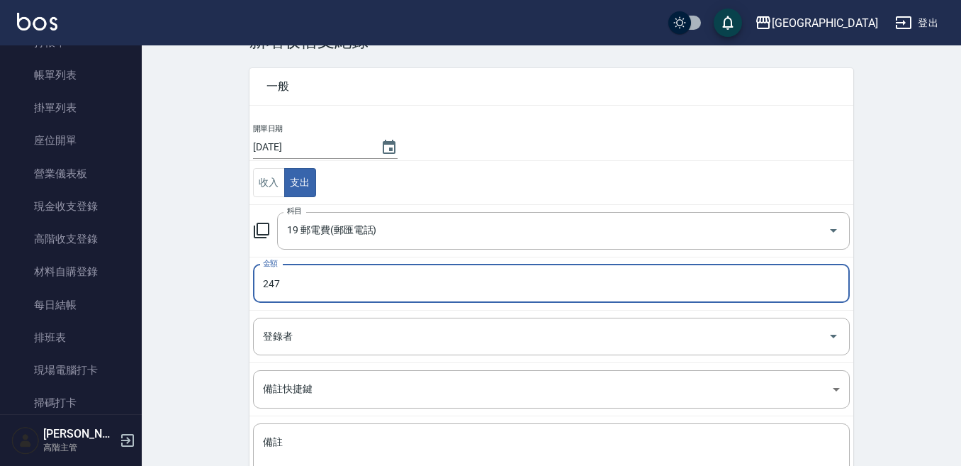
scroll to position [71, 0]
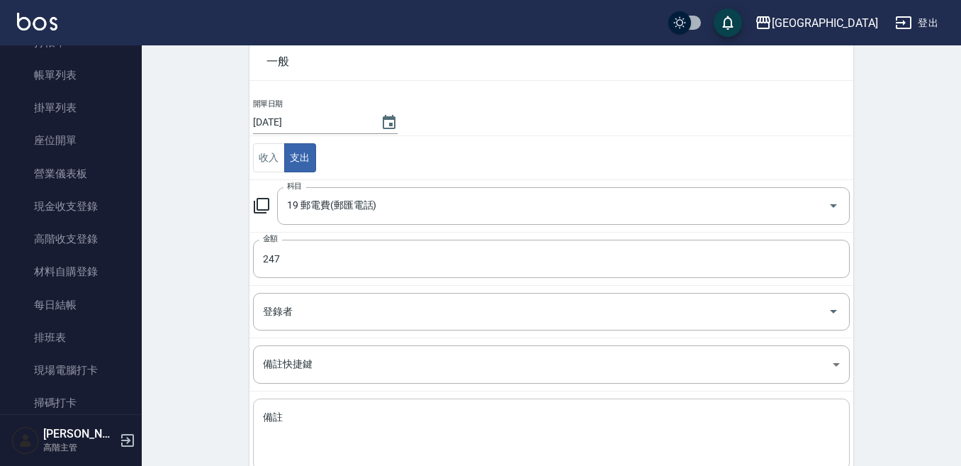
click at [276, 401] on div "x 備註" at bounding box center [551, 434] width 597 height 72
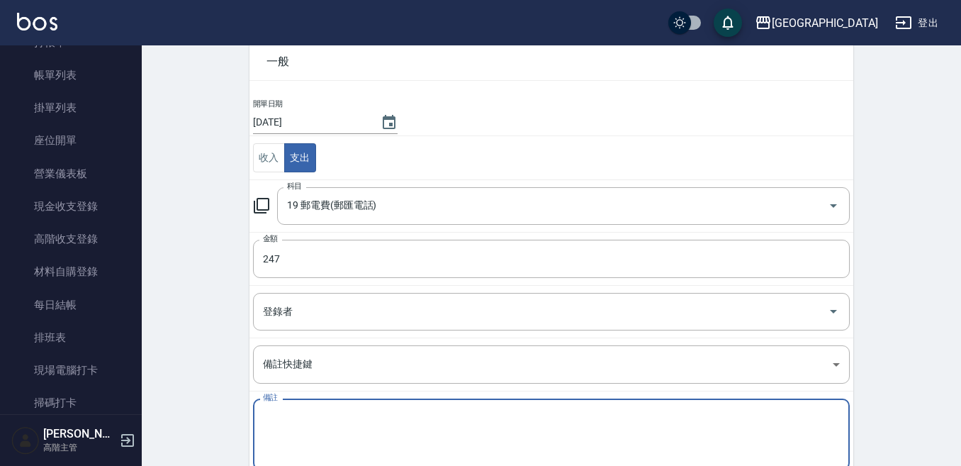
type textarea "2"
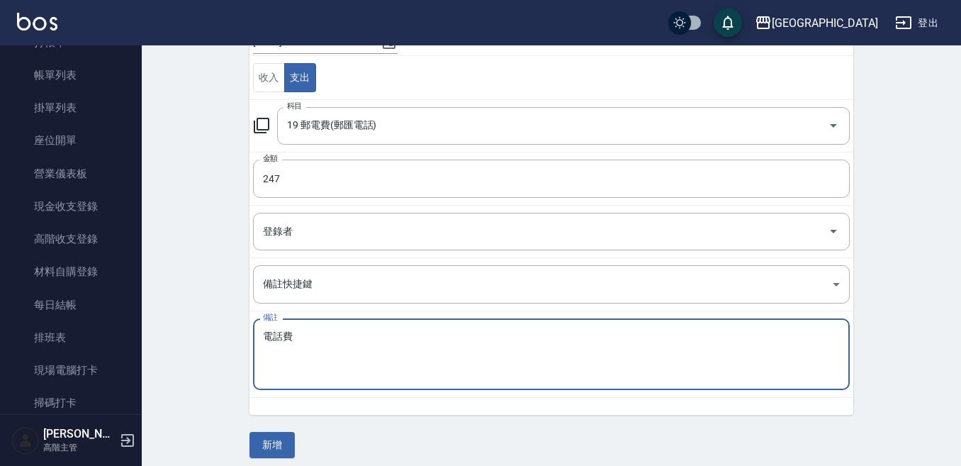
scroll to position [160, 0]
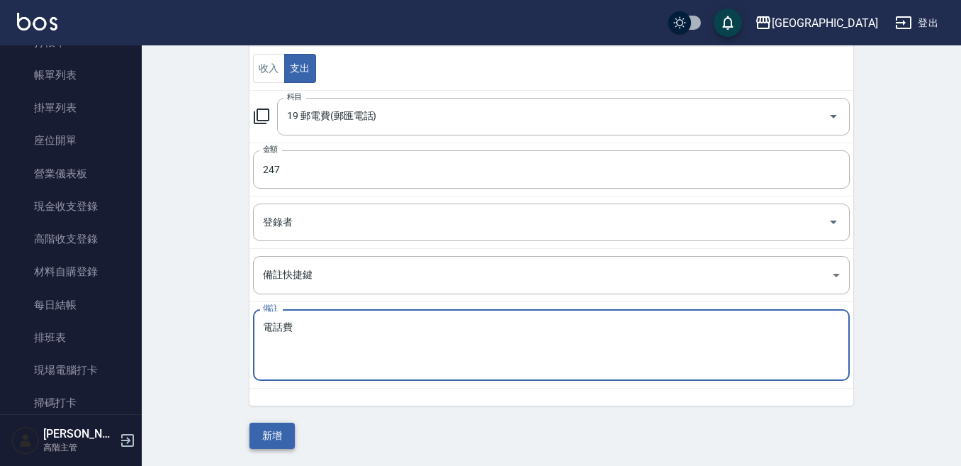
type textarea "電話費"
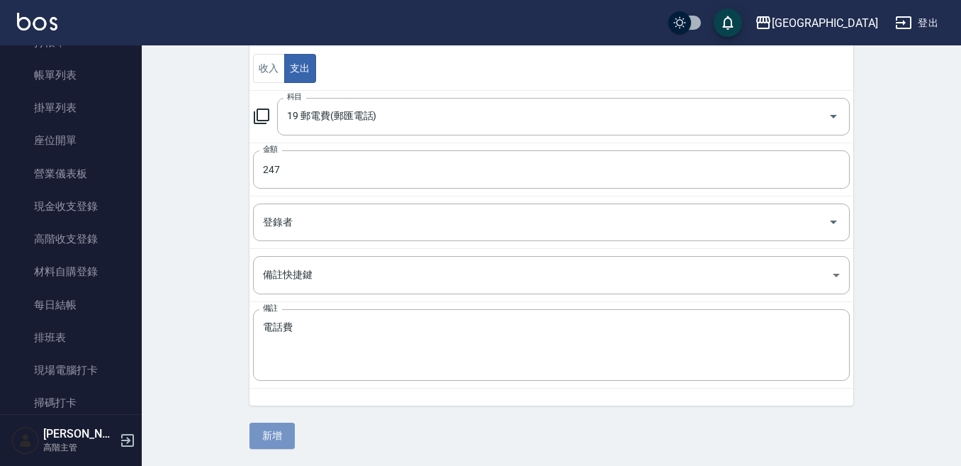
click at [279, 428] on button "新增" at bounding box center [272, 436] width 45 height 26
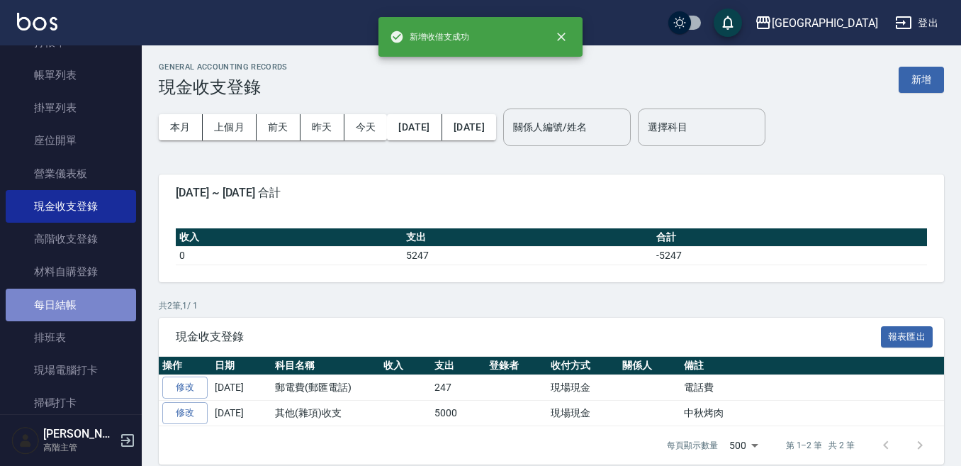
click at [75, 296] on link "每日結帳" at bounding box center [71, 305] width 130 height 33
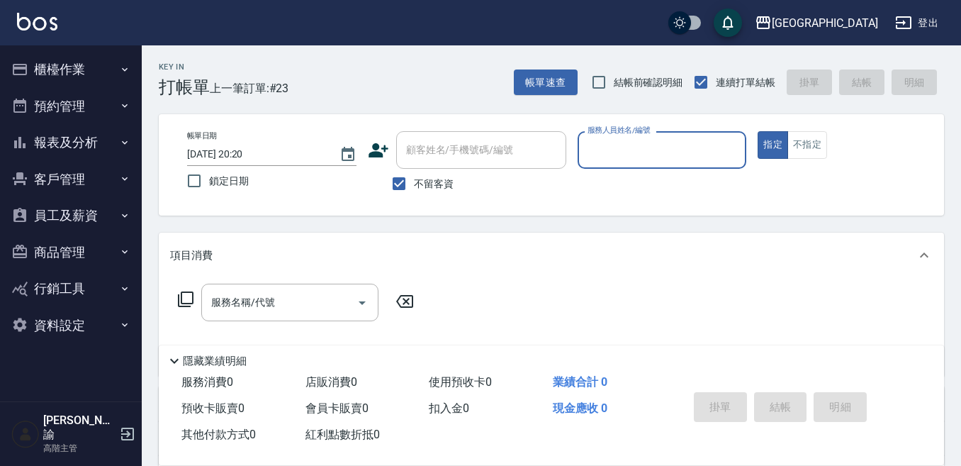
click at [77, 69] on button "櫃檯作業" at bounding box center [71, 69] width 130 height 37
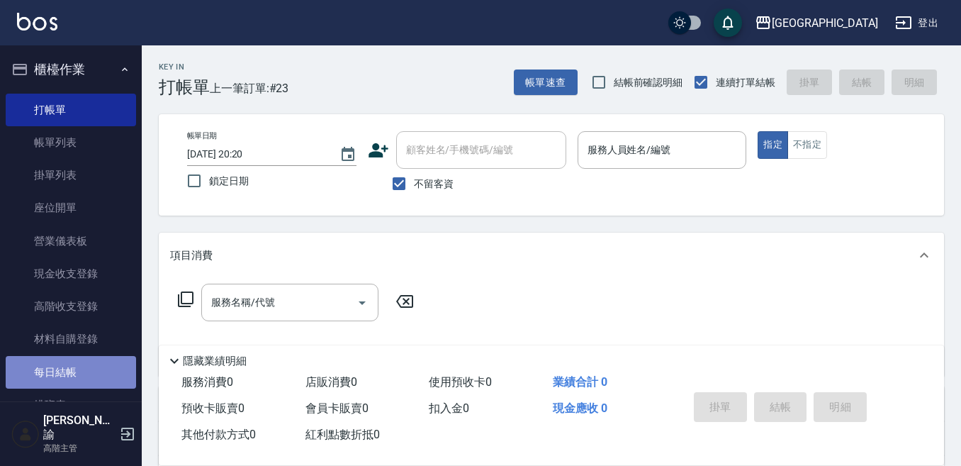
click at [84, 364] on link "每日結帳" at bounding box center [71, 372] width 130 height 33
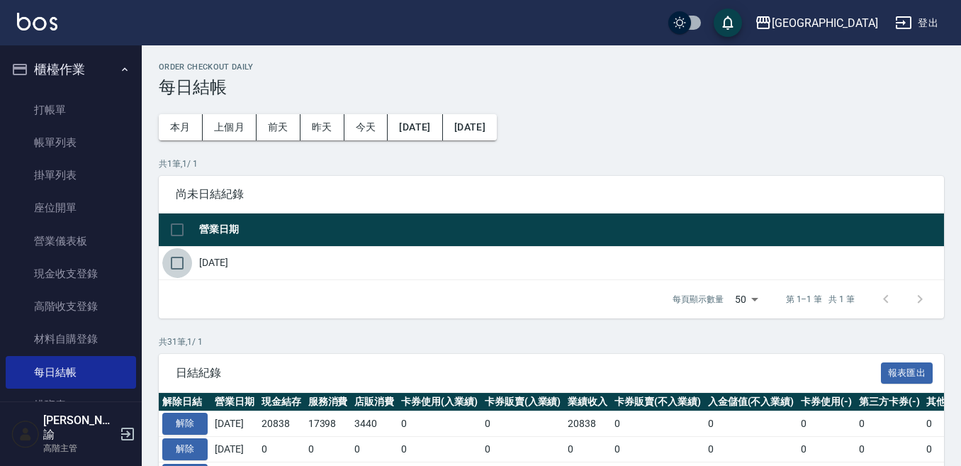
drag, startPoint x: 179, startPoint y: 259, endPoint x: 194, endPoint y: 255, distance: 16.0
click at [180, 259] on input "checkbox" at bounding box center [177, 263] width 30 height 30
checkbox input "true"
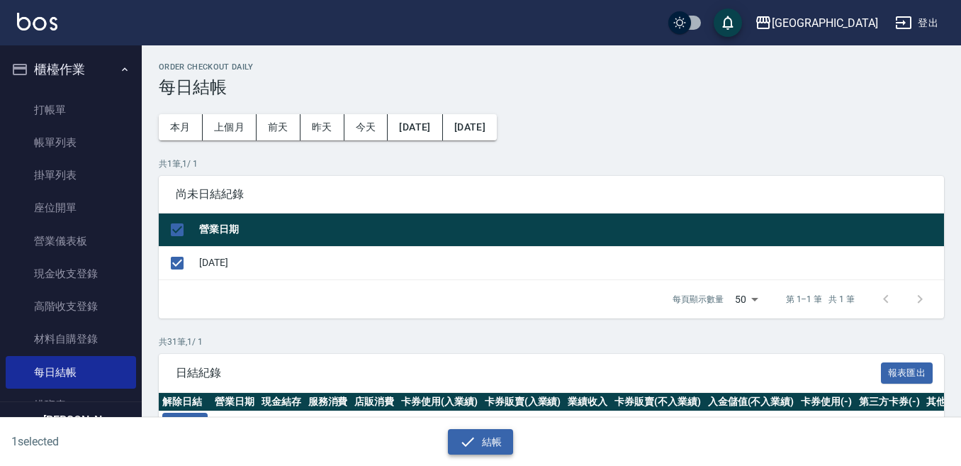
click at [454, 446] on button "結帳" at bounding box center [481, 442] width 66 height 26
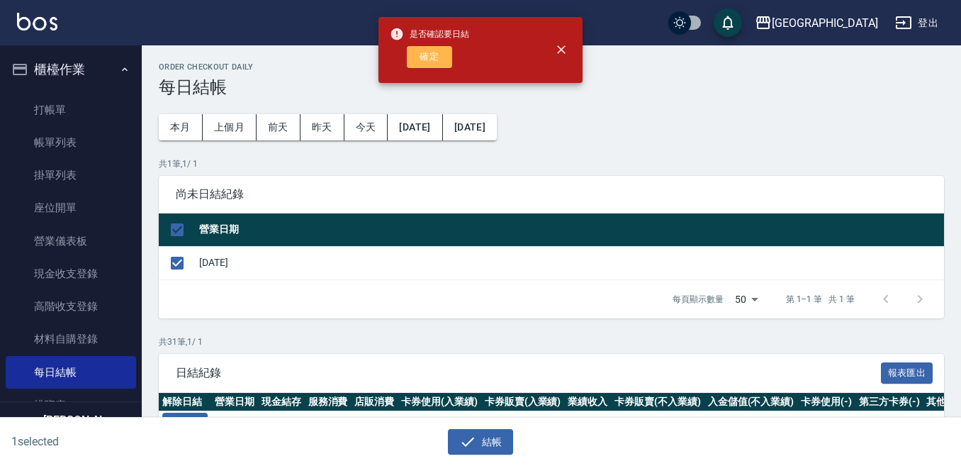
drag, startPoint x: 433, startPoint y: 55, endPoint x: 443, endPoint y: 69, distance: 16.7
click at [440, 57] on button "確定" at bounding box center [429, 57] width 45 height 22
checkbox input "false"
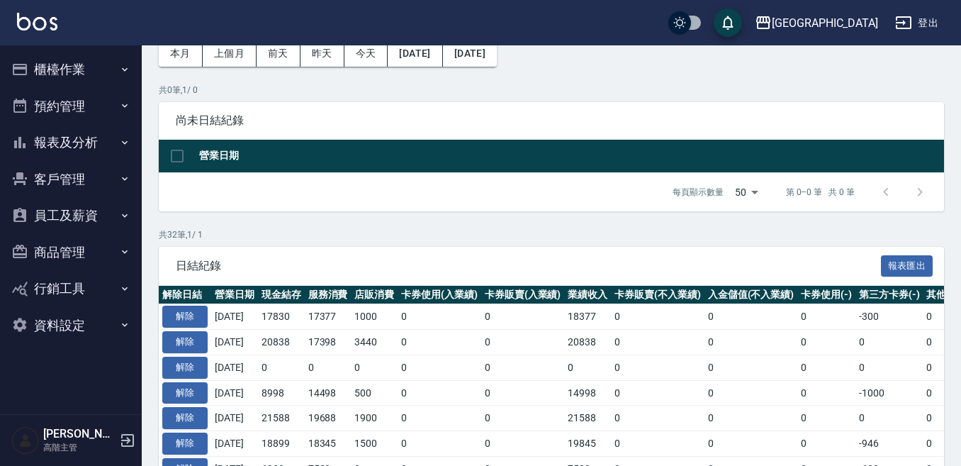
scroll to position [142, 0]
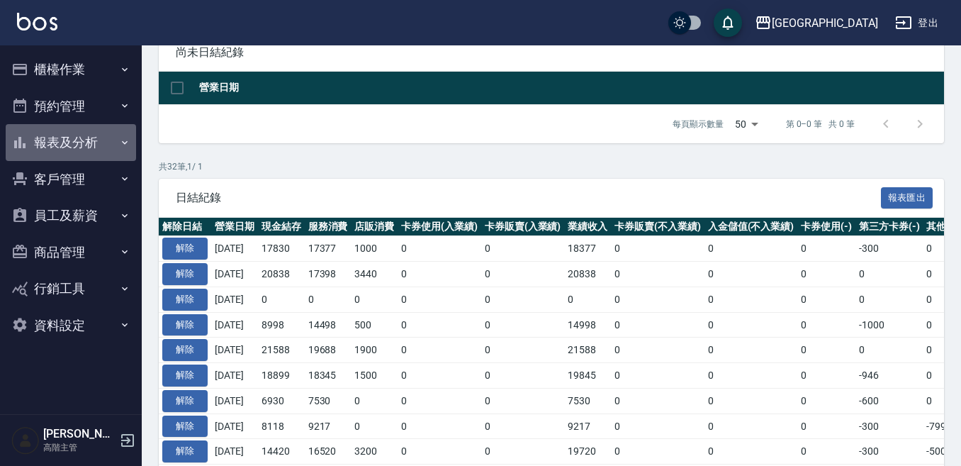
click at [72, 145] on button "報表及分析" at bounding box center [71, 142] width 130 height 37
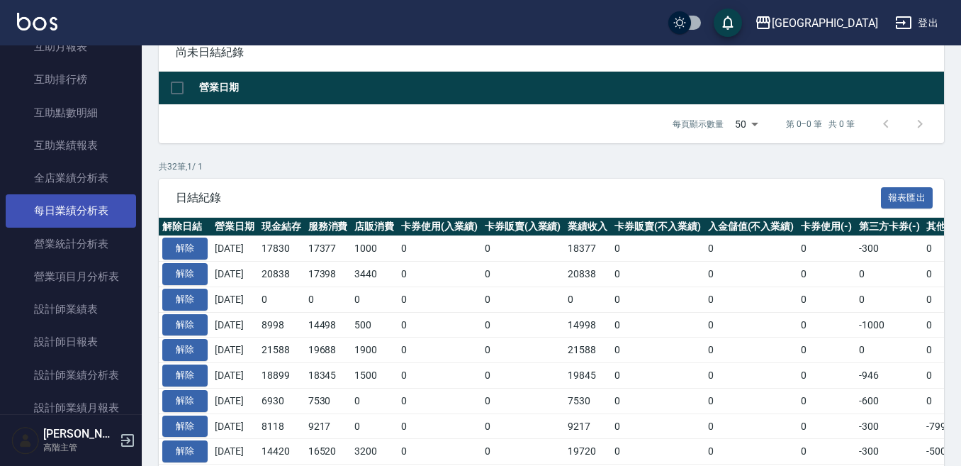
scroll to position [354, 0]
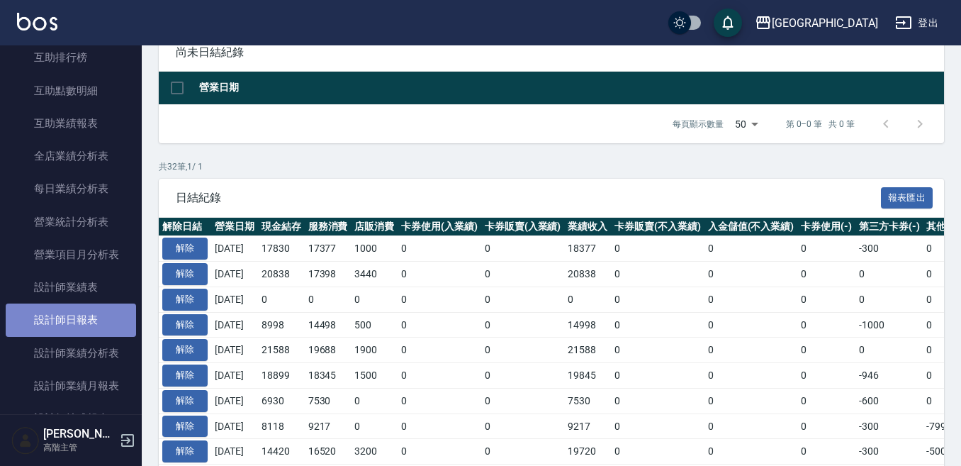
click at [81, 323] on link "設計師日報表" at bounding box center [71, 319] width 130 height 33
